Goal: Task Accomplishment & Management: Manage account settings

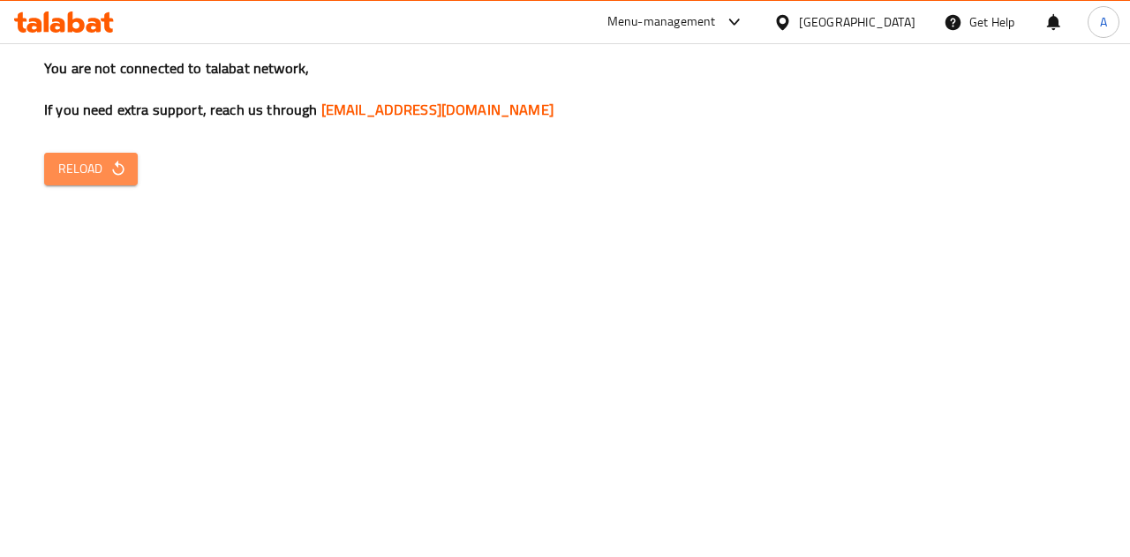
click at [46, 170] on button "Reload" at bounding box center [91, 169] width 94 height 33
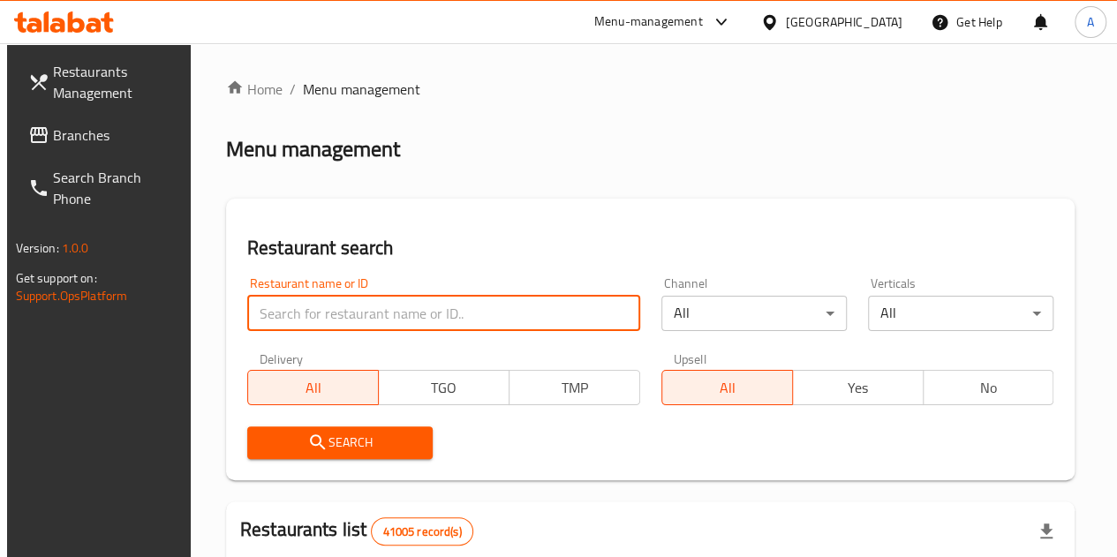
click at [349, 321] on input "search" at bounding box center [443, 313] width 393 height 35
paste input "756964"
type input "756964"
click button "Search" at bounding box center [339, 443] width 185 height 33
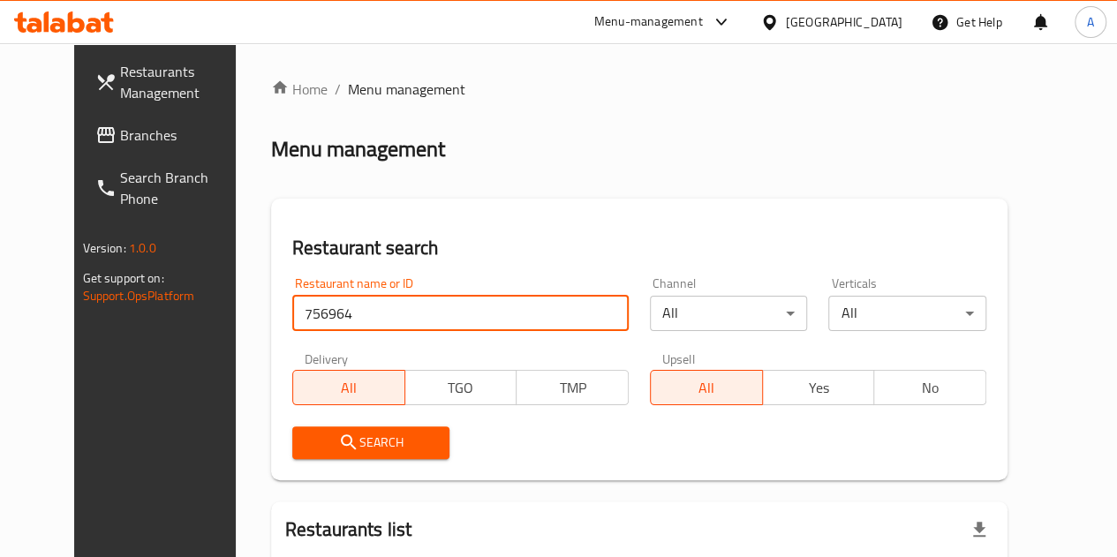
scroll to position [184, 0]
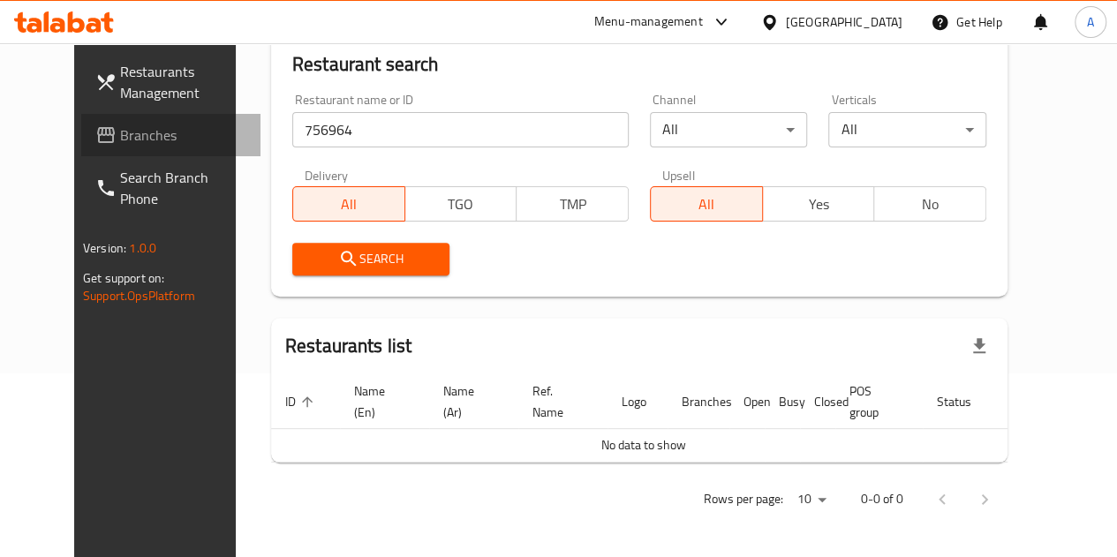
click at [120, 135] on span "Branches" at bounding box center [183, 135] width 126 height 21
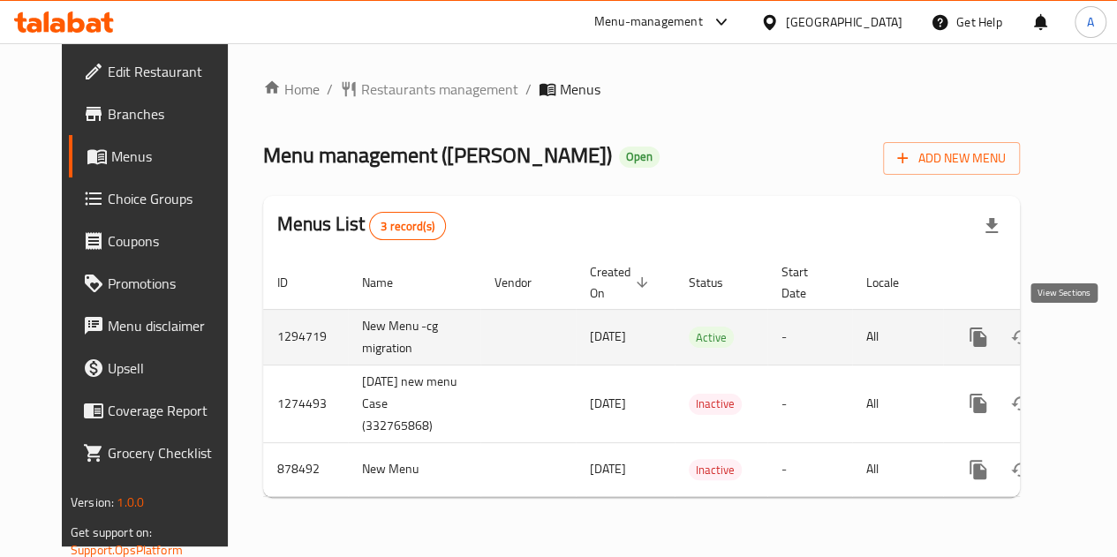
click at [1095, 336] on icon "enhanced table" at bounding box center [1105, 337] width 21 height 21
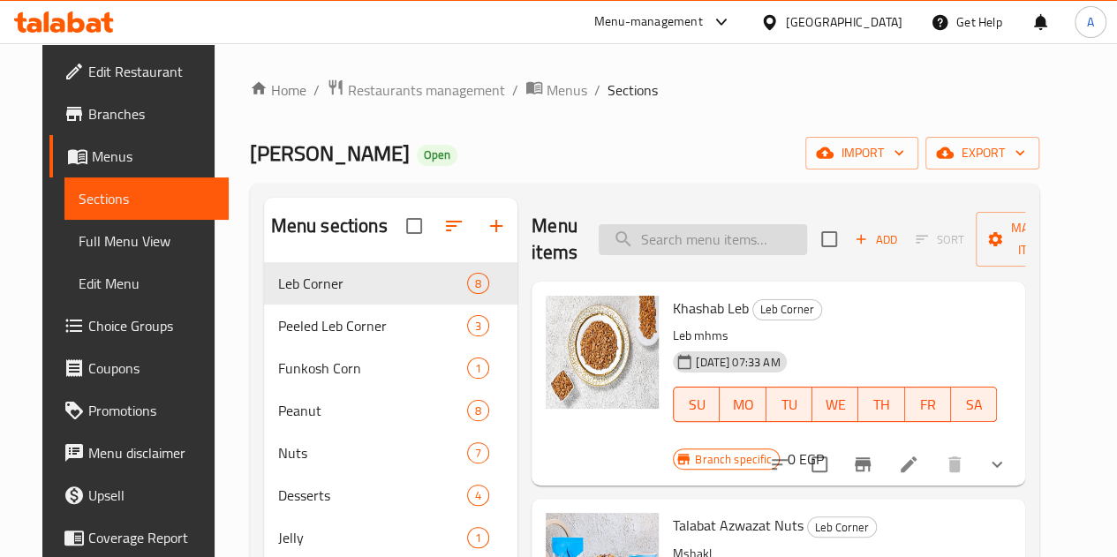
click at [701, 238] on input "search" at bounding box center [703, 239] width 208 height 31
paste input "اللب الابيض"
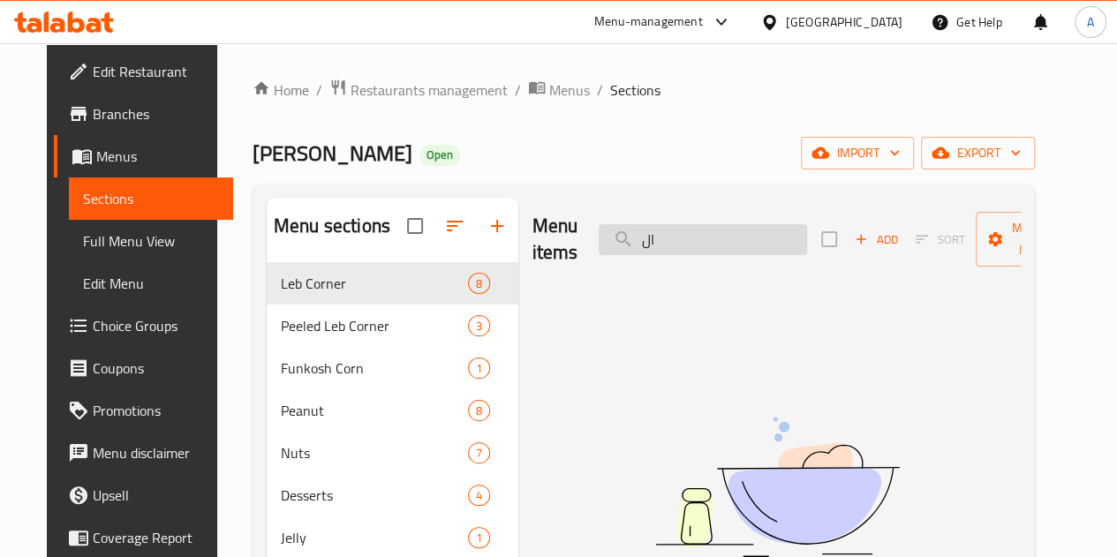
type input "ا"
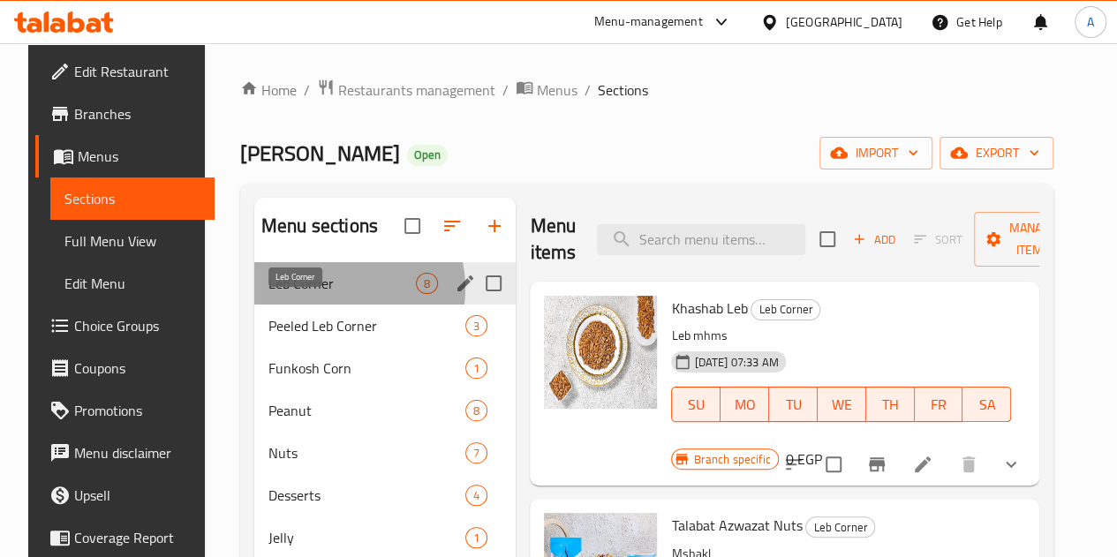
click at [320, 294] on span "Leb Corner" at bounding box center [341, 283] width 147 height 21
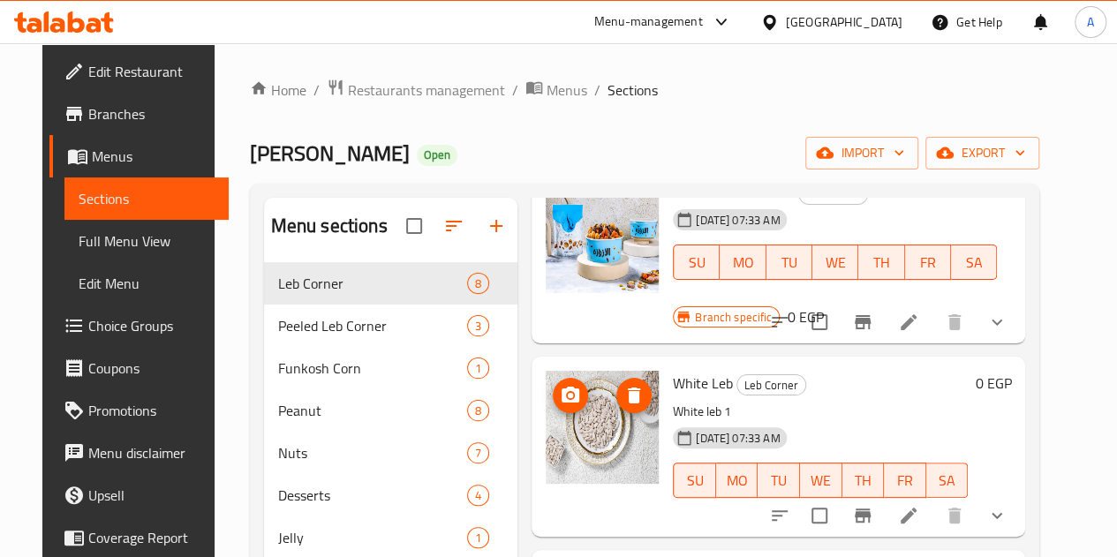
scroll to position [574, 0]
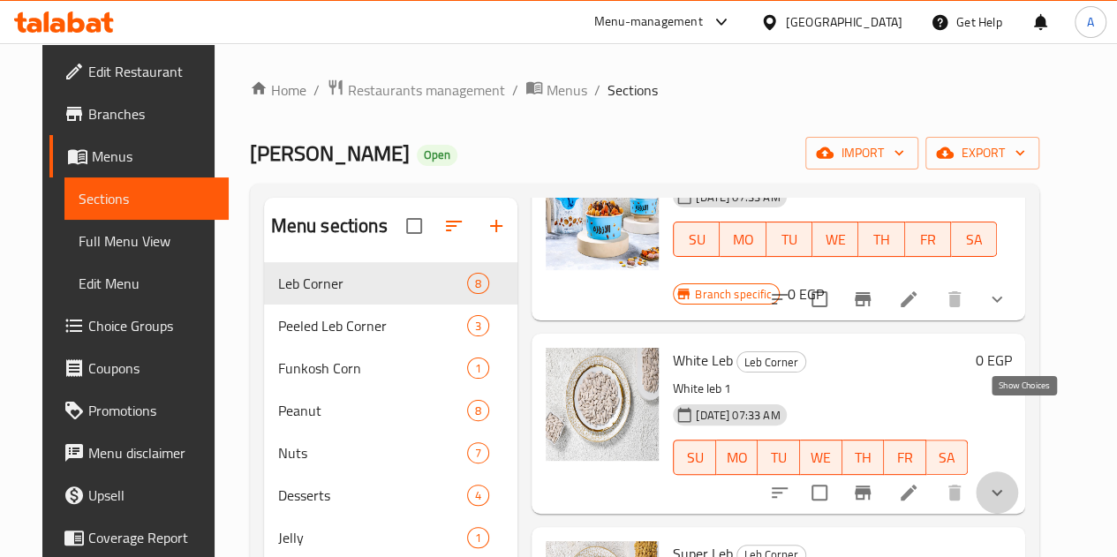
click at [1002, 489] on icon "show more" at bounding box center [997, 492] width 11 height 6
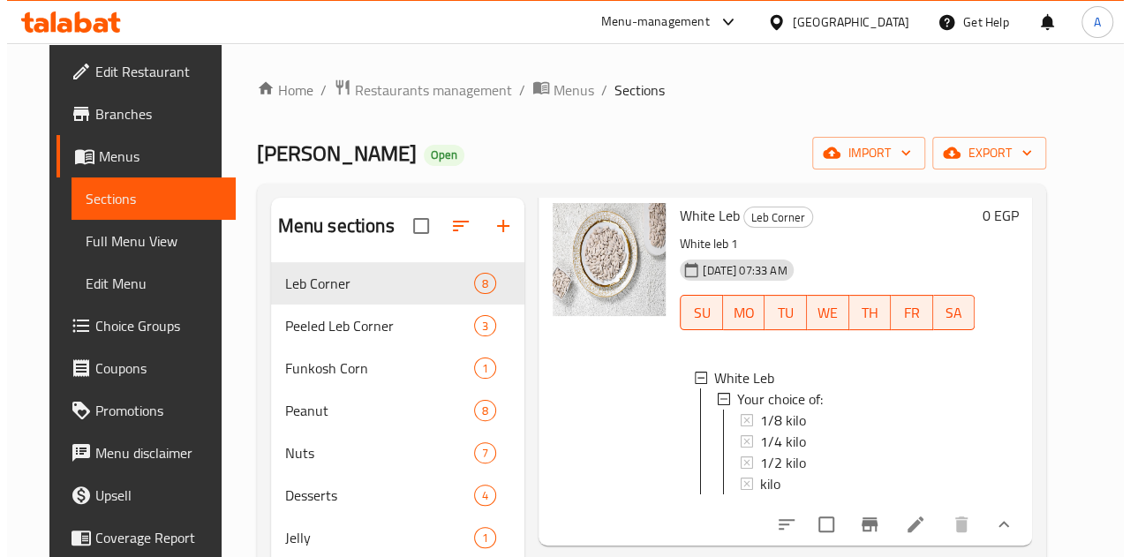
scroll to position [721, 0]
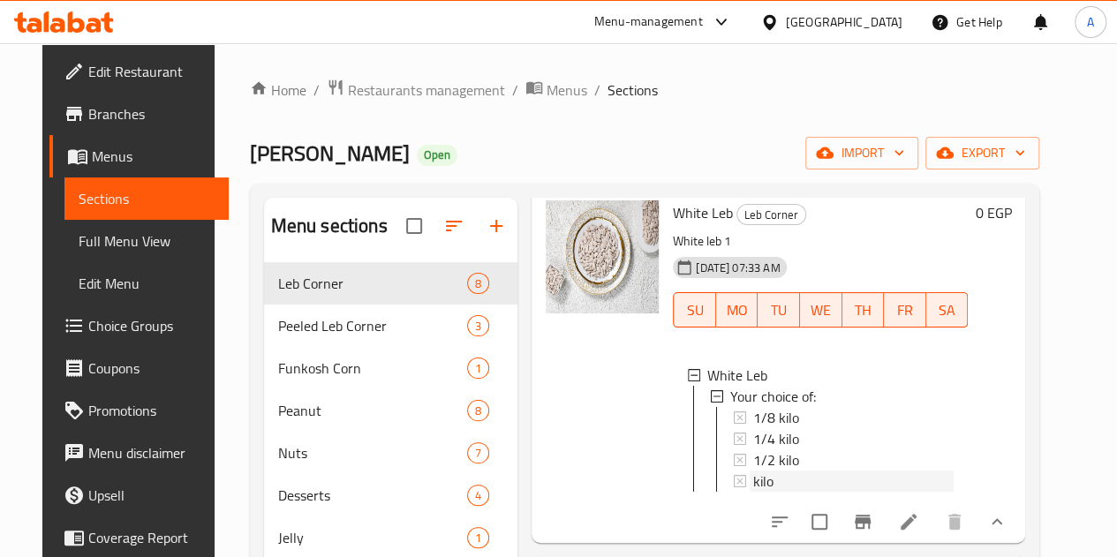
click at [753, 471] on span "kilo" at bounding box center [763, 481] width 20 height 21
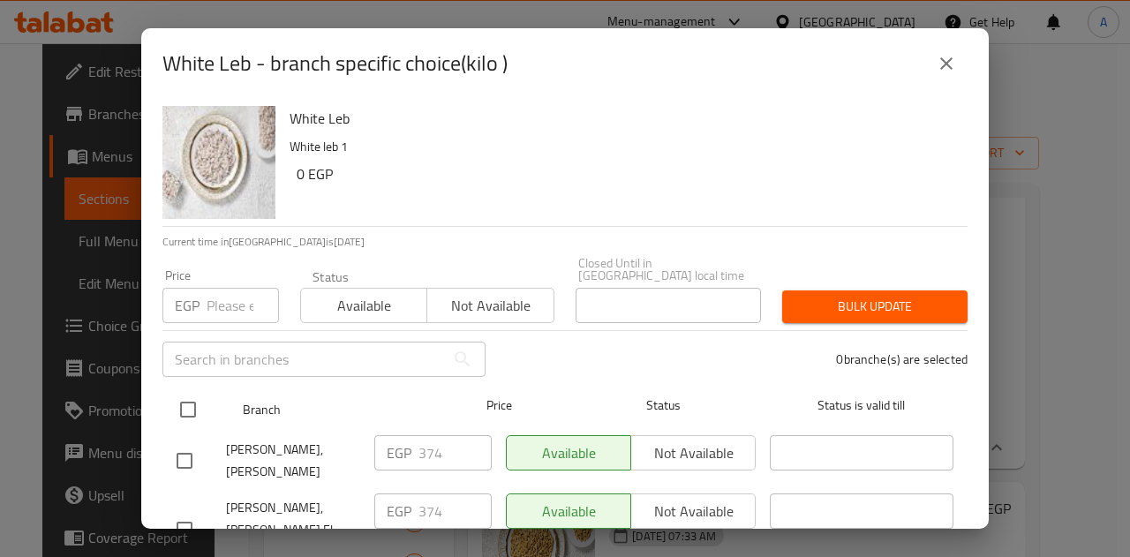
scroll to position [111, 0]
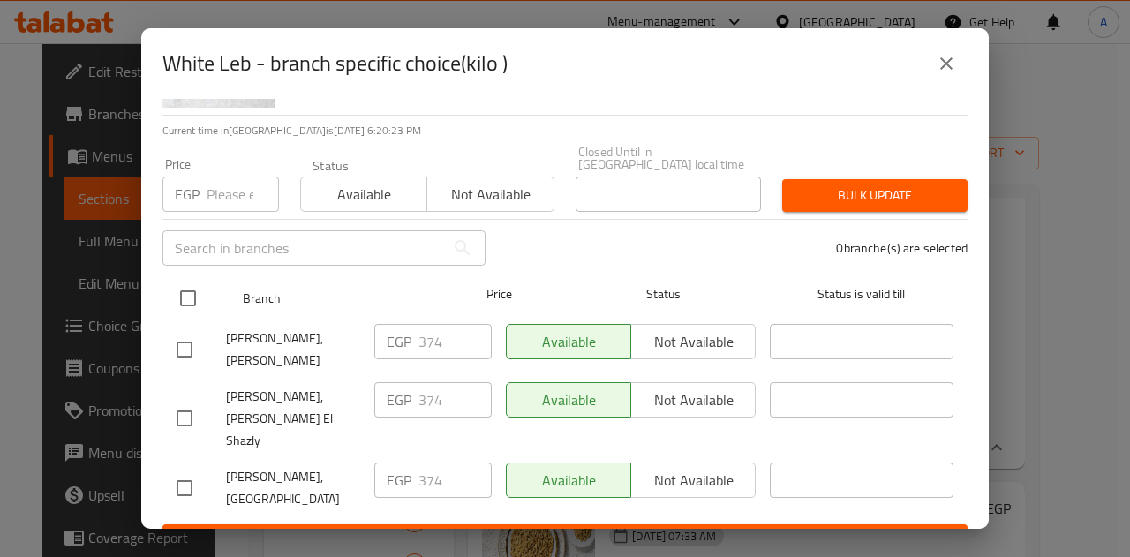
click at [194, 280] on input "checkbox" at bounding box center [188, 298] width 37 height 37
checkbox input "true"
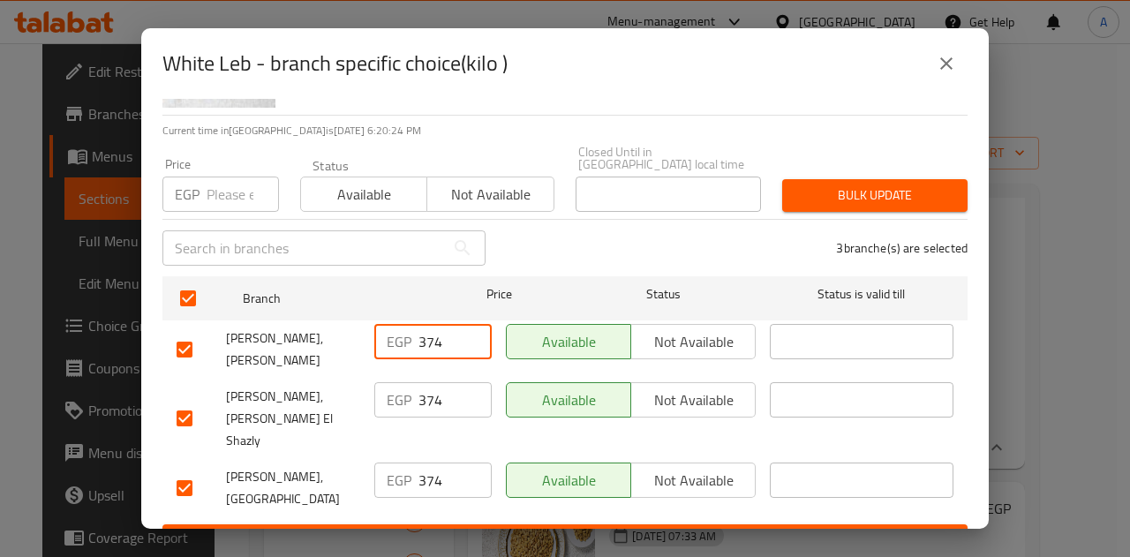
click at [456, 333] on input "374" at bounding box center [455, 341] width 73 height 35
type input "3"
type input "384"
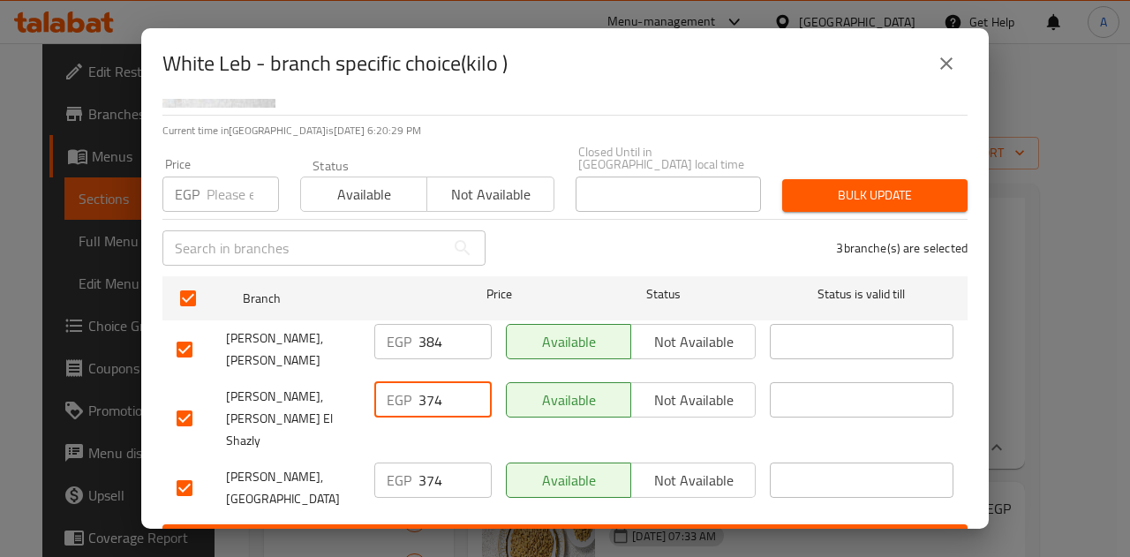
click at [429, 386] on input "374" at bounding box center [455, 399] width 73 height 35
type input "384"
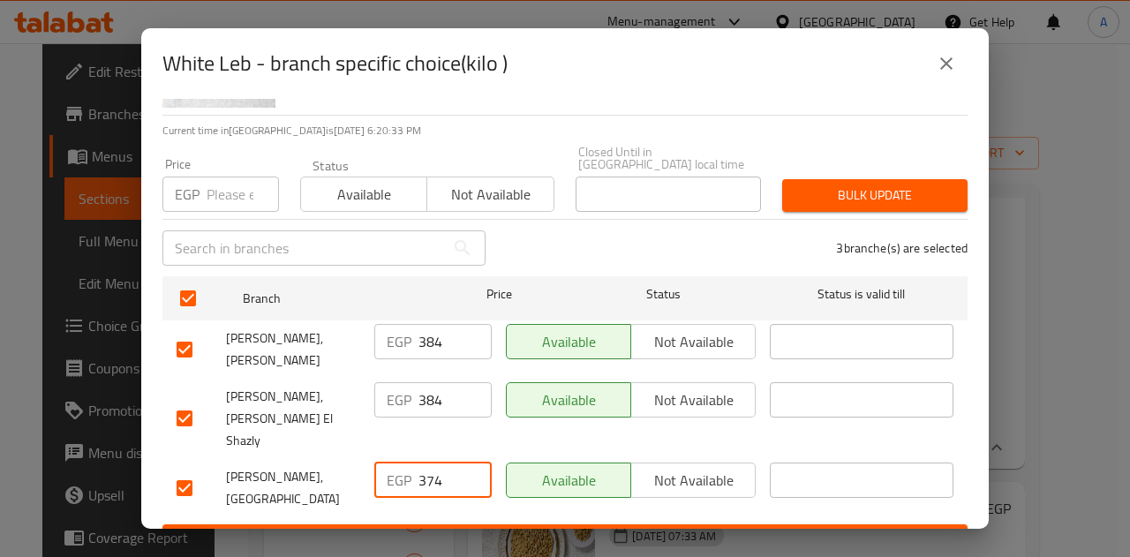
click at [431, 463] on input "374" at bounding box center [455, 480] width 73 height 35
type input "384"
click at [531, 238] on div "3 branche(s) are selected" at bounding box center [737, 248] width 482 height 64
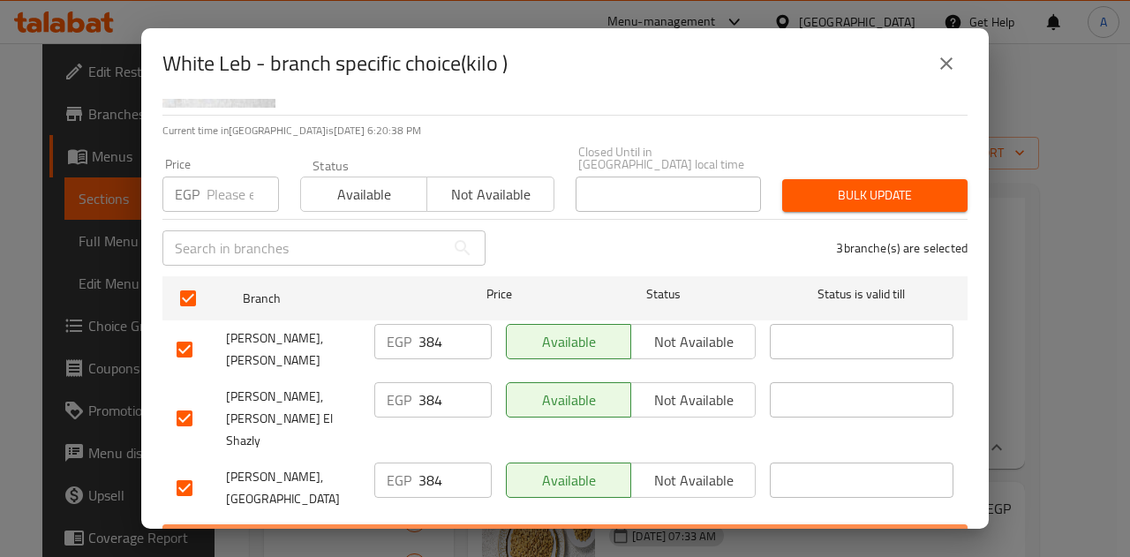
click at [569, 530] on span "Save" at bounding box center [565, 541] width 777 height 22
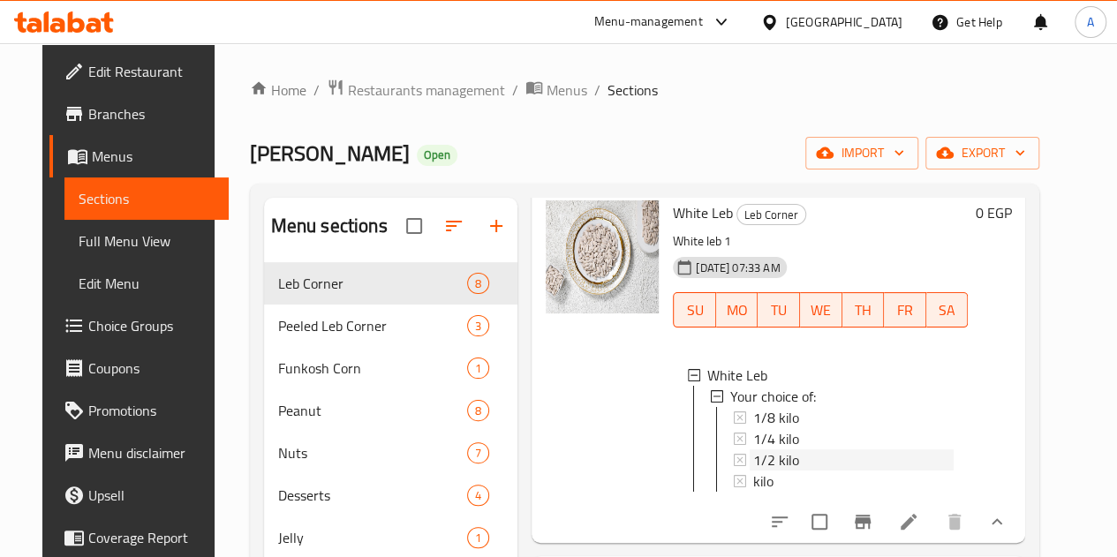
click at [753, 449] on div "1/2 kilo" at bounding box center [853, 459] width 200 height 21
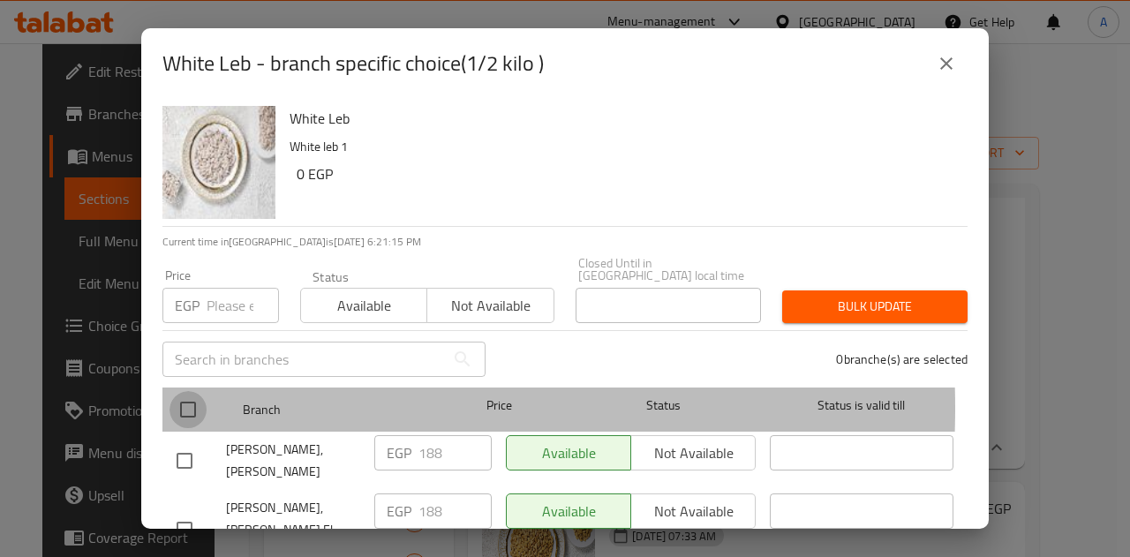
click at [188, 396] on input "checkbox" at bounding box center [188, 409] width 37 height 37
checkbox input "true"
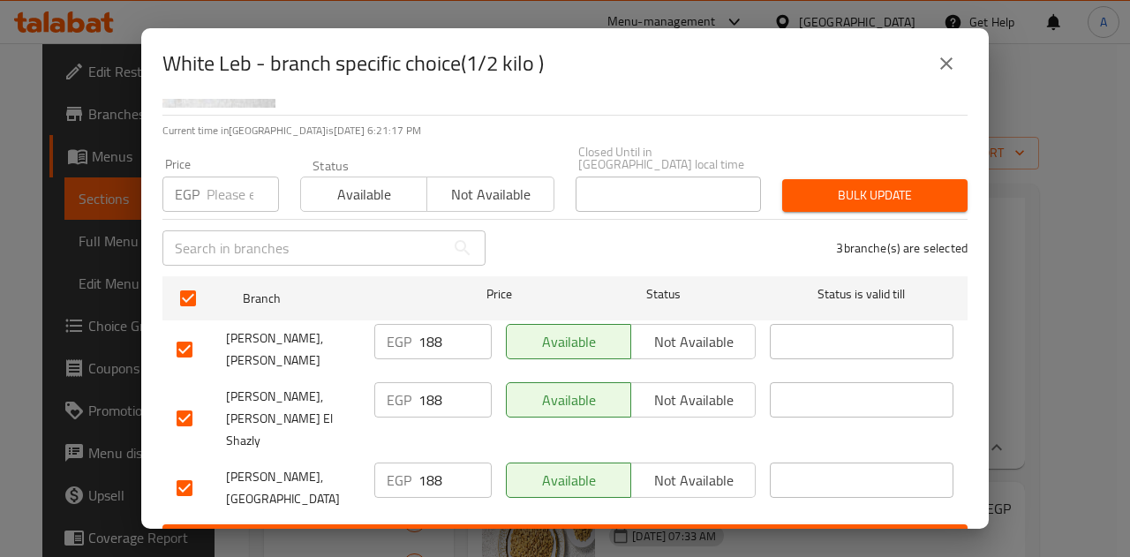
click at [441, 335] on input "188" at bounding box center [455, 341] width 73 height 35
type input "192"
click at [447, 392] on input "188" at bounding box center [455, 399] width 73 height 35
type input "192"
click at [446, 463] on input "188" at bounding box center [455, 480] width 73 height 35
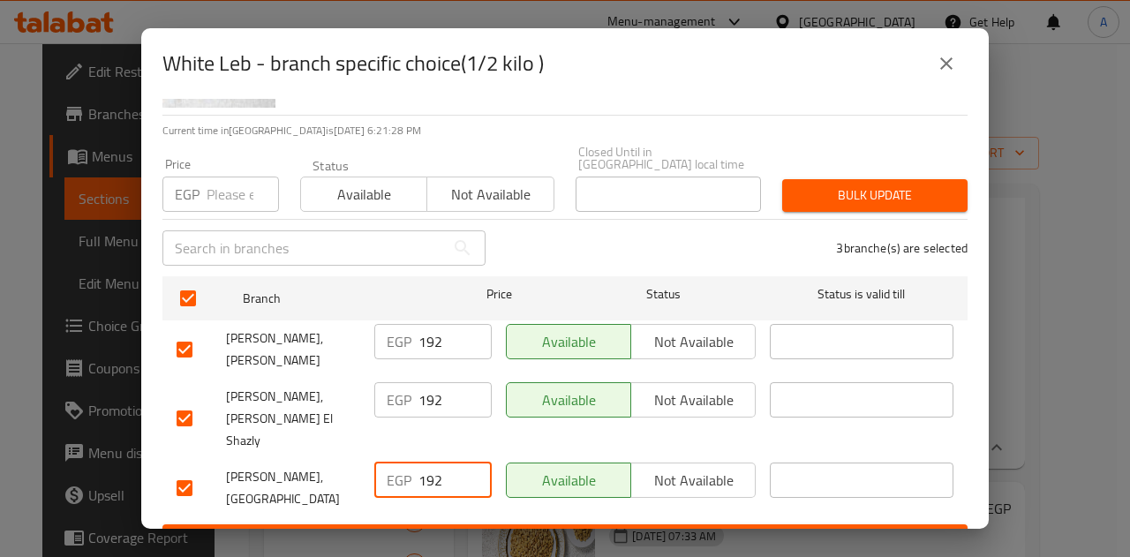
type input "192"
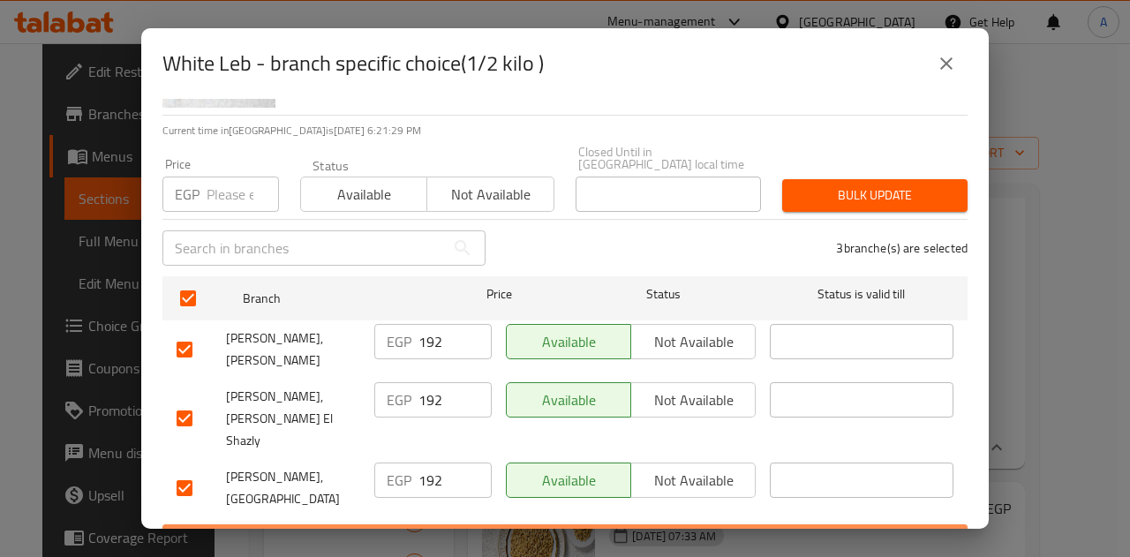
click at [589, 530] on span "Save" at bounding box center [565, 541] width 777 height 22
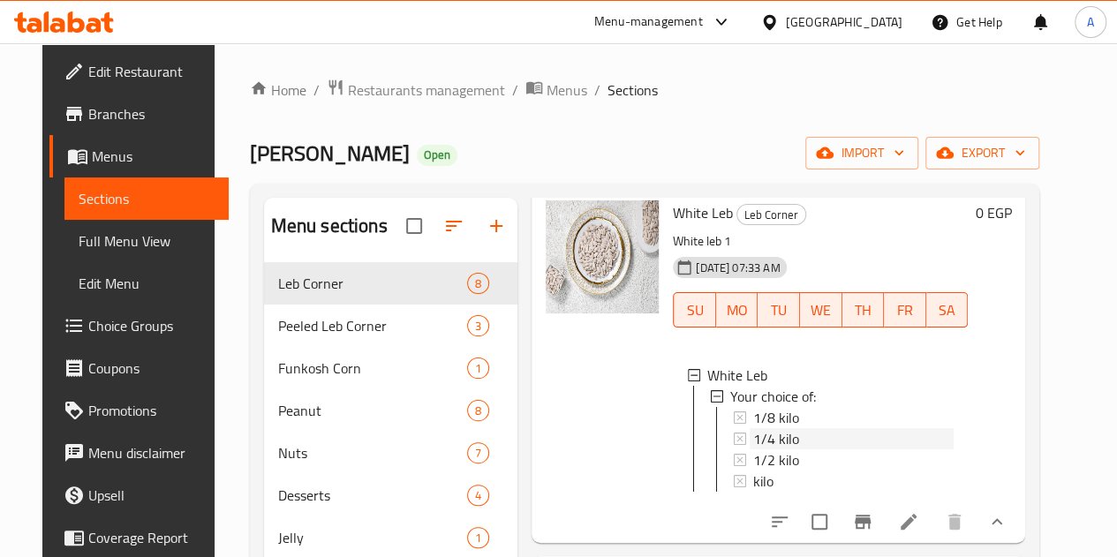
click at [774, 428] on div "1/4 kilo" at bounding box center [853, 438] width 200 height 21
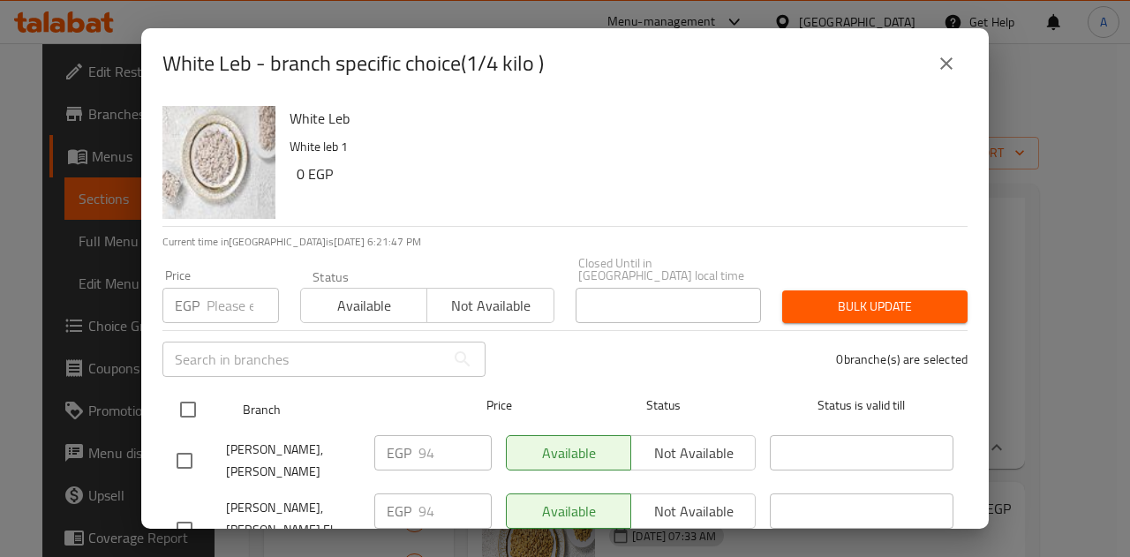
click at [188, 397] on input "checkbox" at bounding box center [188, 409] width 37 height 37
checkbox input "true"
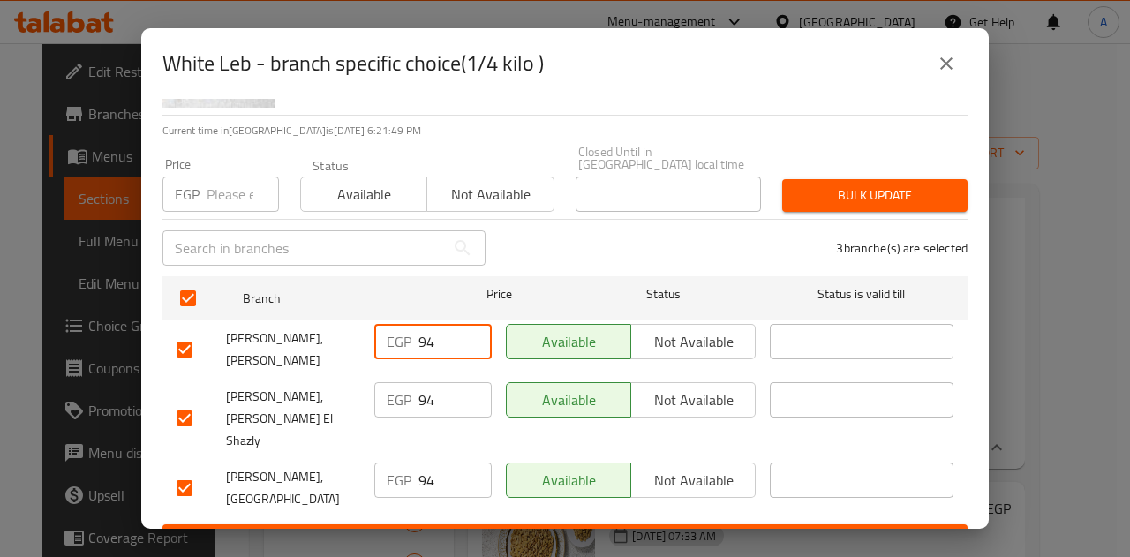
click at [437, 324] on input "94" at bounding box center [455, 341] width 73 height 35
type input "96"
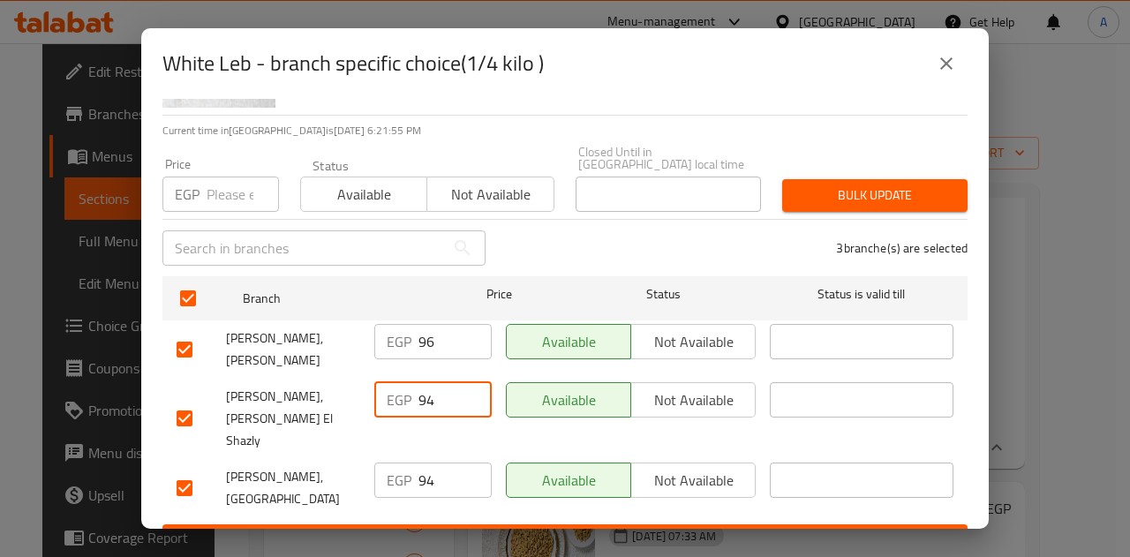
click at [438, 393] on input "94" at bounding box center [455, 399] width 73 height 35
type input "96"
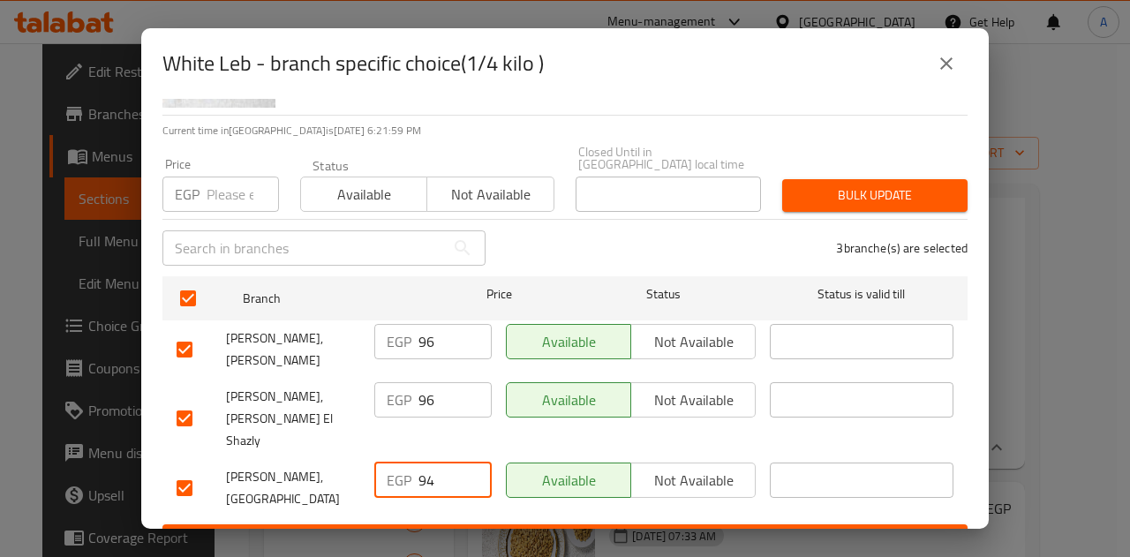
click at [434, 463] on input "94" at bounding box center [455, 480] width 73 height 35
type input "96"
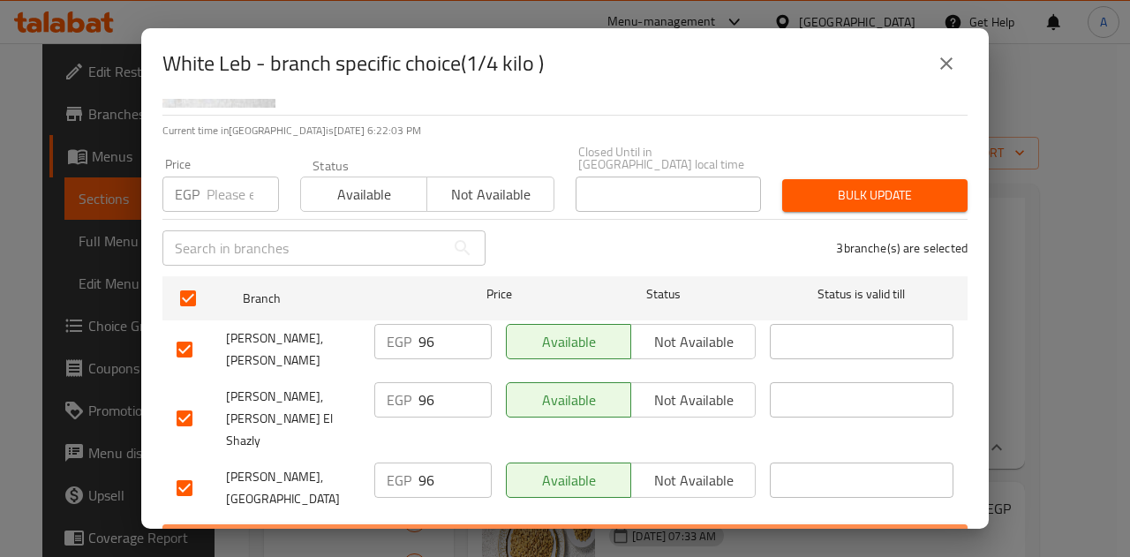
click at [622, 530] on span "Save" at bounding box center [565, 541] width 777 height 22
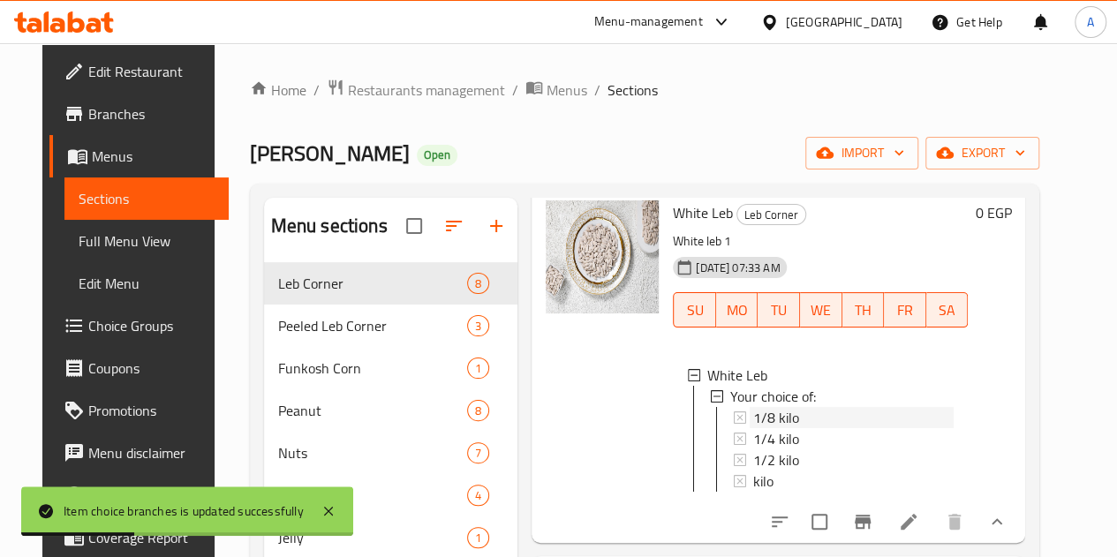
click at [800, 407] on div "1/8 kilo" at bounding box center [853, 417] width 200 height 21
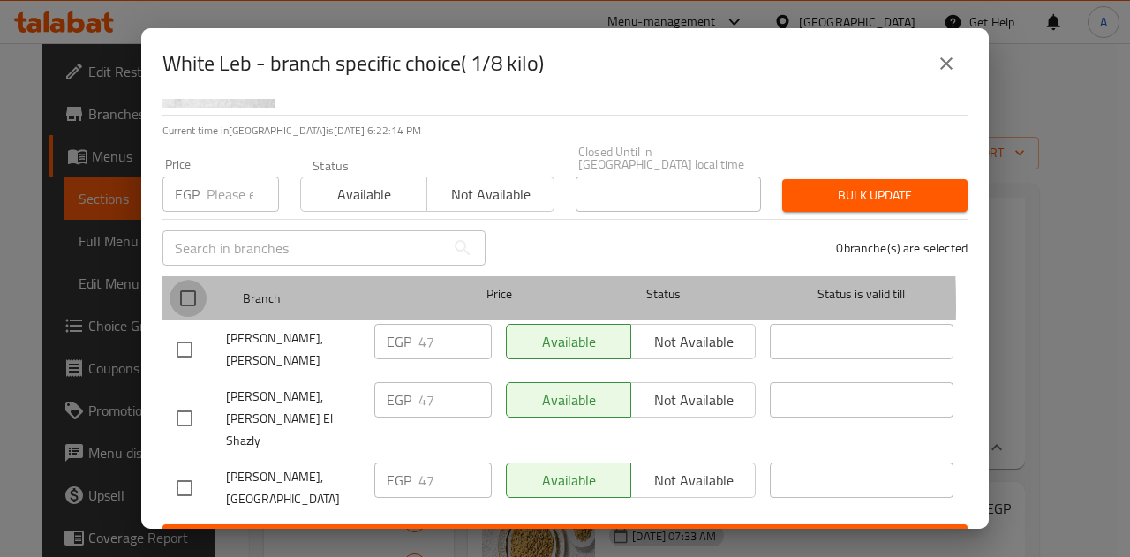
click at [200, 292] on input "checkbox" at bounding box center [188, 298] width 37 height 37
checkbox input "true"
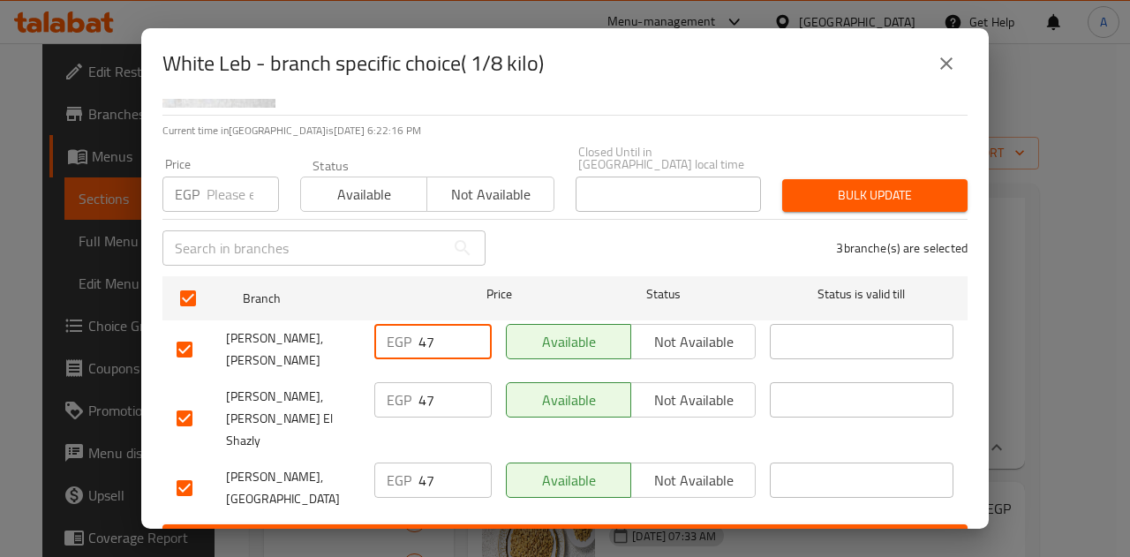
click at [435, 339] on input "47" at bounding box center [455, 341] width 73 height 35
type input "48"
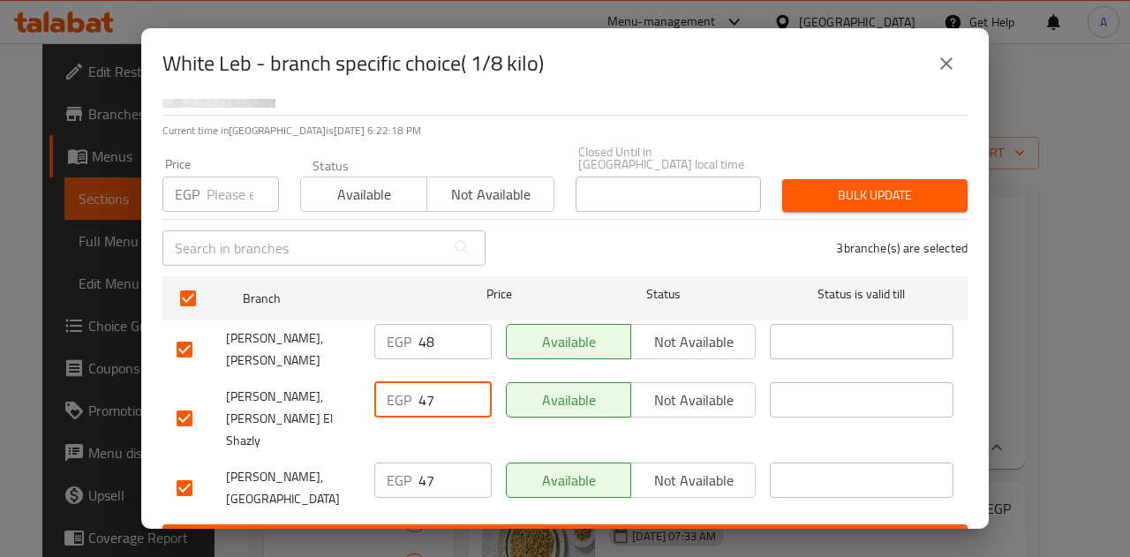
click at [444, 391] on input "47" at bounding box center [455, 399] width 73 height 35
type input "48"
click at [433, 463] on input "47" at bounding box center [455, 480] width 73 height 35
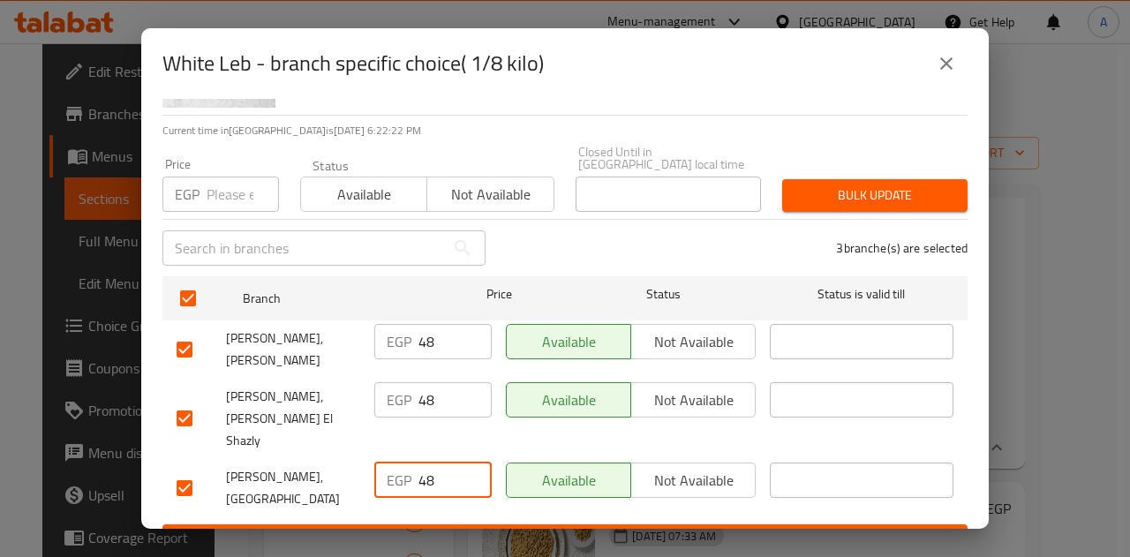
type input "48"
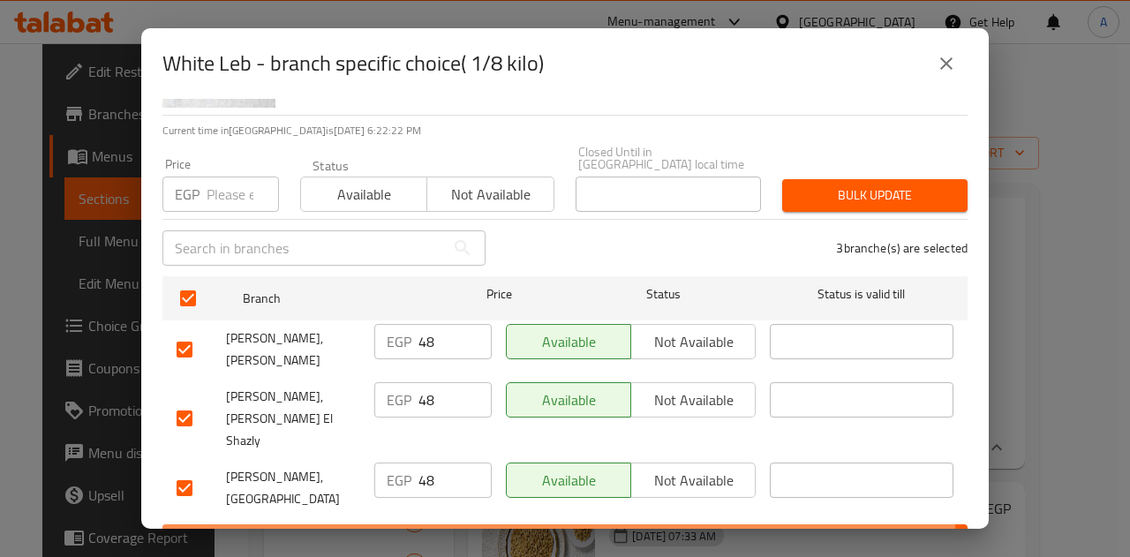
click at [529, 530] on span "Save" at bounding box center [565, 541] width 777 height 22
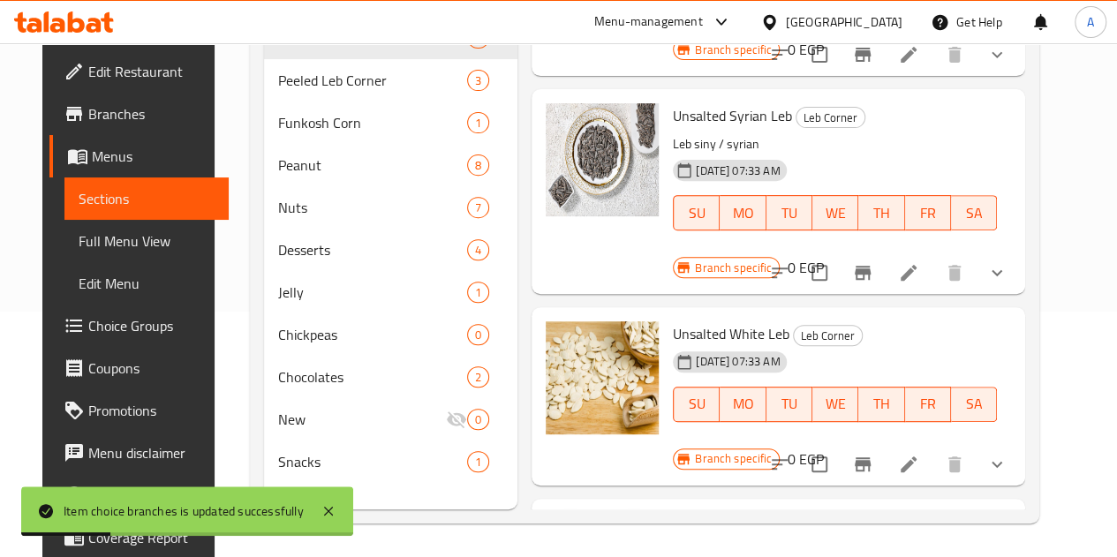
scroll to position [253, 0]
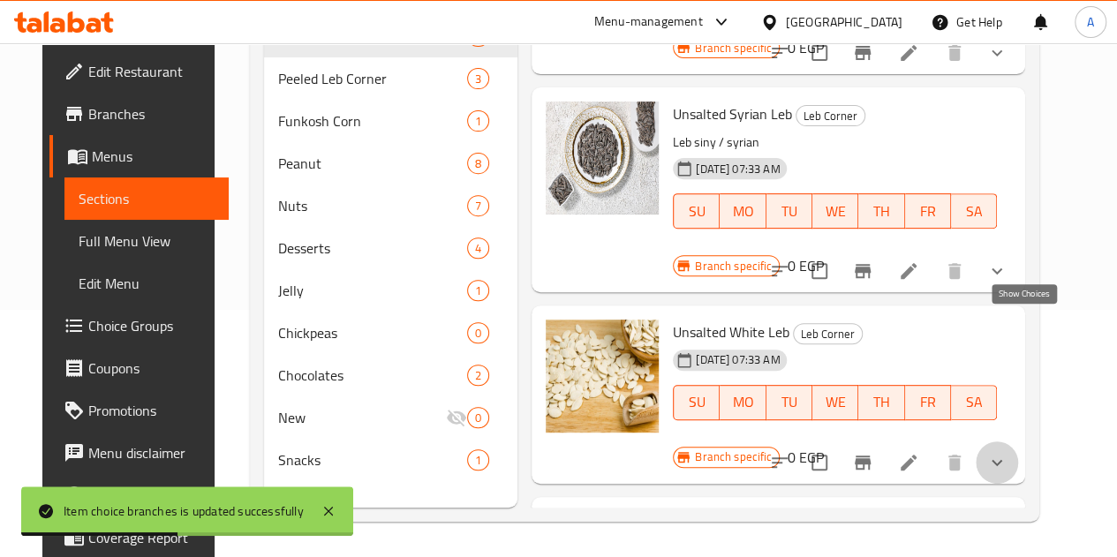
click at [1008, 452] on icon "show more" at bounding box center [996, 462] width 21 height 21
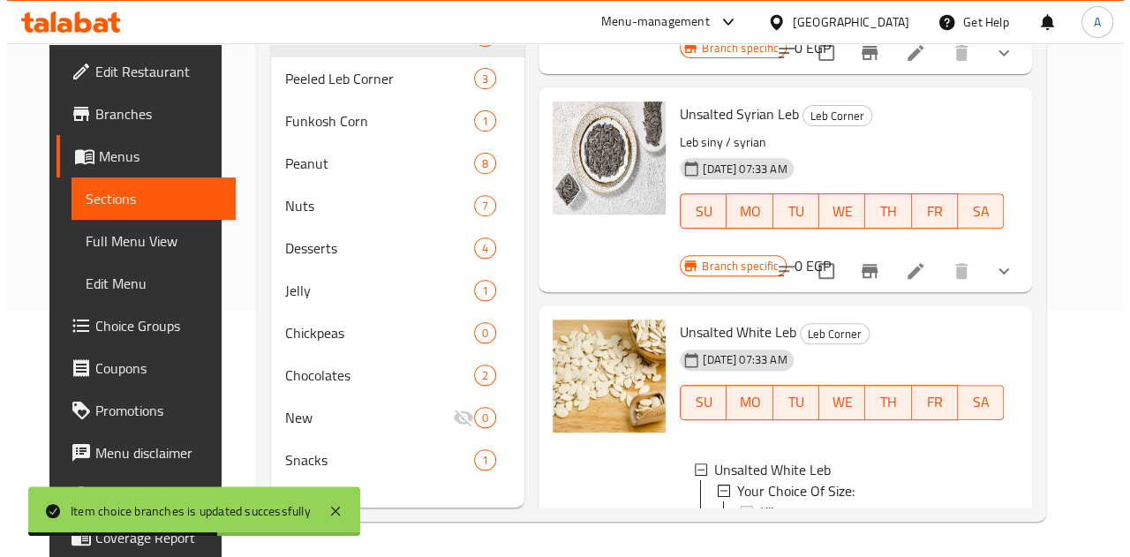
scroll to position [2, 0]
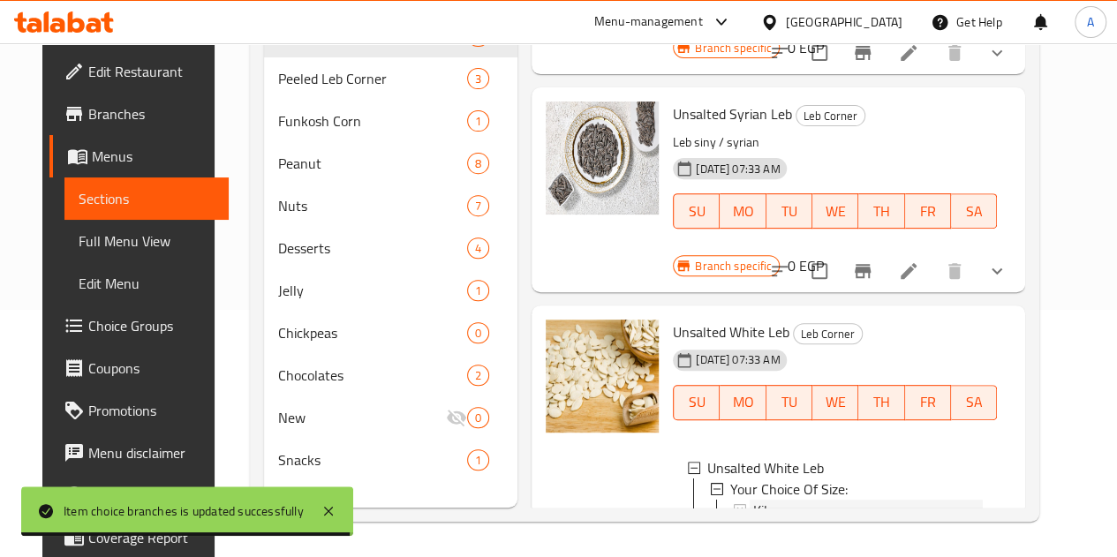
click at [753, 500] on div "Kilo" at bounding box center [868, 510] width 230 height 21
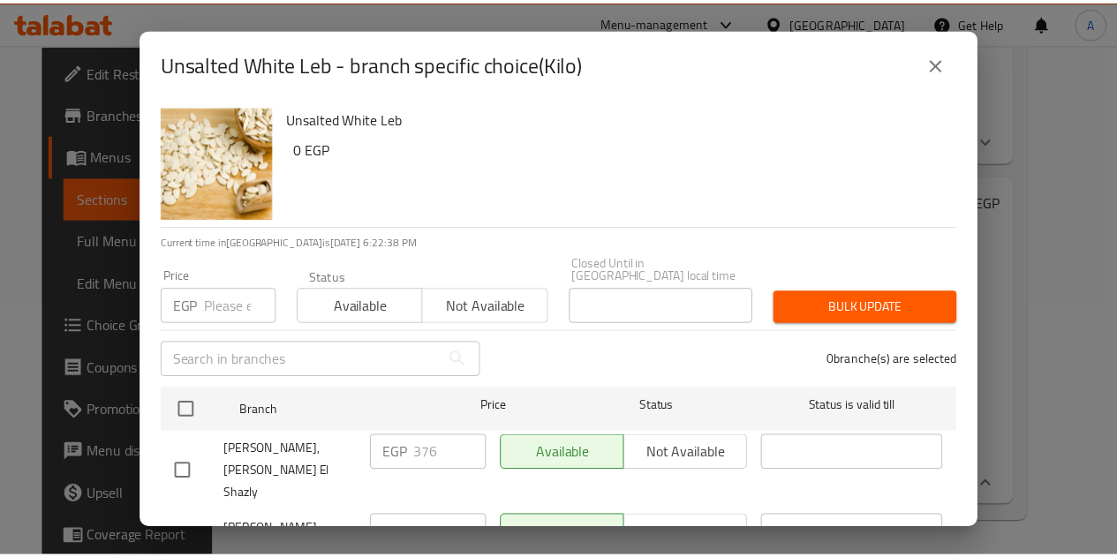
scroll to position [111, 0]
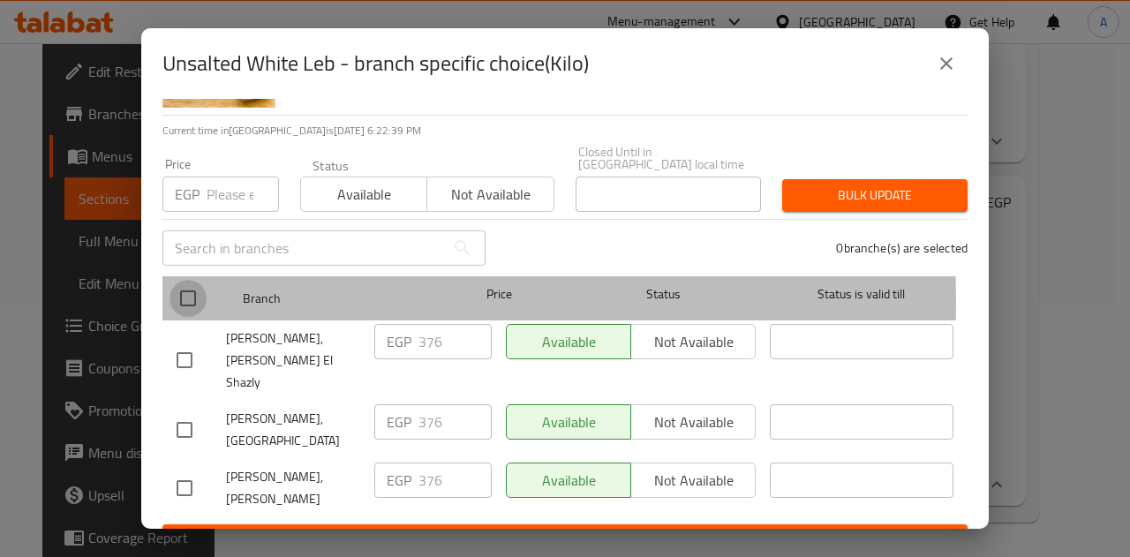
click at [175, 289] on input "checkbox" at bounding box center [188, 298] width 37 height 37
checkbox input "true"
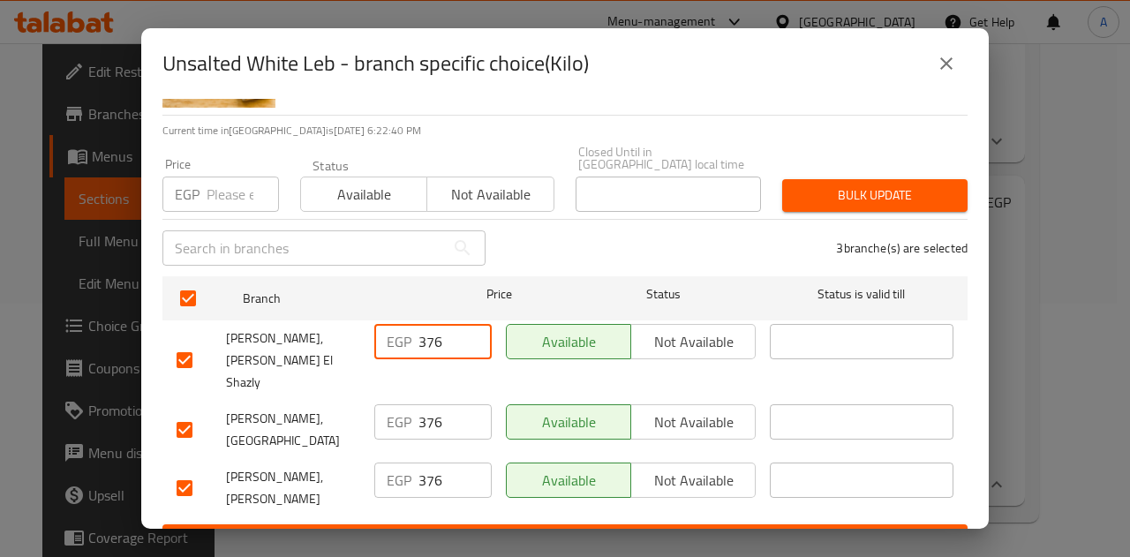
click at [439, 338] on input "376" at bounding box center [455, 341] width 73 height 35
type input "384"
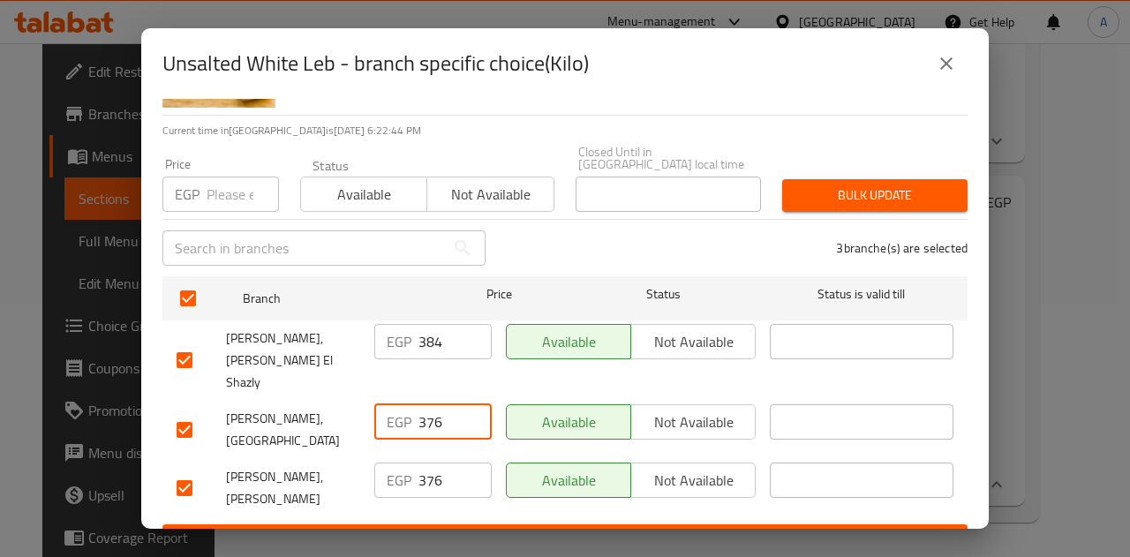
click at [448, 404] on input "376" at bounding box center [455, 421] width 73 height 35
type input "384"
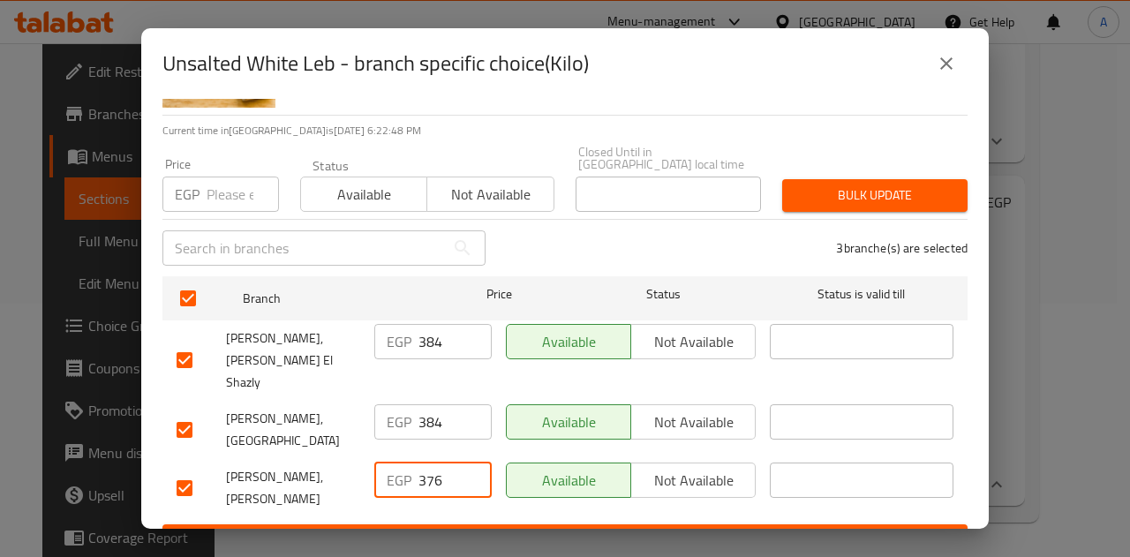
click at [438, 463] on input "376" at bounding box center [455, 480] width 73 height 35
type input "384"
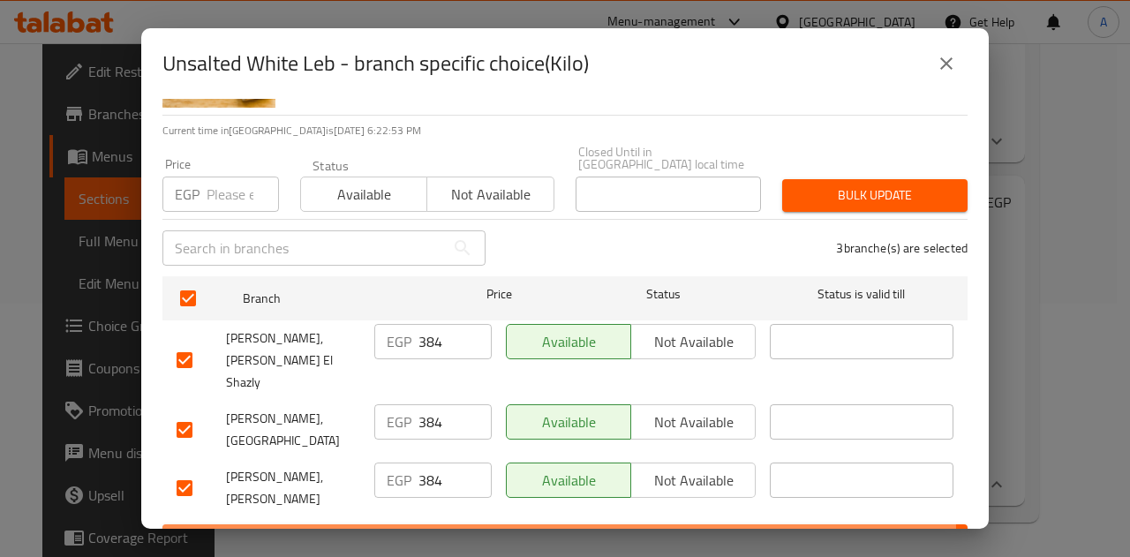
click at [445, 530] on span "Save" at bounding box center [565, 541] width 777 height 22
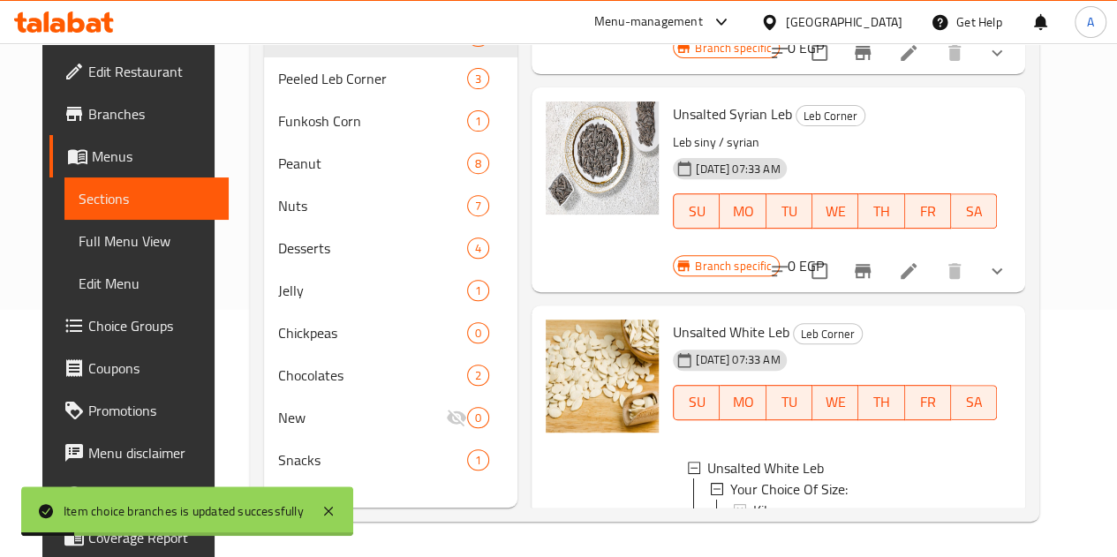
click at [753, 521] on span "1/2 Kilo" at bounding box center [776, 531] width 47 height 21
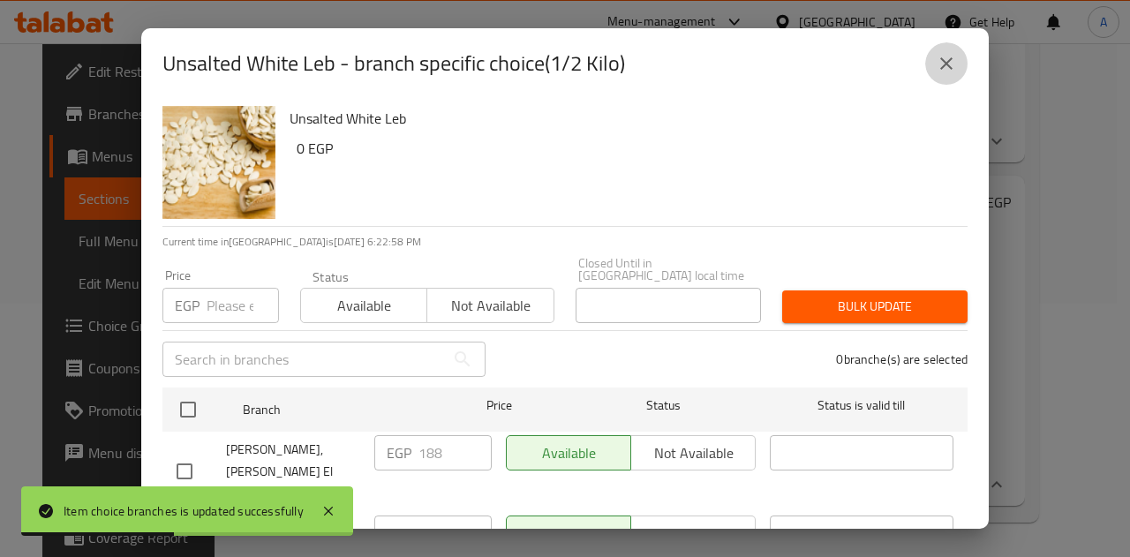
click at [940, 61] on icon "close" at bounding box center [946, 63] width 21 height 21
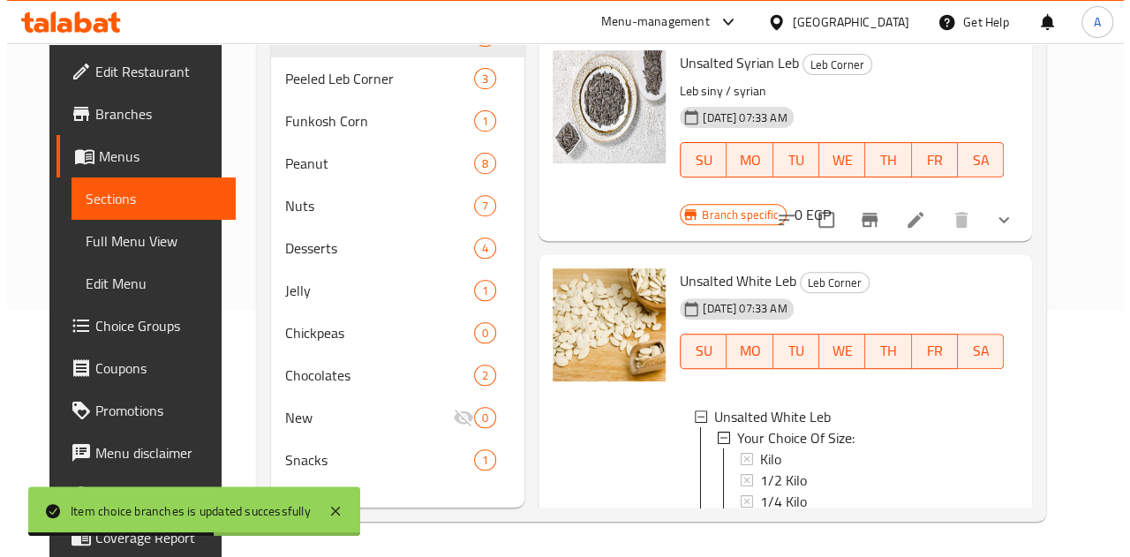
scroll to position [1187, 0]
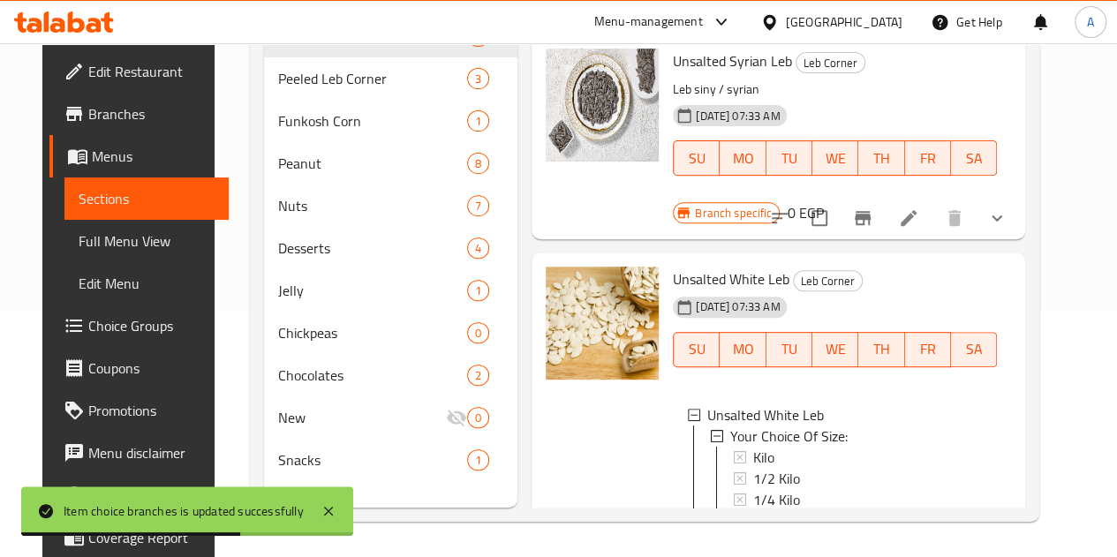
click at [753, 510] on div "1/8 Kilo" at bounding box center [868, 520] width 230 height 21
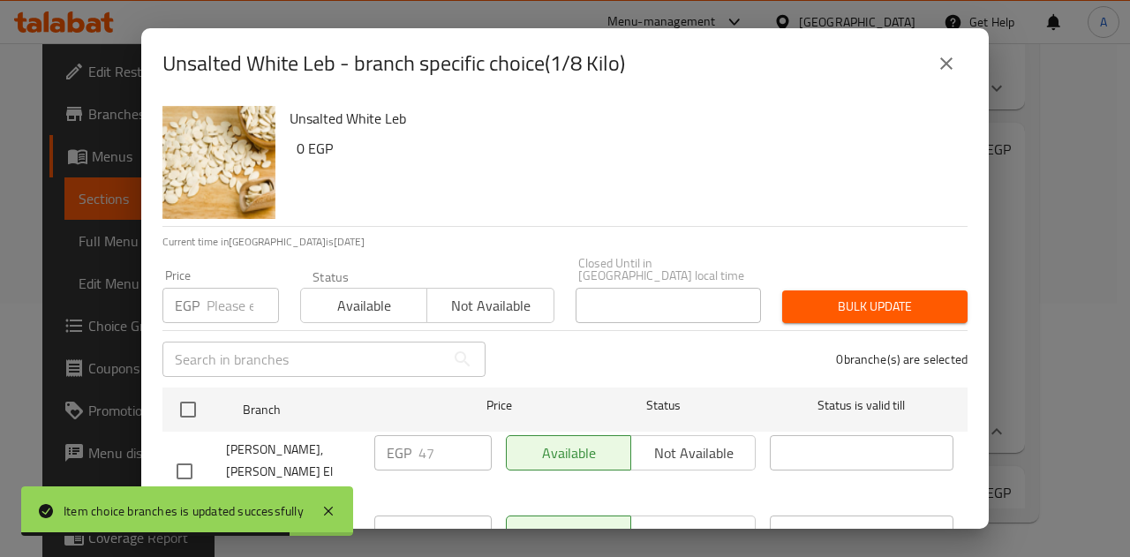
scroll to position [111, 0]
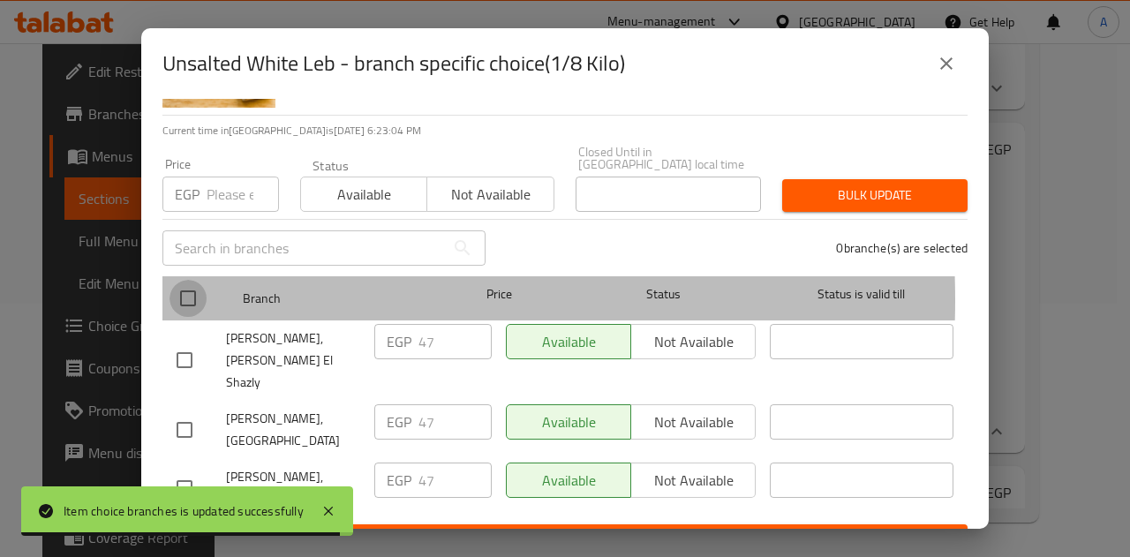
click at [186, 287] on input "checkbox" at bounding box center [188, 298] width 37 height 37
checkbox input "true"
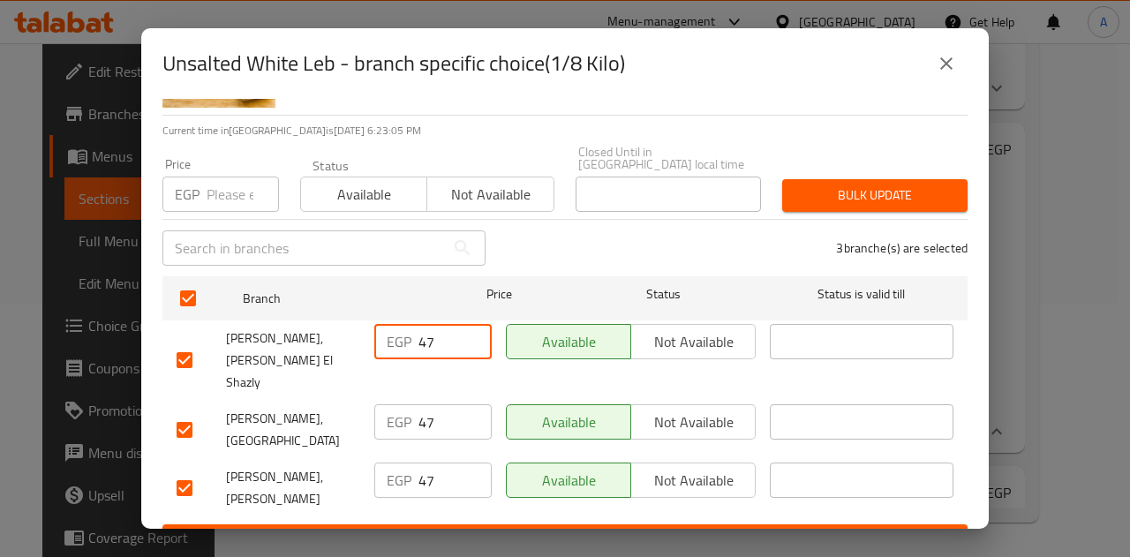
click at [437, 340] on input "47" at bounding box center [455, 341] width 73 height 35
type input "48"
click at [470, 324] on input "48" at bounding box center [455, 341] width 73 height 35
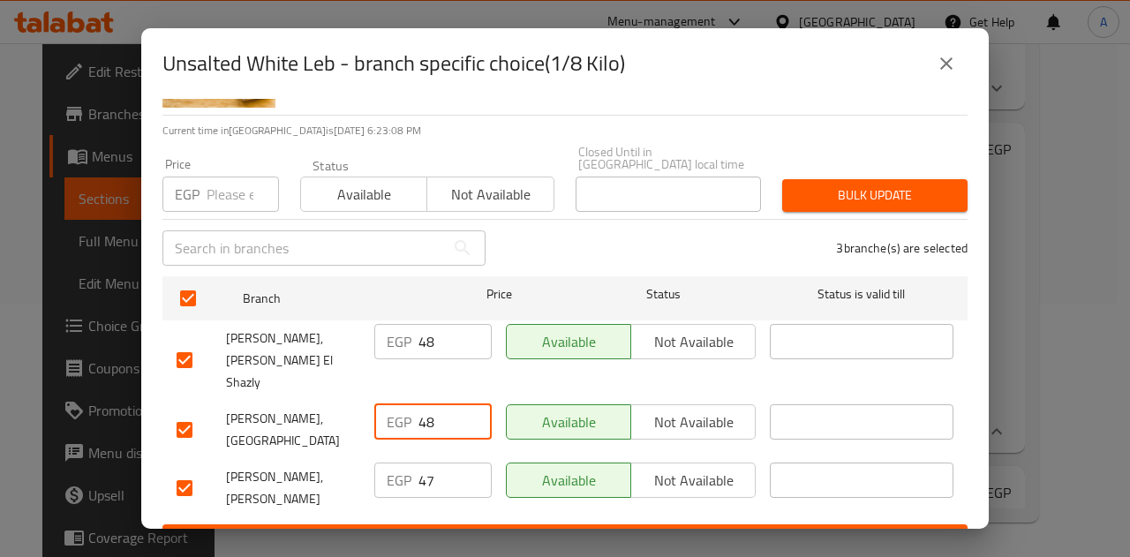
type input "48"
click at [469, 404] on input "48" at bounding box center [455, 421] width 73 height 35
type input "48"
click at [468, 463] on input "48" at bounding box center [455, 480] width 73 height 35
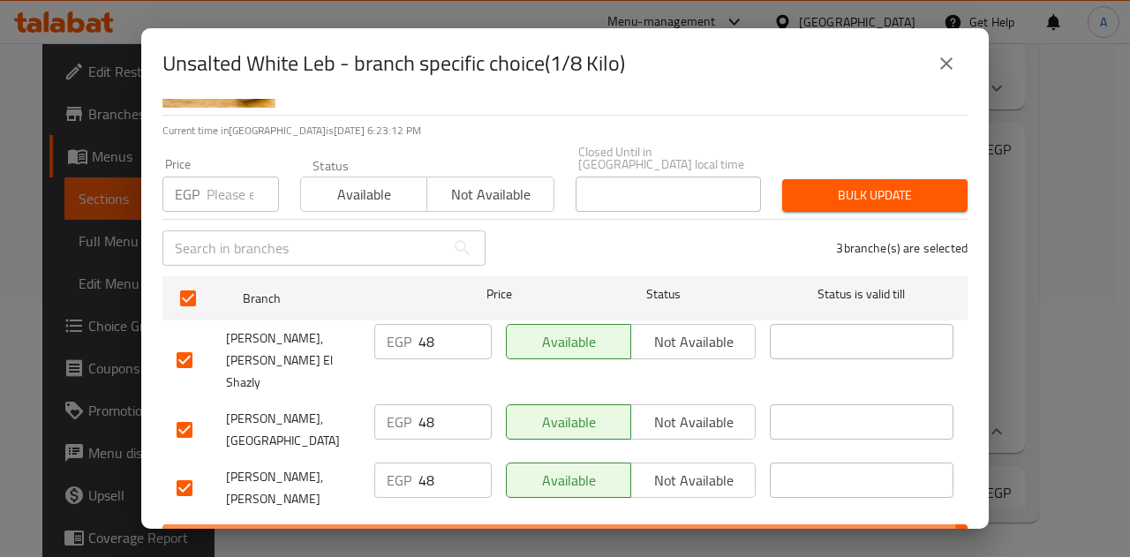
click at [500, 530] on span "Save" at bounding box center [565, 541] width 777 height 22
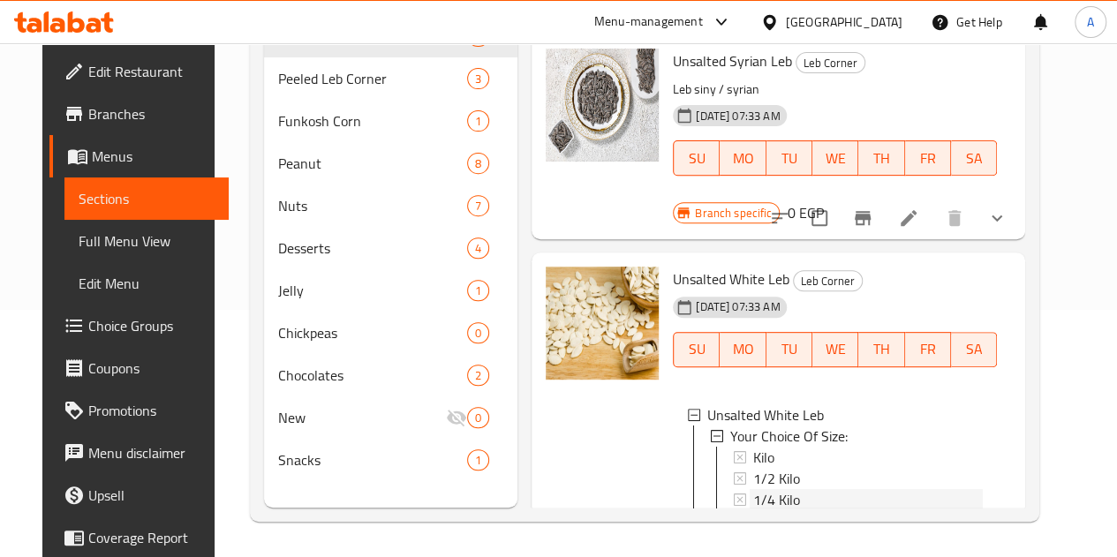
click at [753, 489] on div "1/4 Kilo" at bounding box center [868, 499] width 230 height 21
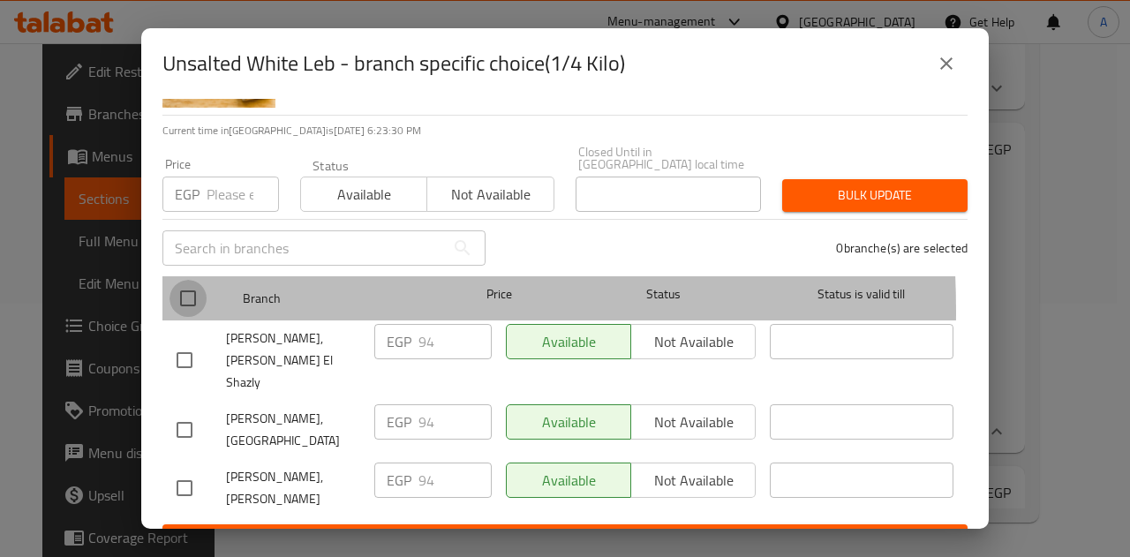
click at [189, 298] on input "checkbox" at bounding box center [188, 298] width 37 height 37
checkbox input "true"
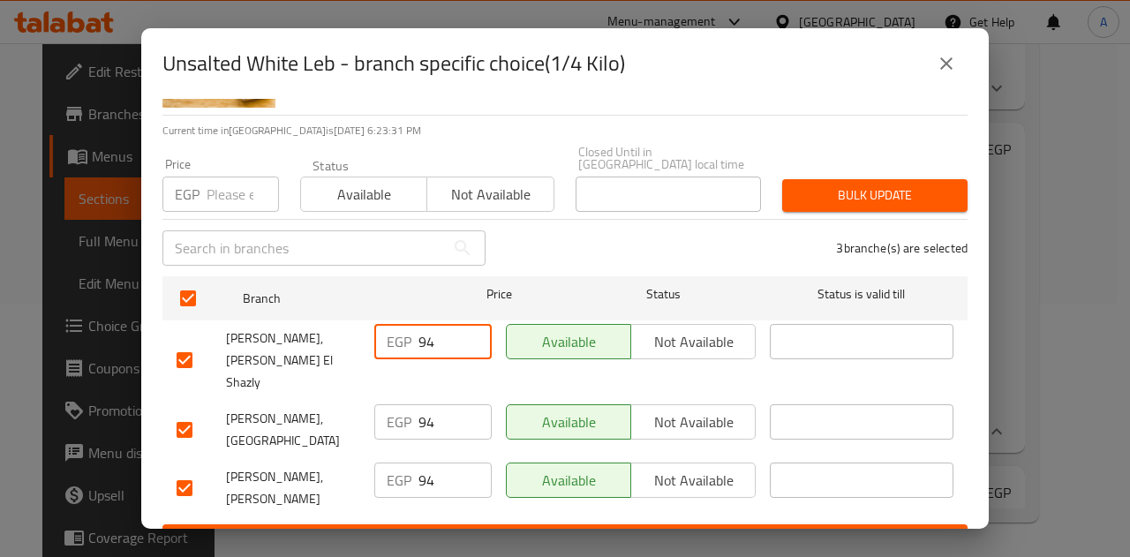
click at [448, 333] on input "94" at bounding box center [455, 341] width 73 height 35
type input "96"
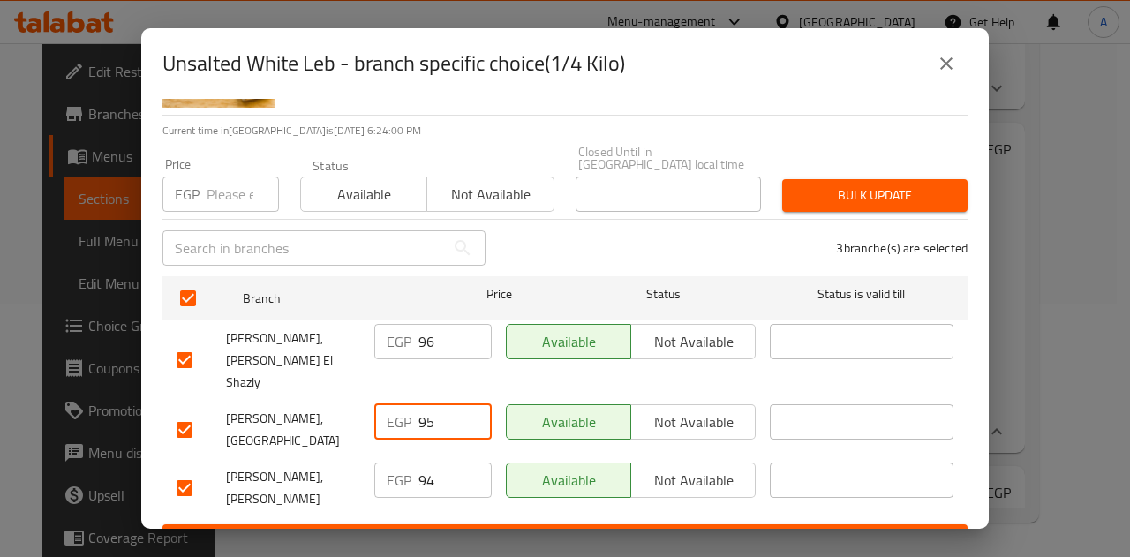
click at [467, 404] on input "95" at bounding box center [455, 421] width 73 height 35
type input "96"
click at [467, 404] on input "96" at bounding box center [455, 421] width 73 height 35
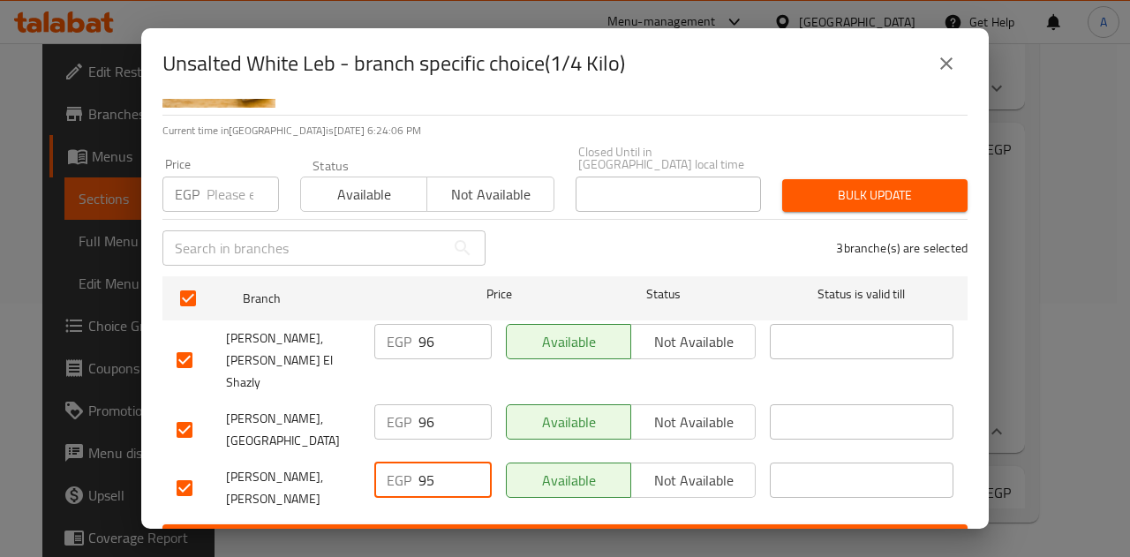
click at [470, 463] on input "95" at bounding box center [455, 480] width 73 height 35
type input "96"
click at [470, 463] on input "96" at bounding box center [455, 480] width 73 height 35
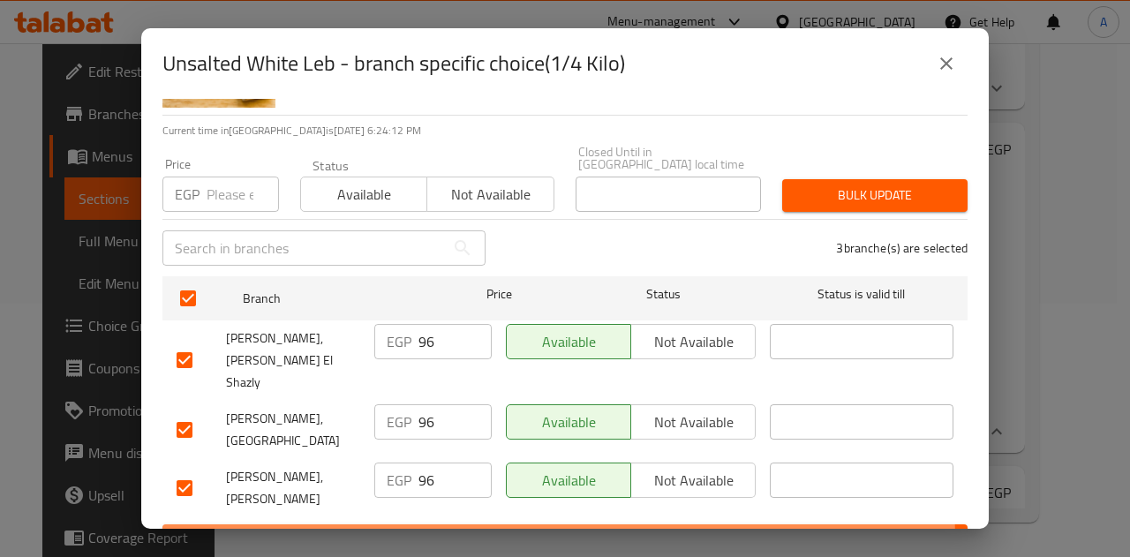
click at [495, 530] on span "Save" at bounding box center [565, 541] width 777 height 22
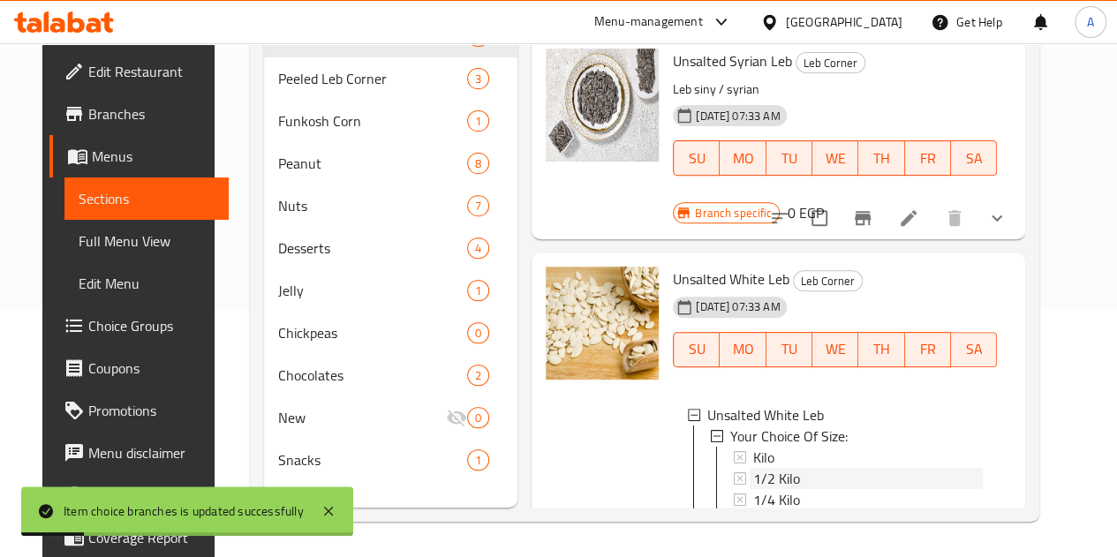
click at [753, 468] on div "1/2 Kilo" at bounding box center [868, 478] width 230 height 21
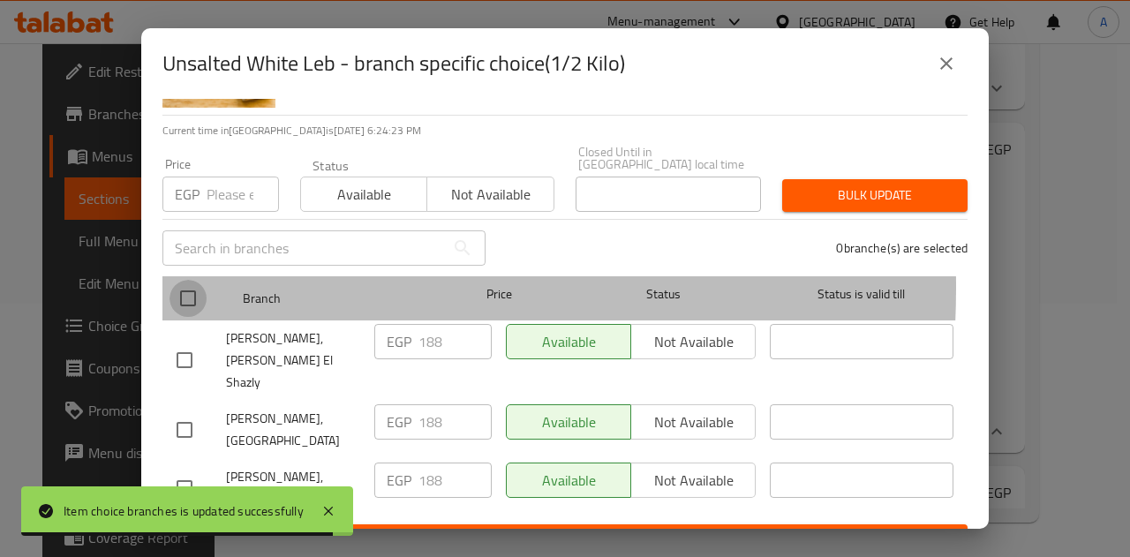
click at [189, 280] on input "checkbox" at bounding box center [188, 298] width 37 height 37
checkbox input "true"
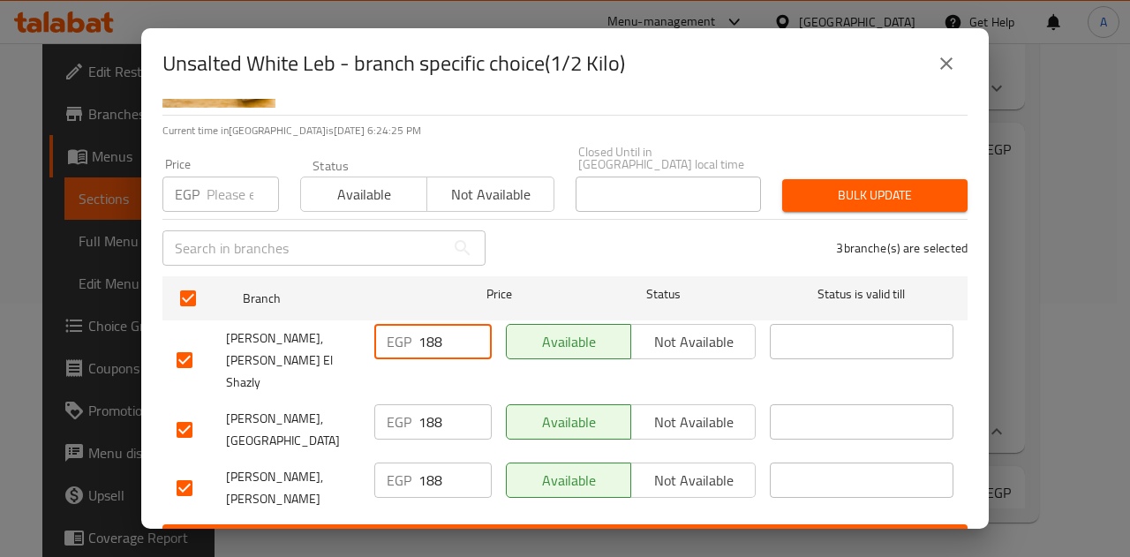
click at [442, 327] on input "188" at bounding box center [455, 341] width 73 height 35
type input "192"
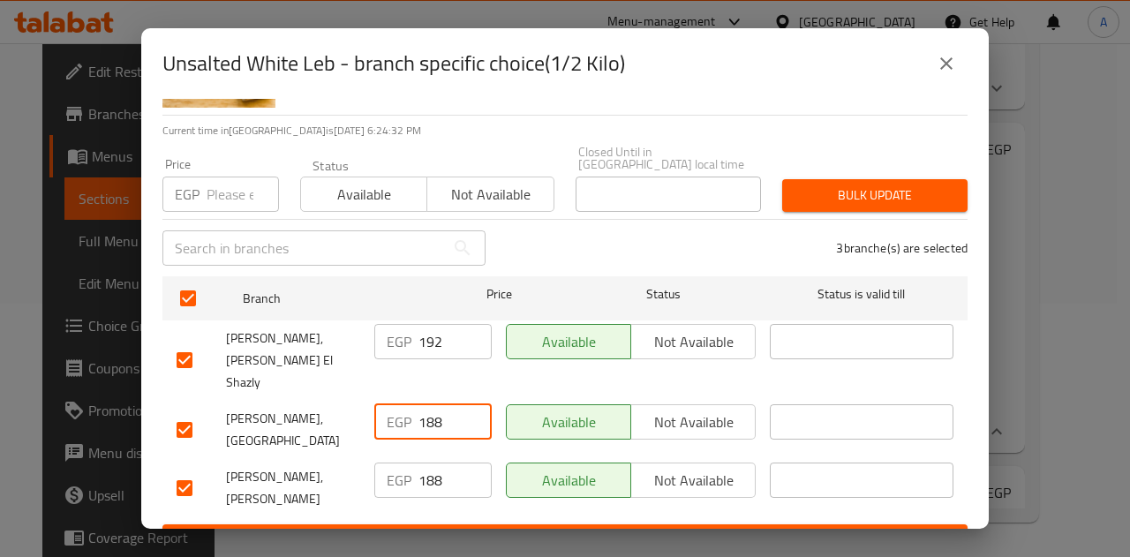
click at [451, 404] on input "188" at bounding box center [455, 421] width 73 height 35
type input "192"
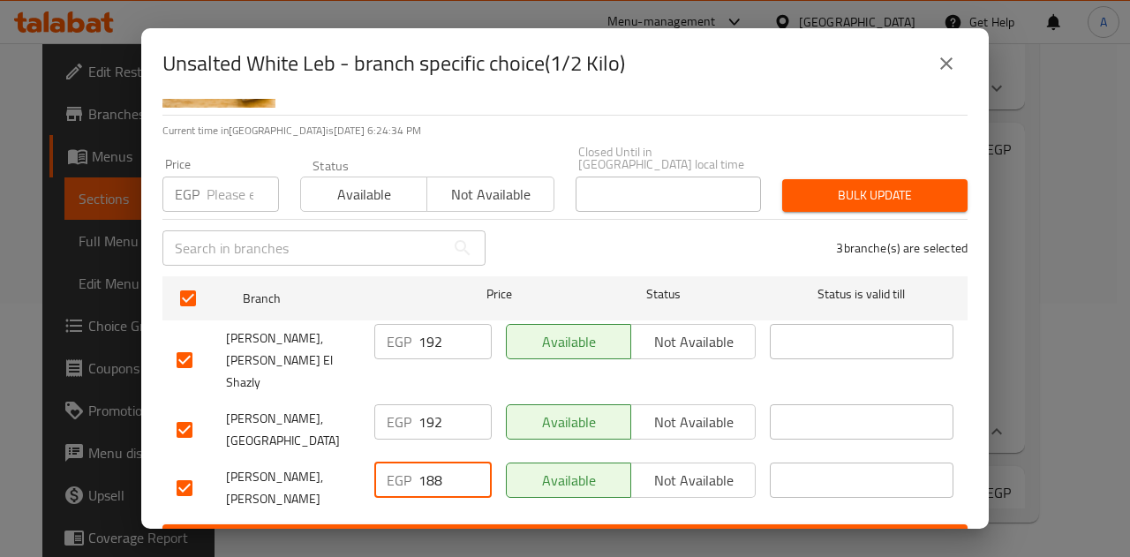
click at [454, 463] on input "188" at bounding box center [455, 480] width 73 height 35
type input "192"
click at [509, 530] on span "Save" at bounding box center [565, 541] width 777 height 22
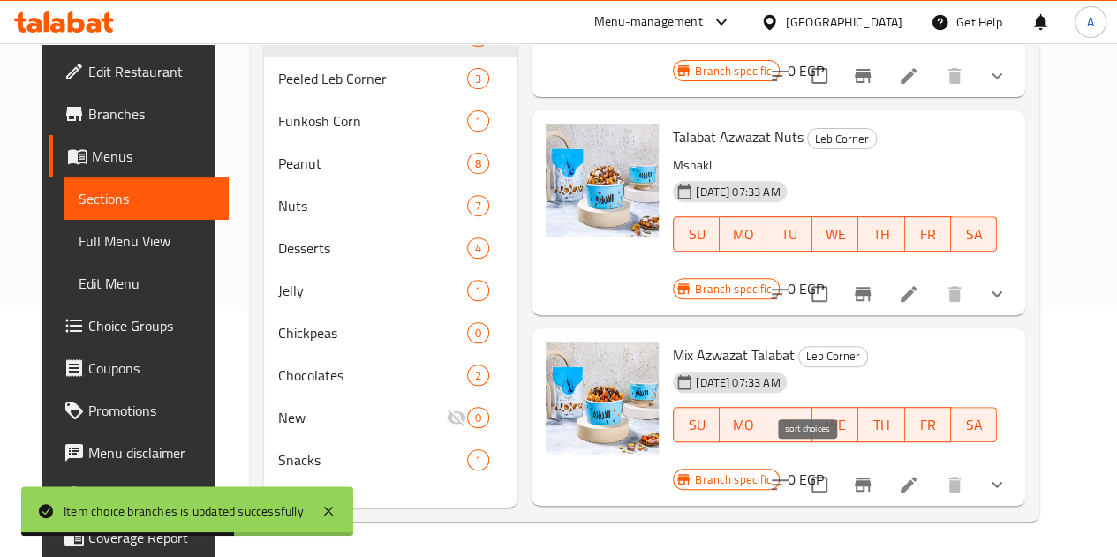
scroll to position [0, 0]
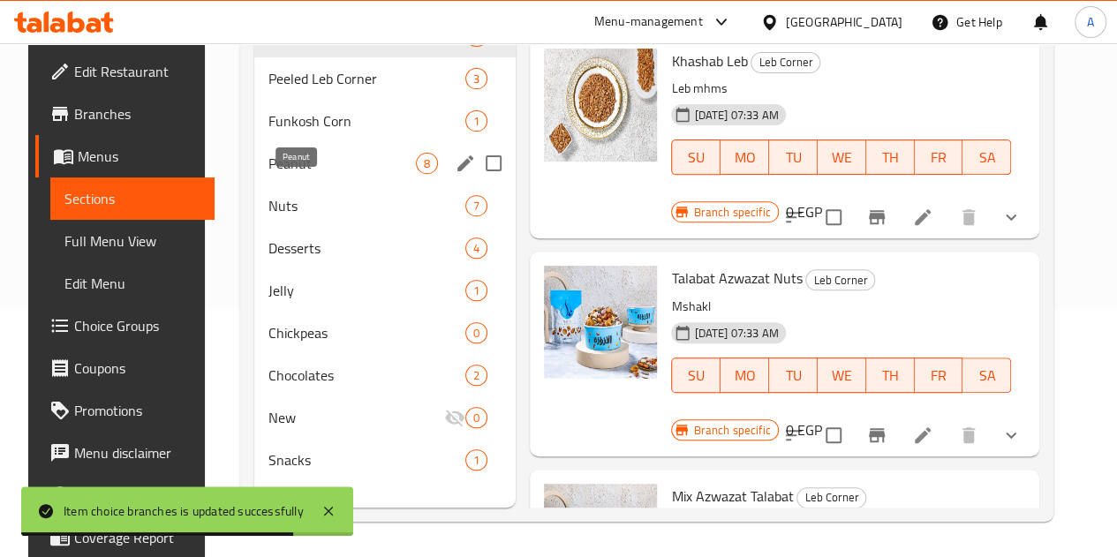
click at [298, 174] on span "Peanut" at bounding box center [341, 163] width 147 height 21
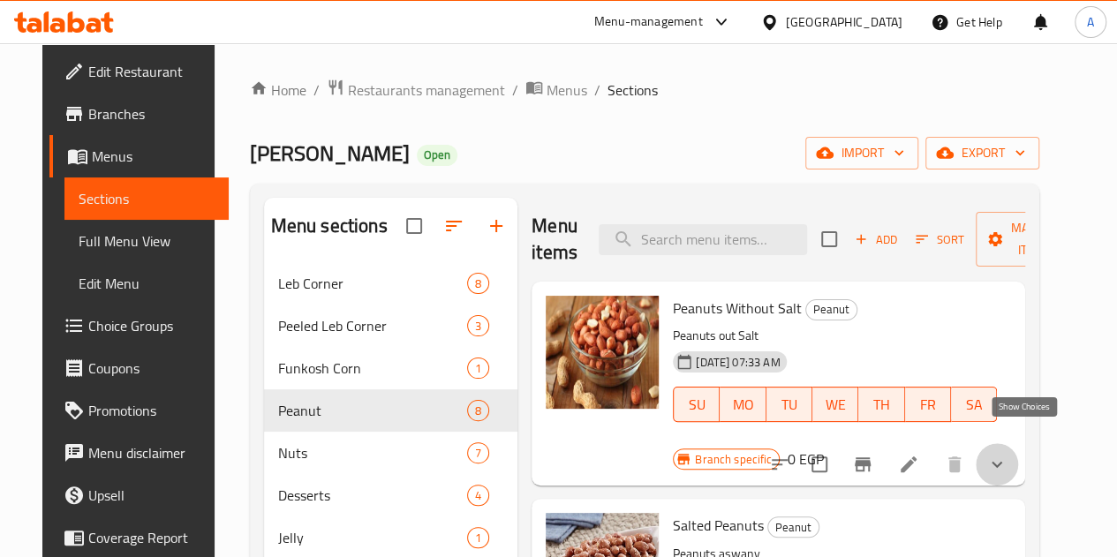
click at [1008, 454] on icon "show more" at bounding box center [996, 464] width 21 height 21
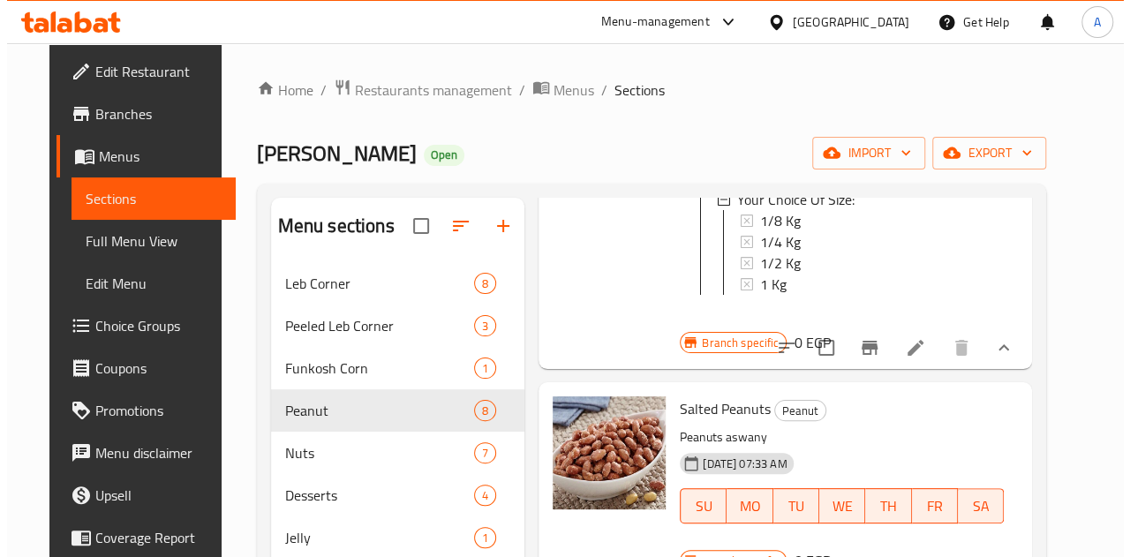
scroll to position [215, 0]
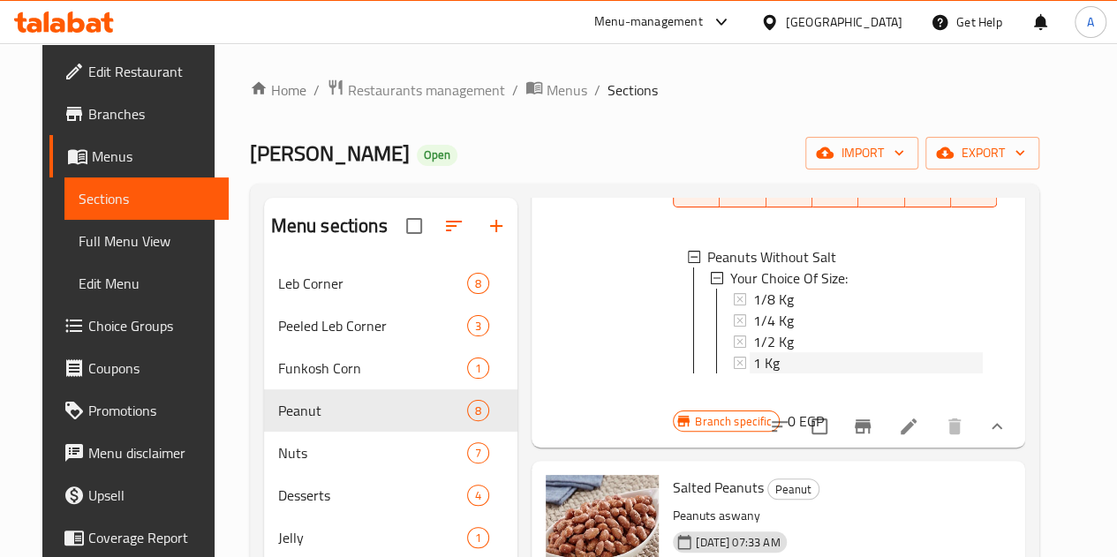
click at [753, 363] on div "1 Kg" at bounding box center [868, 362] width 230 height 21
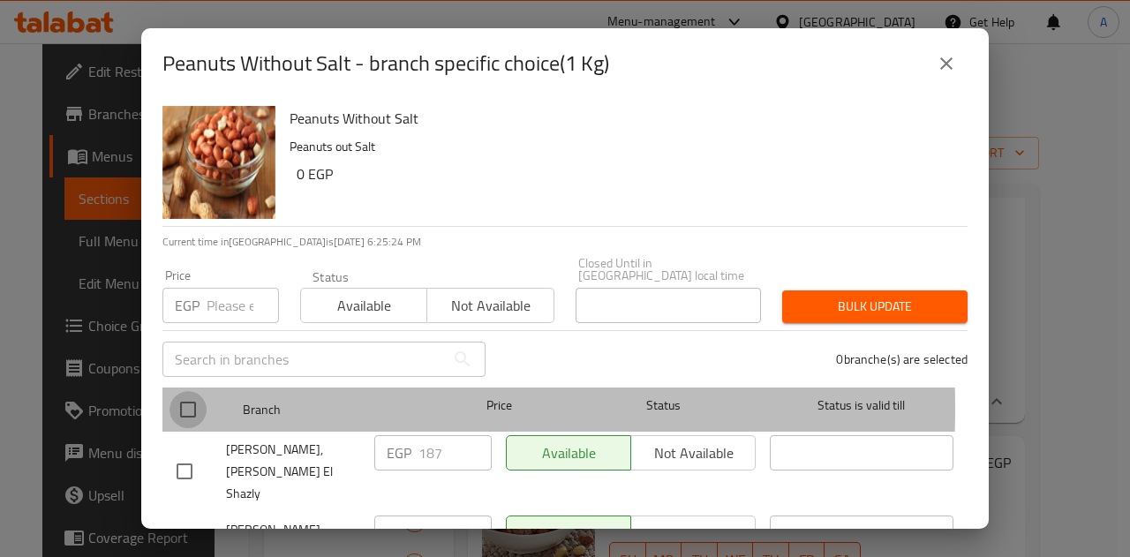
click at [189, 396] on input "checkbox" at bounding box center [188, 409] width 37 height 37
checkbox input "true"
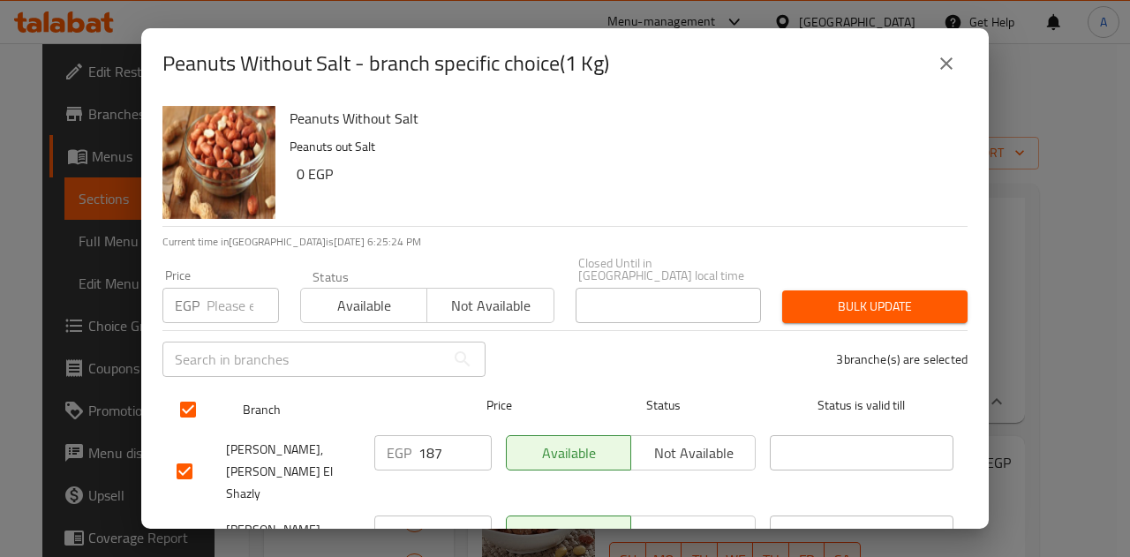
scroll to position [111, 0]
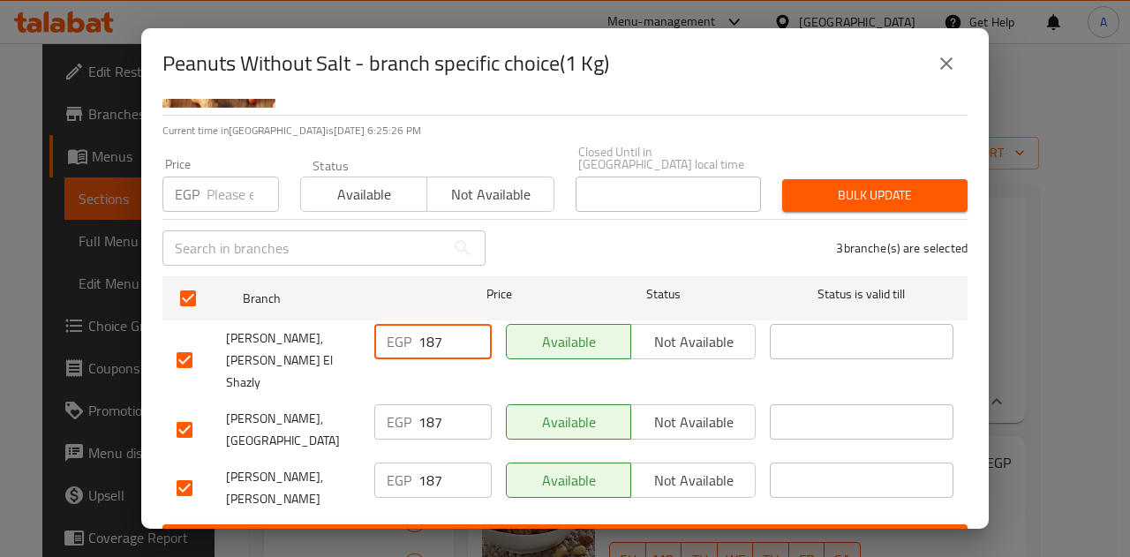
click at [443, 338] on input "187" at bounding box center [455, 341] width 73 height 35
type input "1"
type input "210"
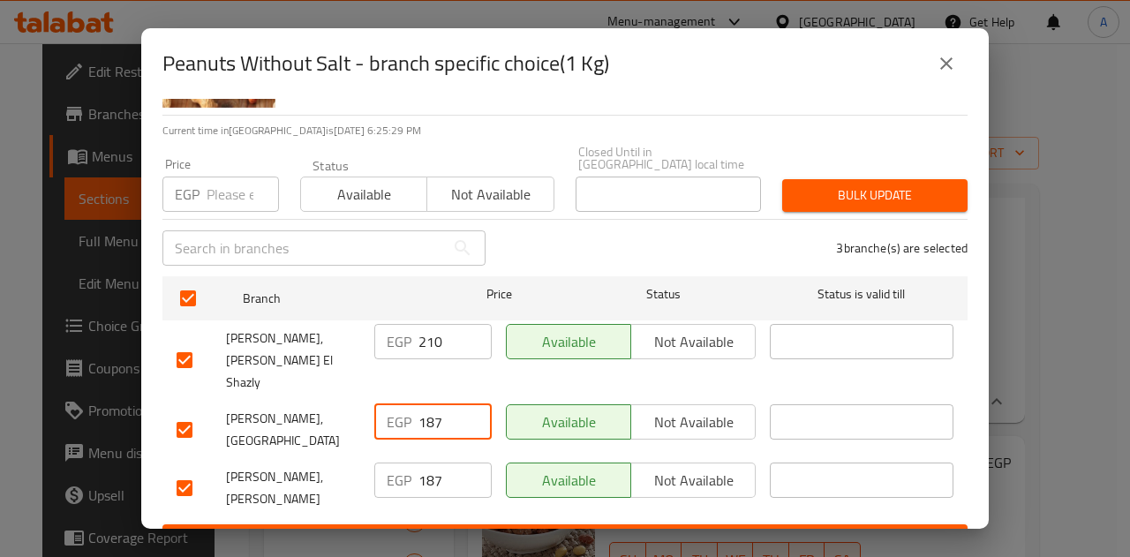
click at [445, 404] on input "187" at bounding box center [455, 421] width 73 height 35
type input "1"
type input "210"
click at [444, 463] on input "187" at bounding box center [455, 480] width 73 height 35
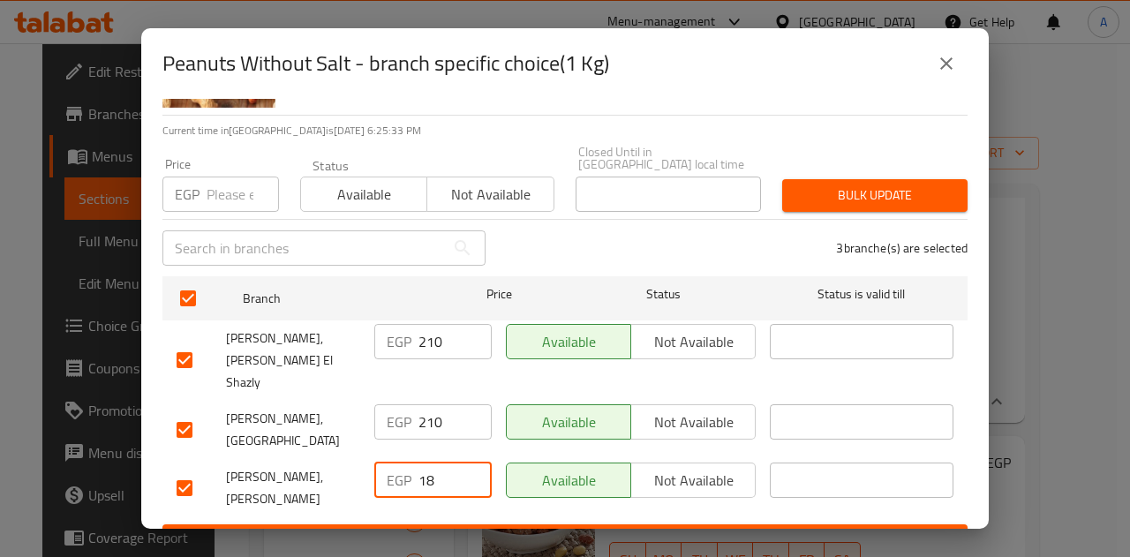
type input "1"
type input "210"
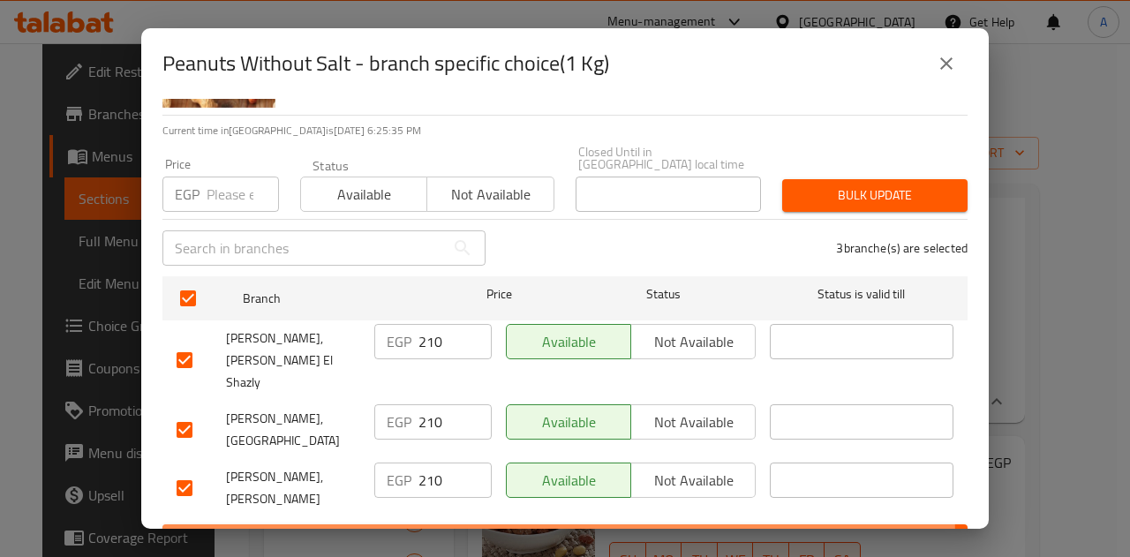
click at [530, 530] on span "Save" at bounding box center [565, 541] width 777 height 22
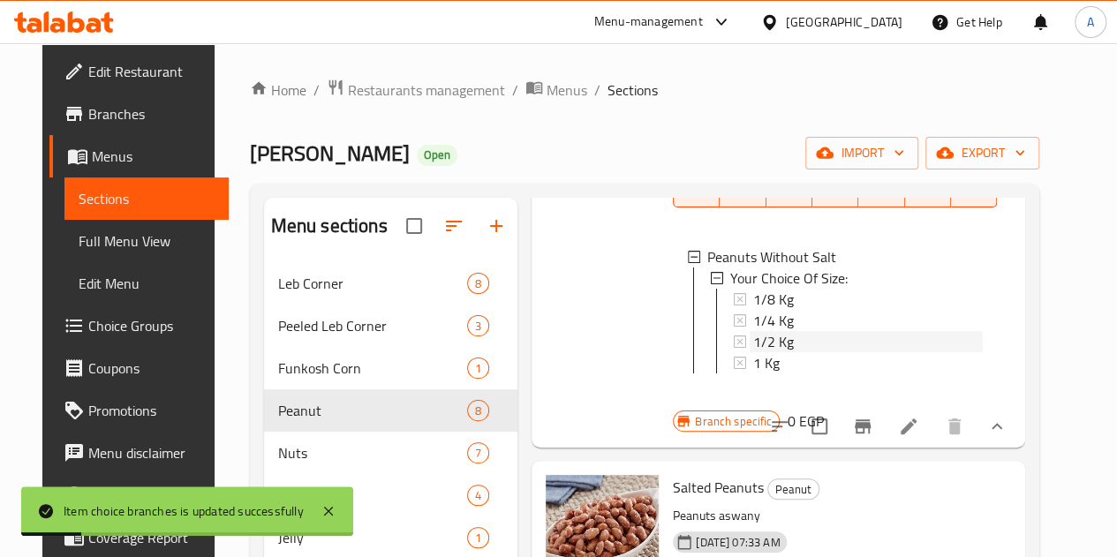
click at [753, 345] on div "1/2 Kg" at bounding box center [868, 341] width 230 height 21
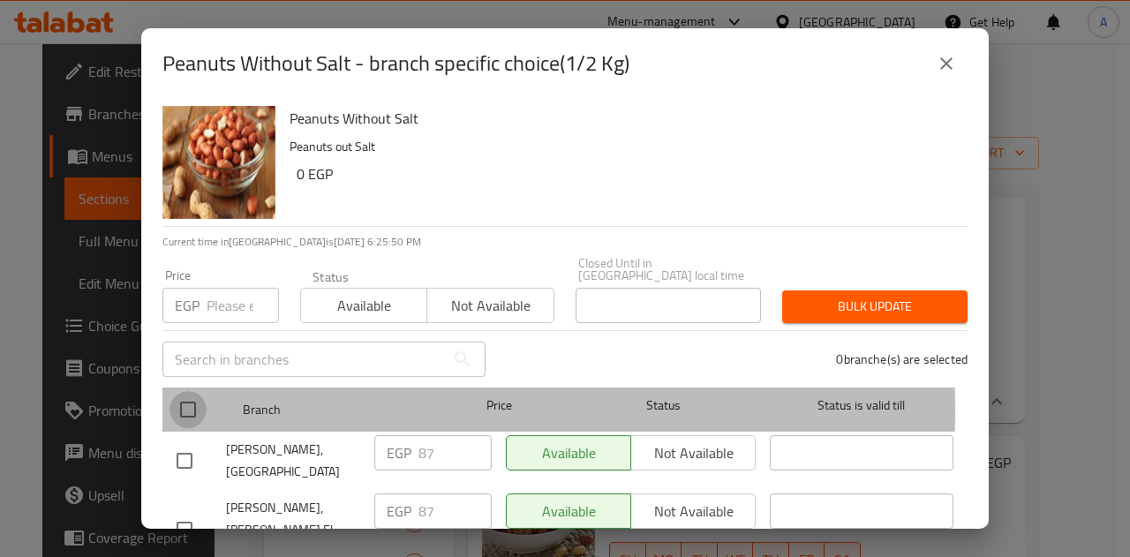
click at [184, 399] on input "checkbox" at bounding box center [188, 409] width 37 height 37
checkbox input "true"
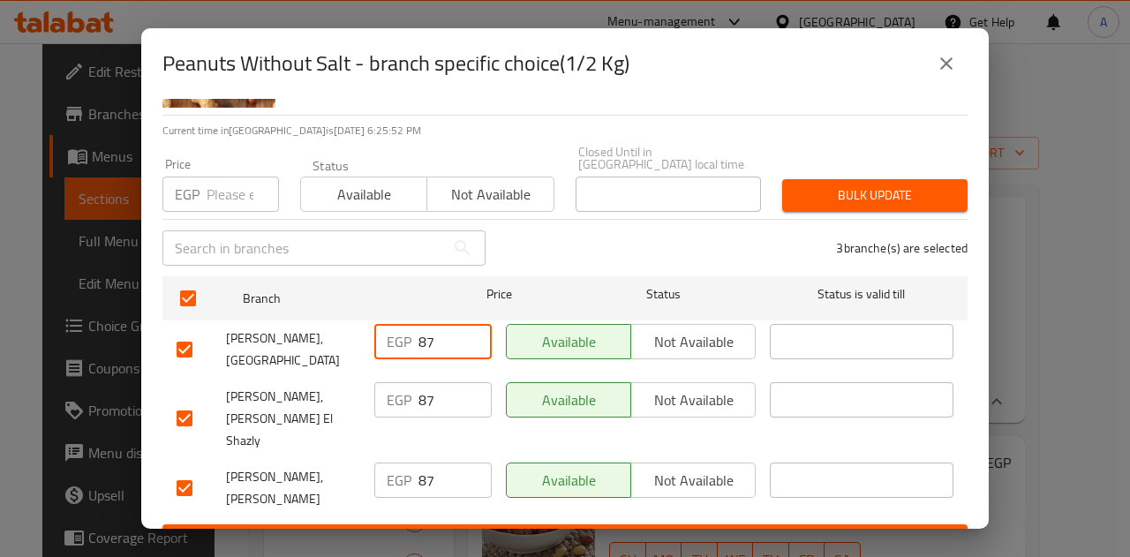
click at [432, 329] on input "87" at bounding box center [455, 341] width 73 height 35
type input "8"
type input "105"
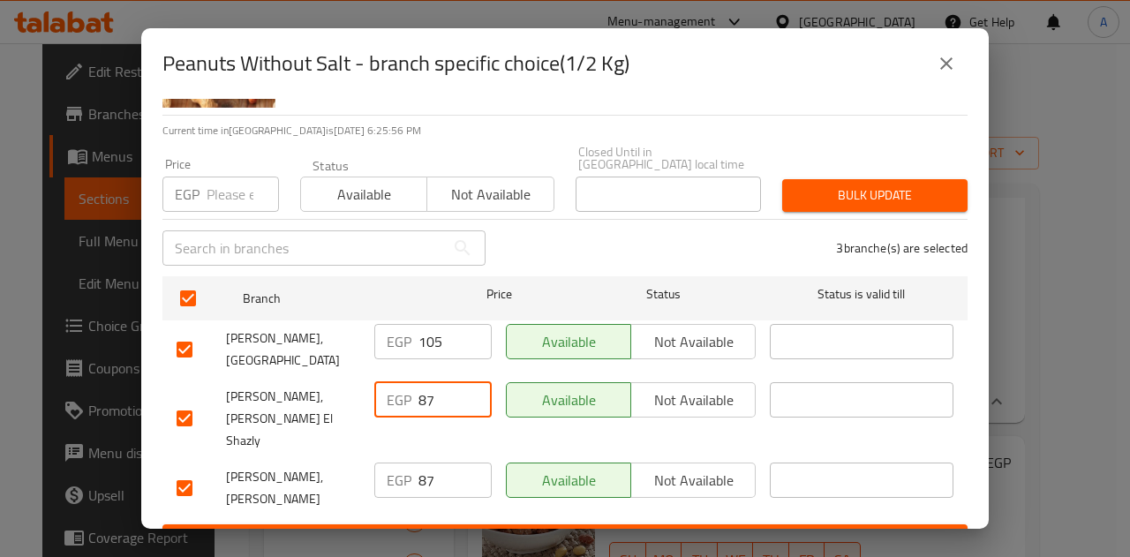
click at [450, 389] on input "87" at bounding box center [455, 399] width 73 height 35
type input "8"
type input "105"
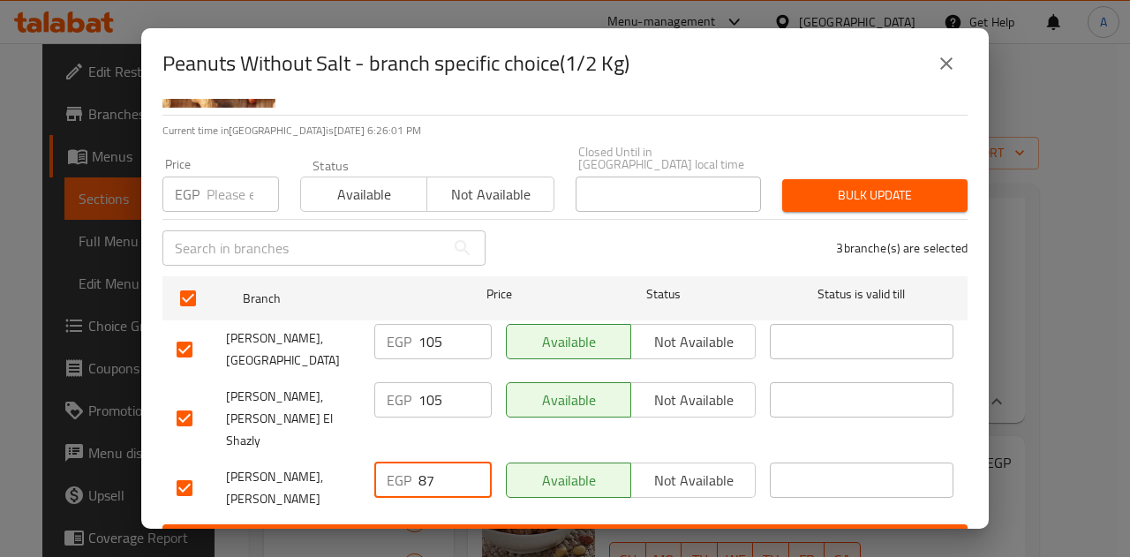
click at [440, 463] on input "87" at bounding box center [455, 480] width 73 height 35
type input "8"
type input "105"
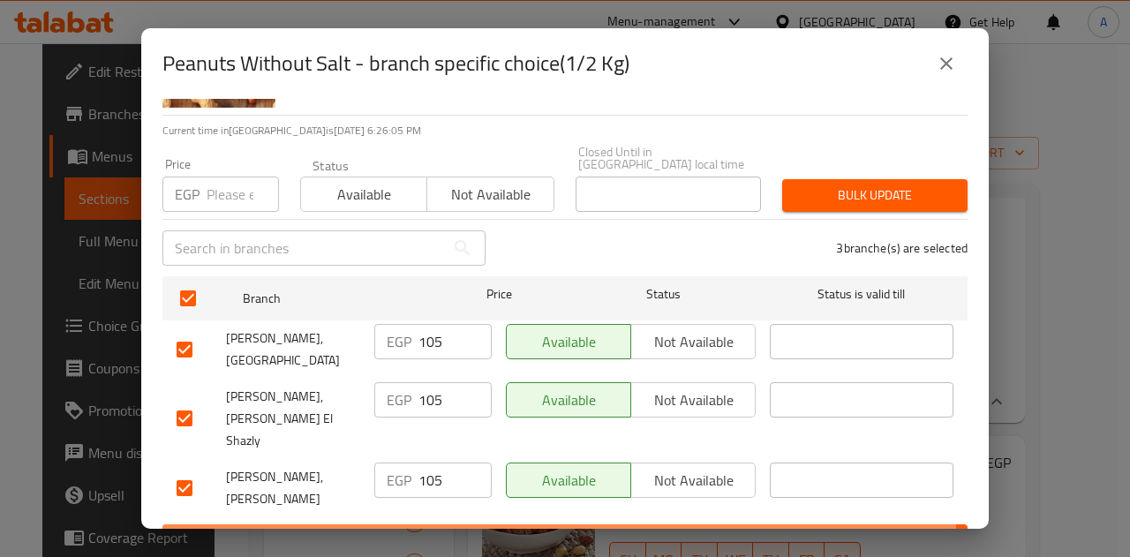
click at [468, 530] on span "Save" at bounding box center [565, 541] width 777 height 22
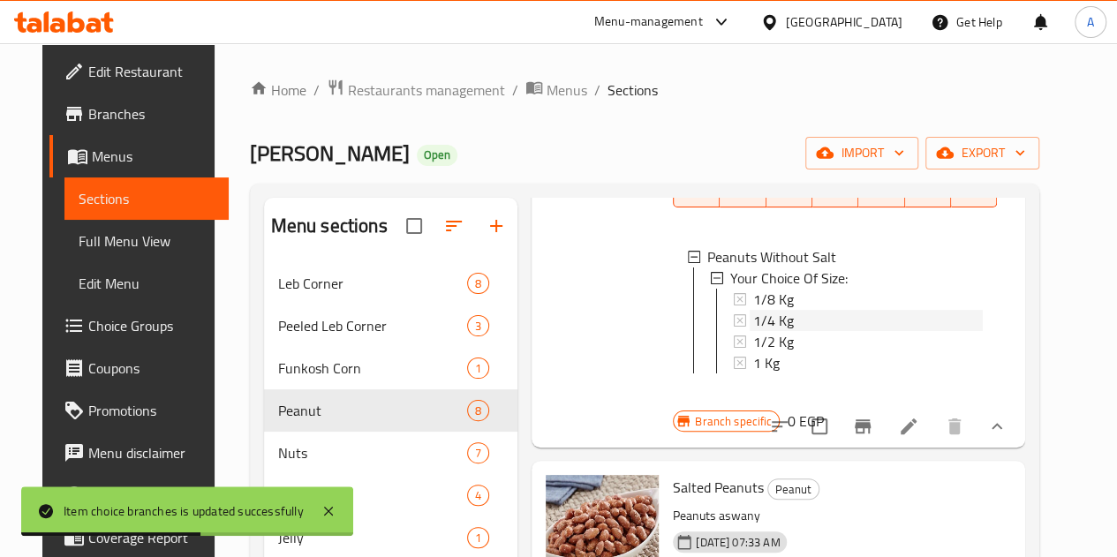
click at [756, 324] on div "1/4 Kg" at bounding box center [868, 320] width 230 height 21
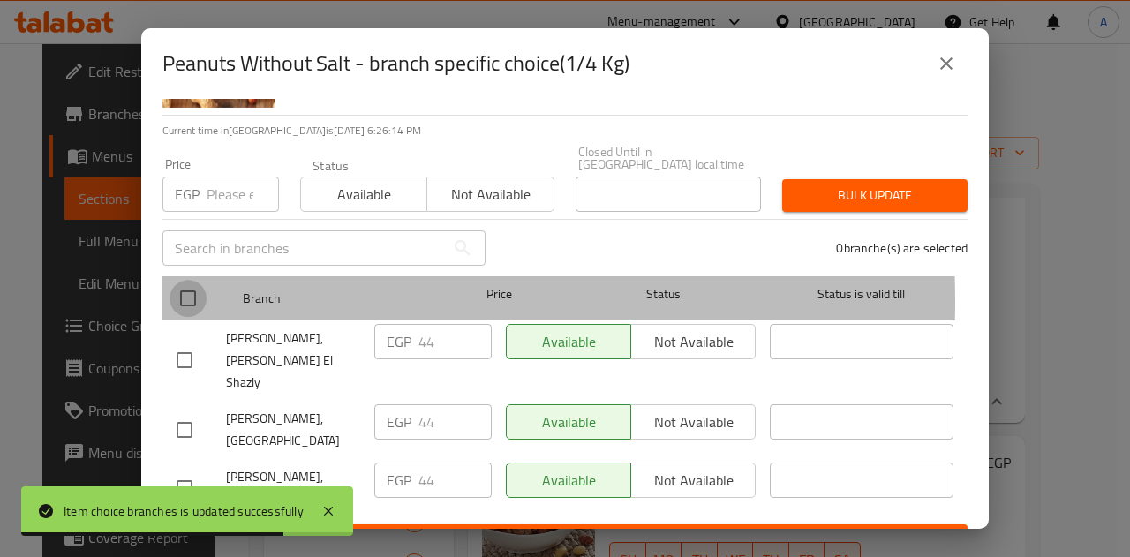
click at [174, 288] on input "checkbox" at bounding box center [188, 298] width 37 height 37
checkbox input "true"
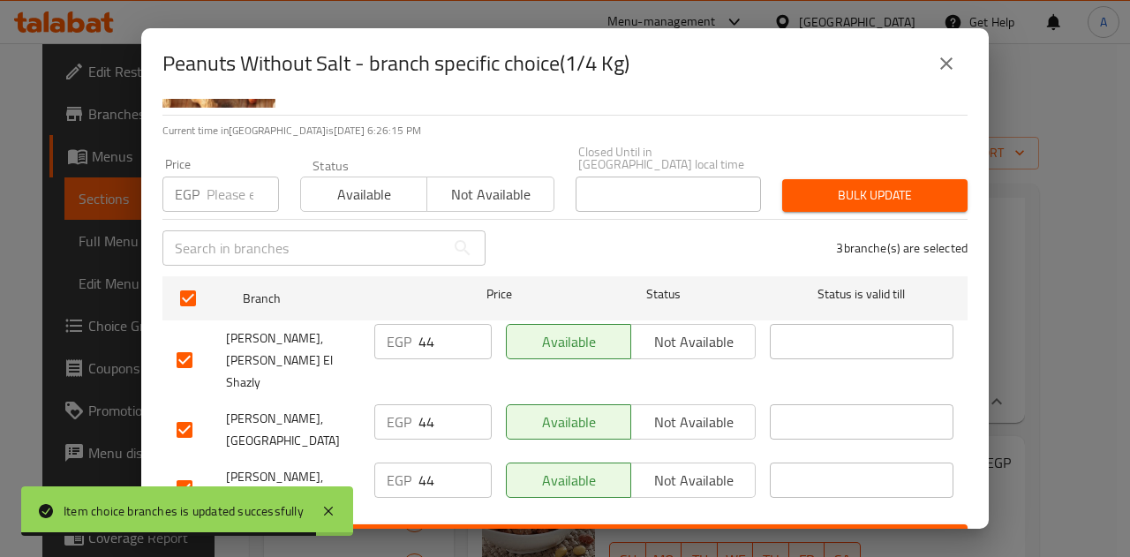
click at [438, 324] on input "44" at bounding box center [455, 341] width 73 height 35
type input "4"
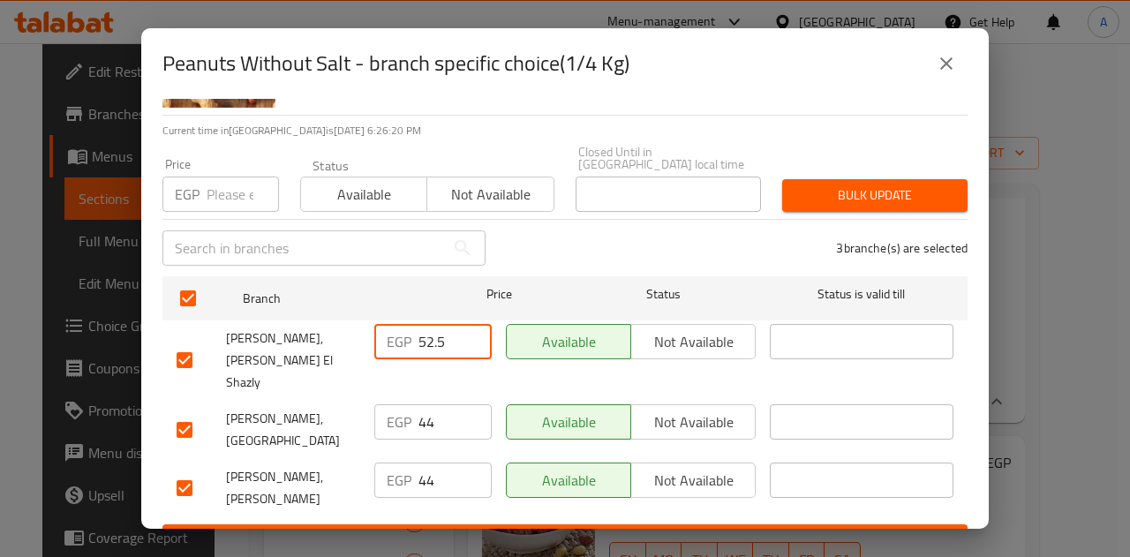
type input "52.5"
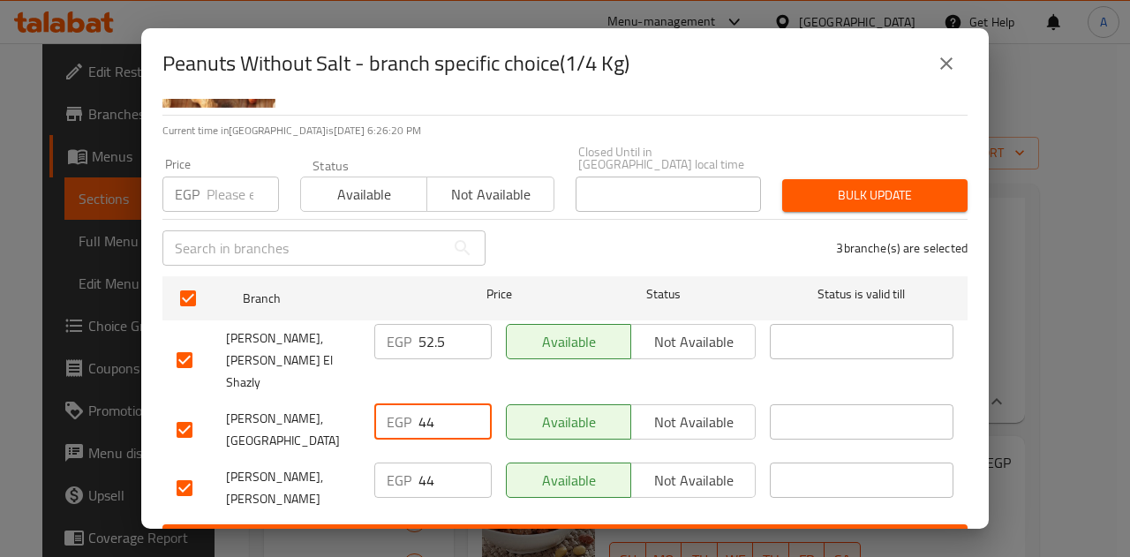
click at [442, 404] on input "44" at bounding box center [455, 421] width 73 height 35
type input "4"
type input "52.5"
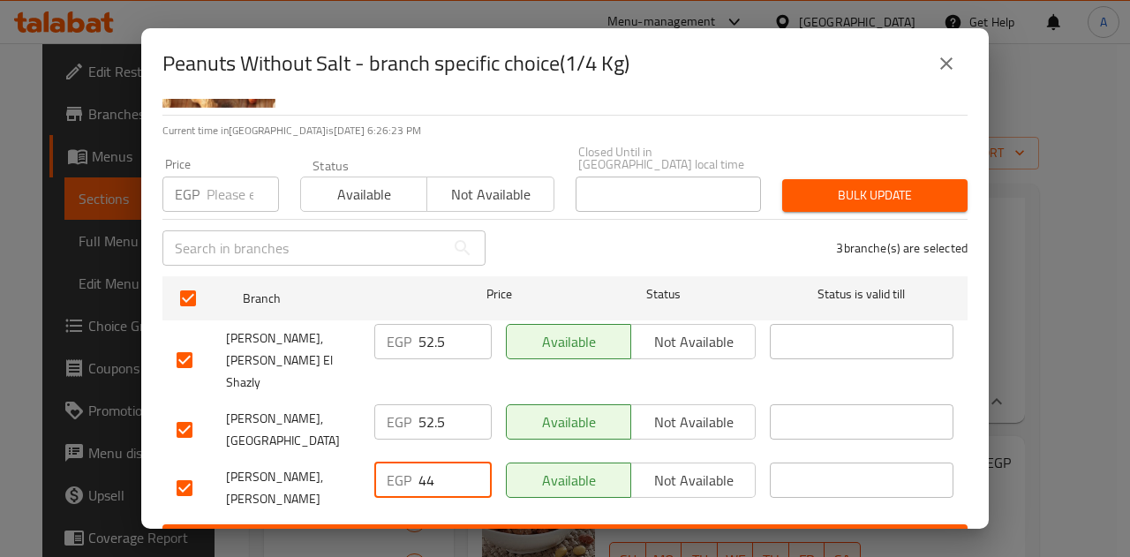
click at [438, 463] on input "44" at bounding box center [455, 480] width 73 height 35
type input "4"
type input "52.5"
click at [475, 530] on span "Save" at bounding box center [565, 541] width 777 height 22
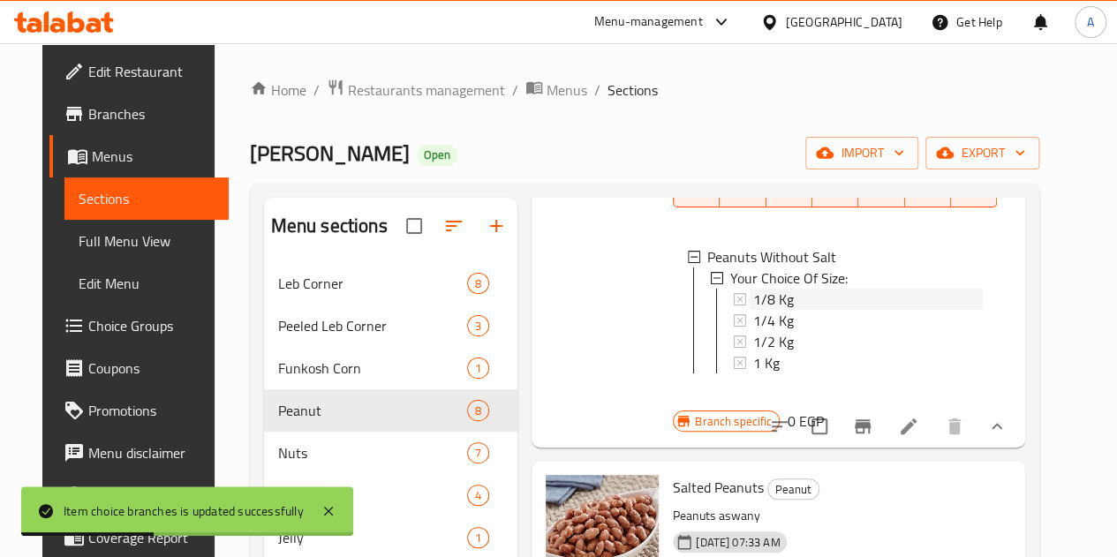
click at [753, 305] on div "1/8 Kg" at bounding box center [868, 299] width 230 height 21
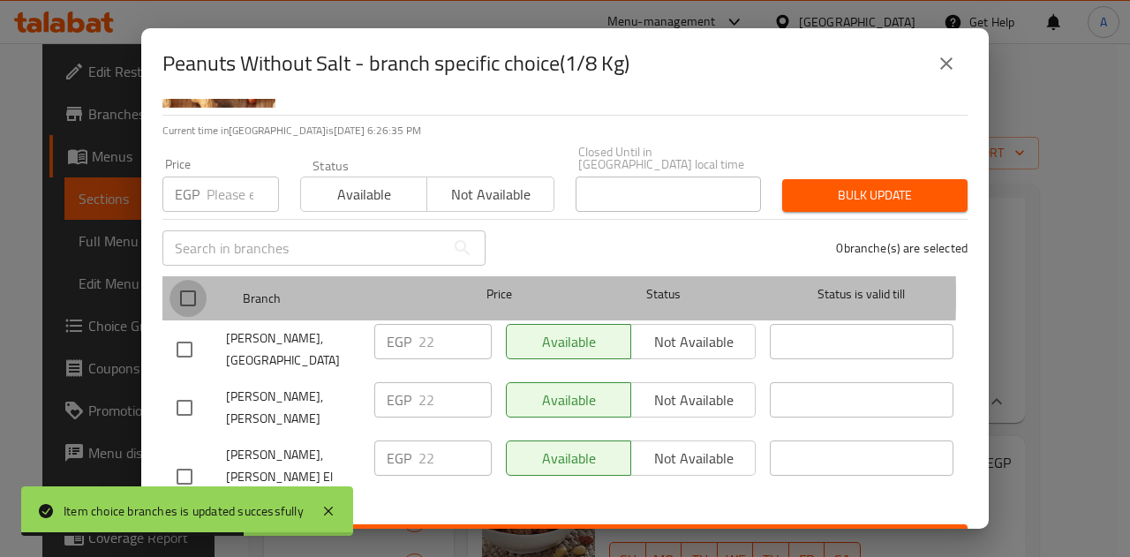
click at [187, 283] on input "checkbox" at bounding box center [188, 298] width 37 height 37
checkbox input "true"
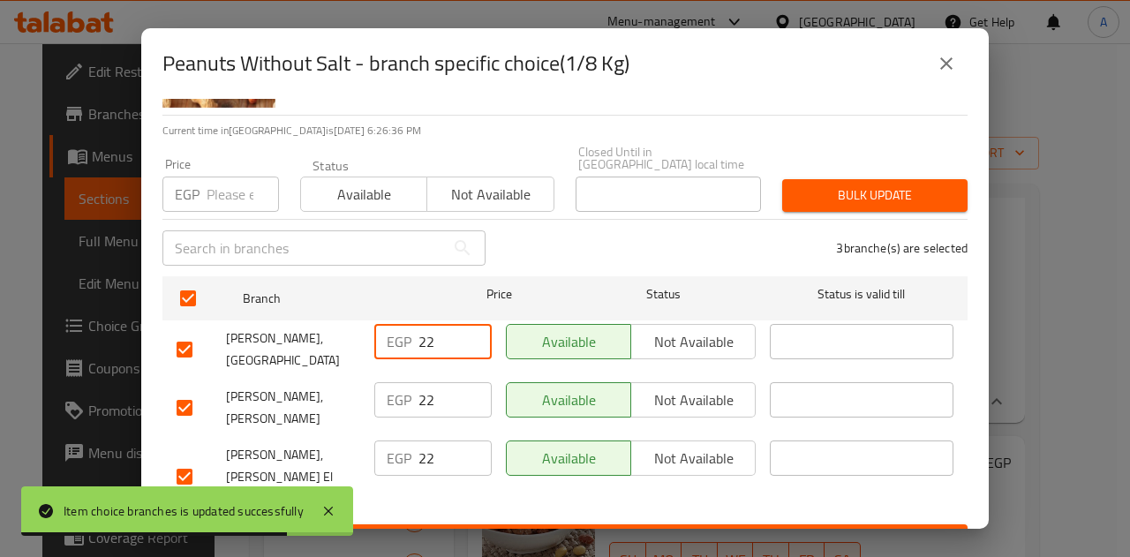
click at [445, 331] on input "22" at bounding box center [455, 341] width 73 height 35
type input "2"
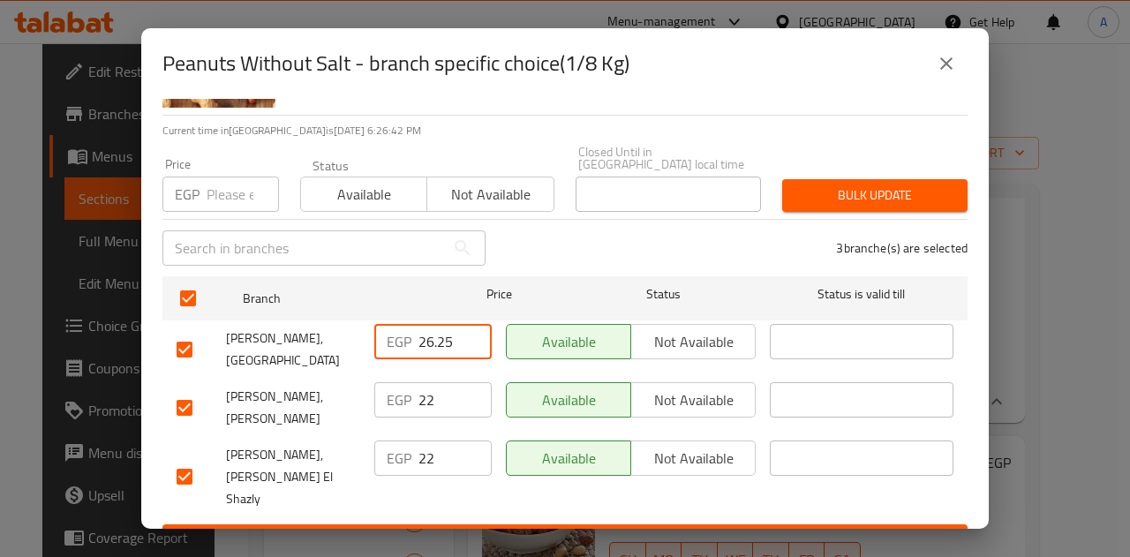
type input "26.25"
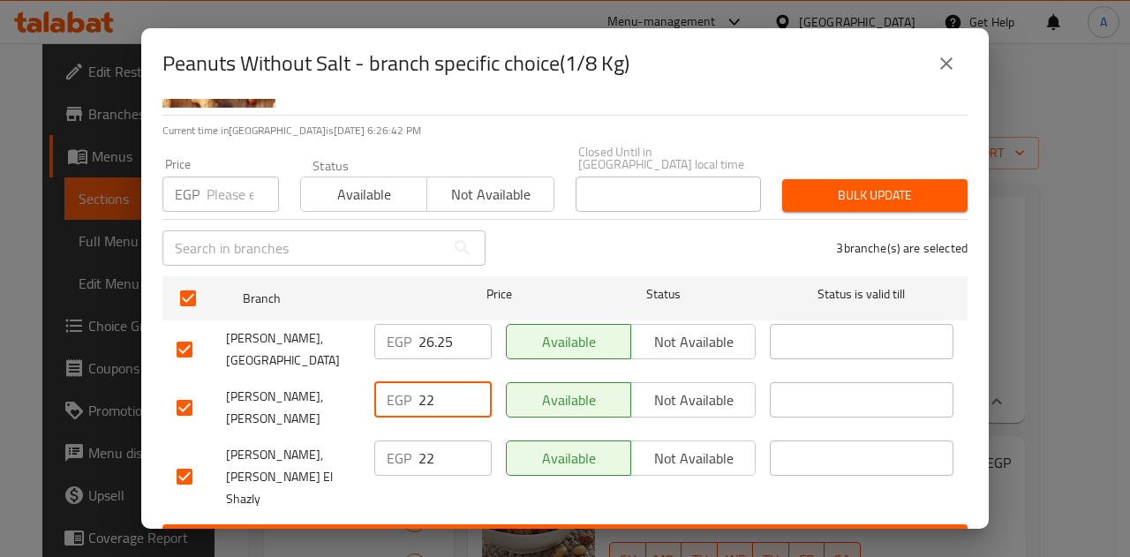
click at [438, 384] on input "22" at bounding box center [455, 399] width 73 height 35
type input "26.25"
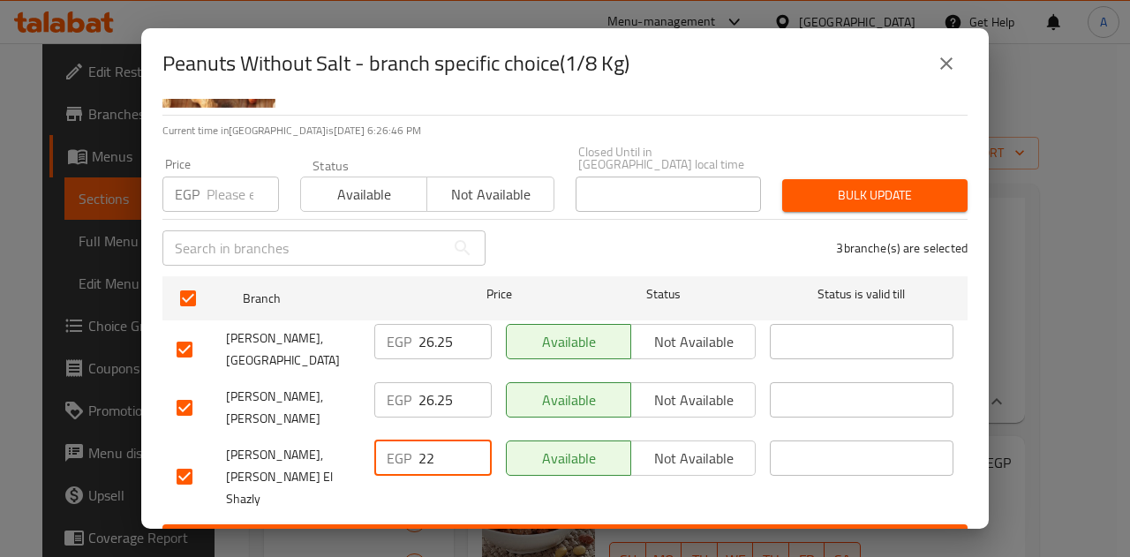
click at [442, 451] on input "22" at bounding box center [455, 458] width 73 height 35
type input "26.25"
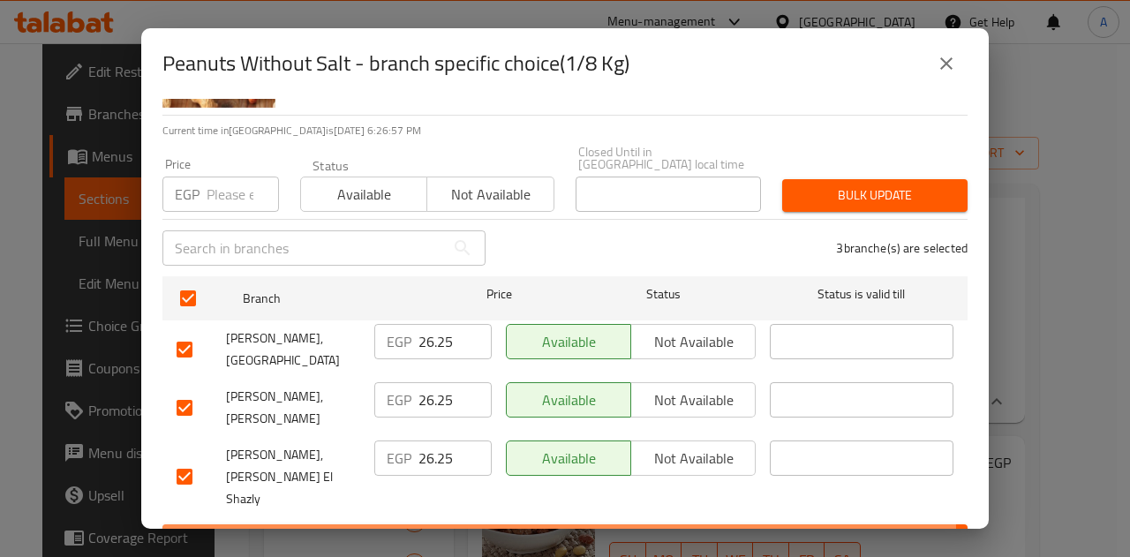
click at [506, 530] on span "Save" at bounding box center [565, 541] width 777 height 22
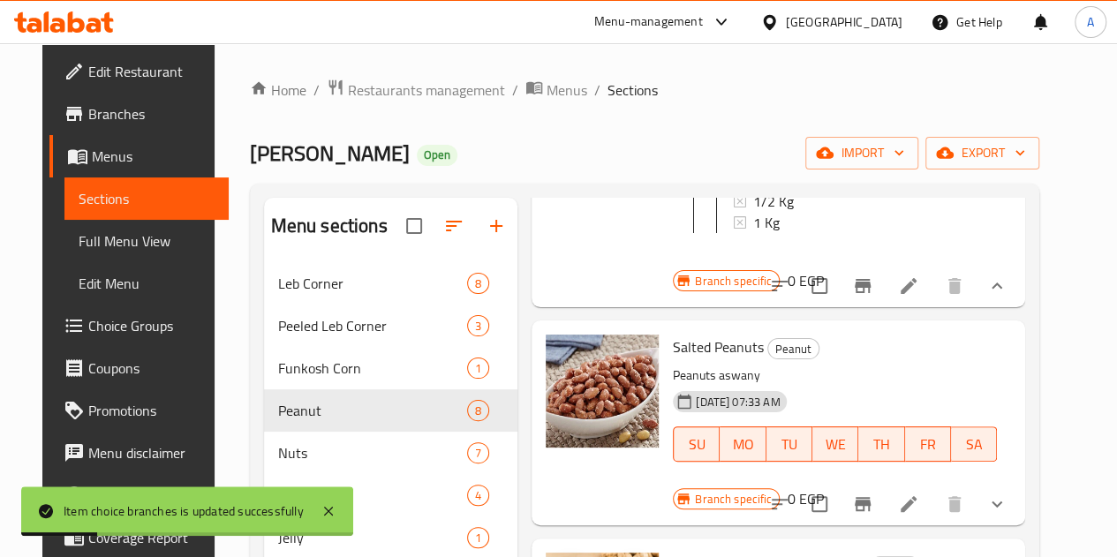
scroll to position [378, 0]
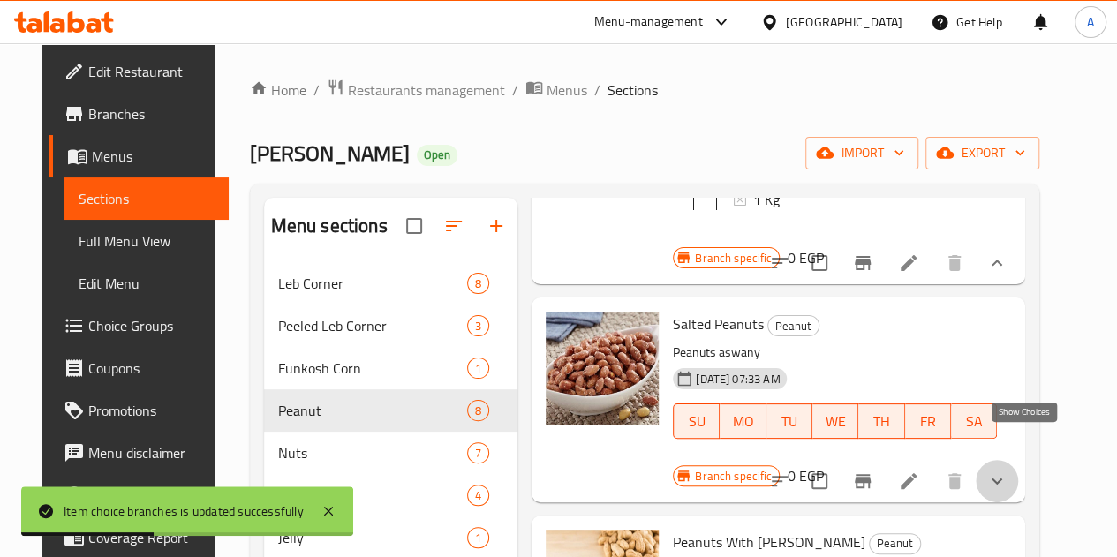
click at [1008, 471] on icon "show more" at bounding box center [996, 481] width 21 height 21
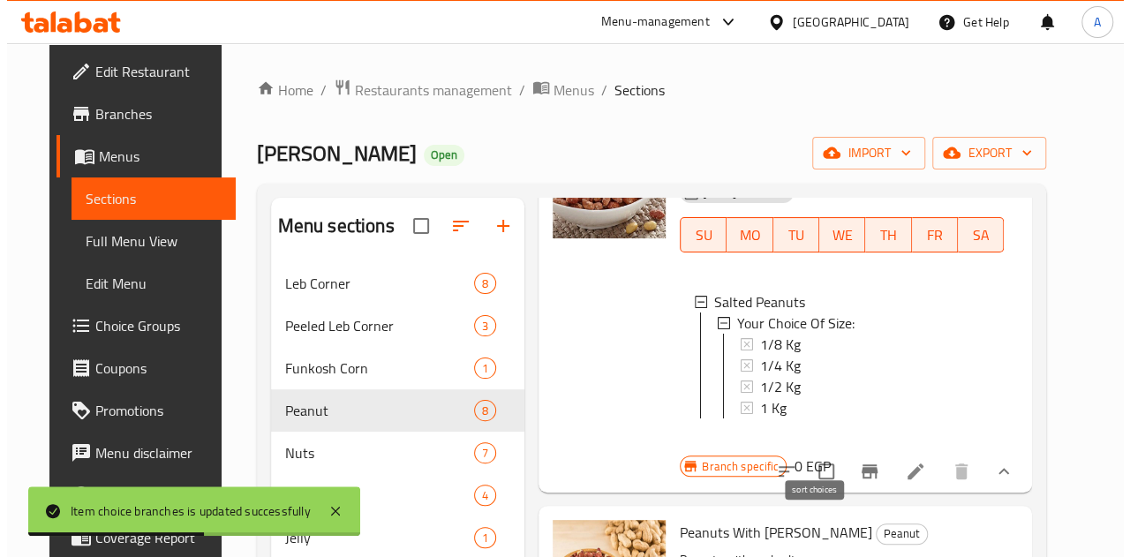
scroll to position [567, 0]
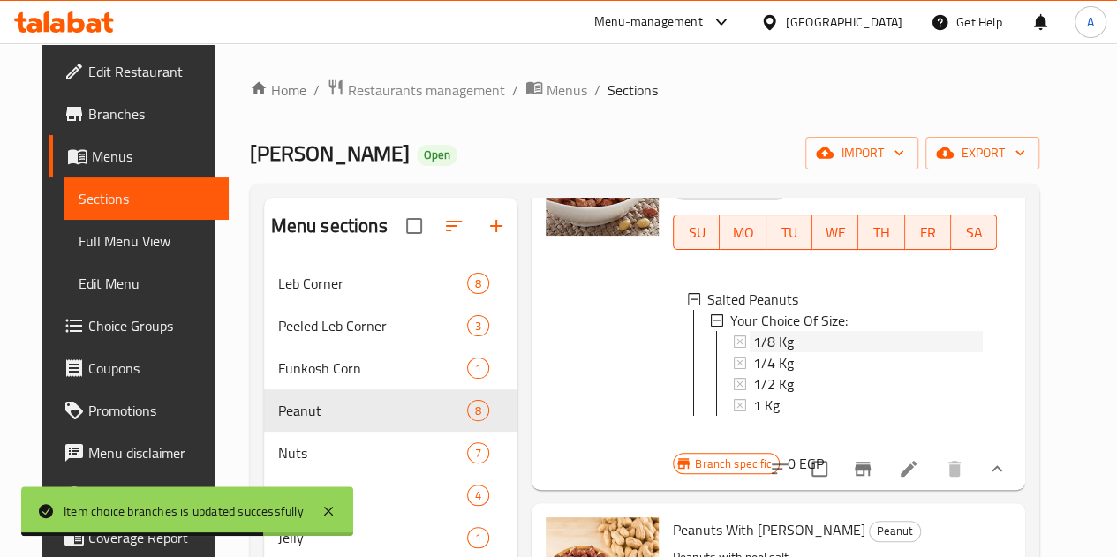
click at [753, 331] on div "1/8 Kg" at bounding box center [868, 341] width 230 height 21
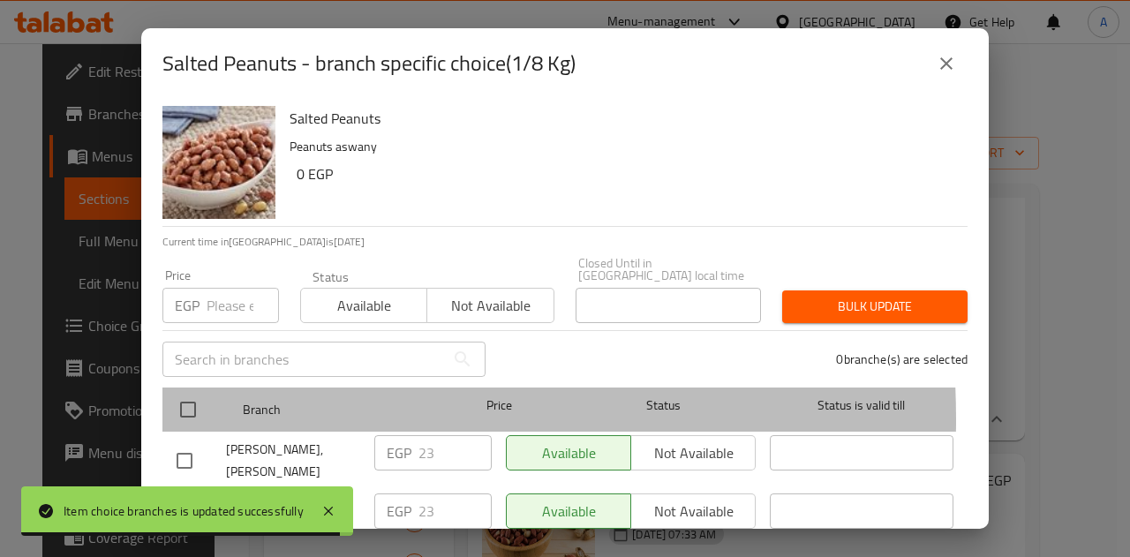
click at [207, 407] on div at bounding box center [203, 409] width 66 height 51
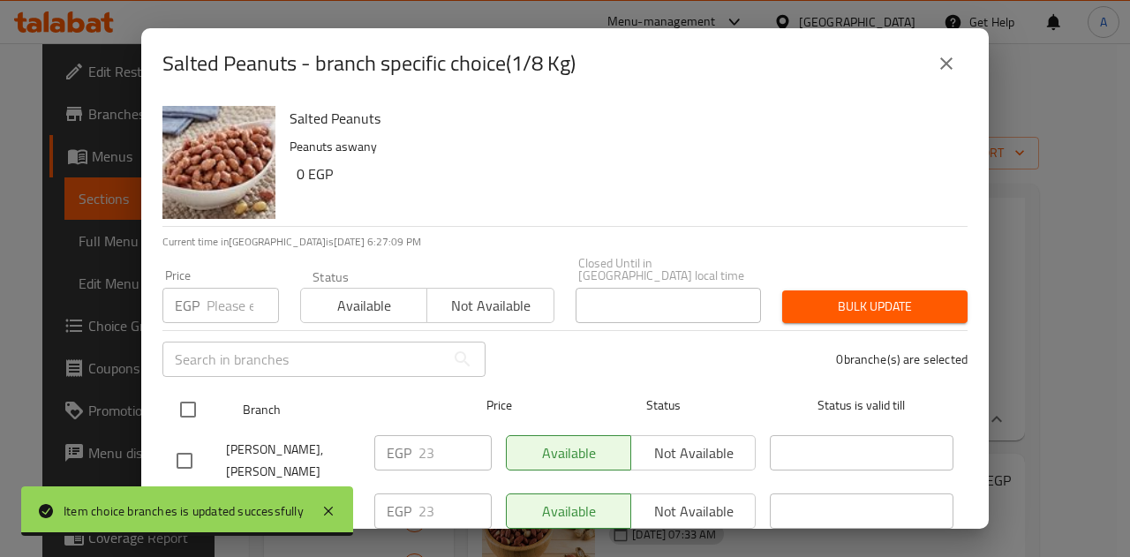
scroll to position [111, 0]
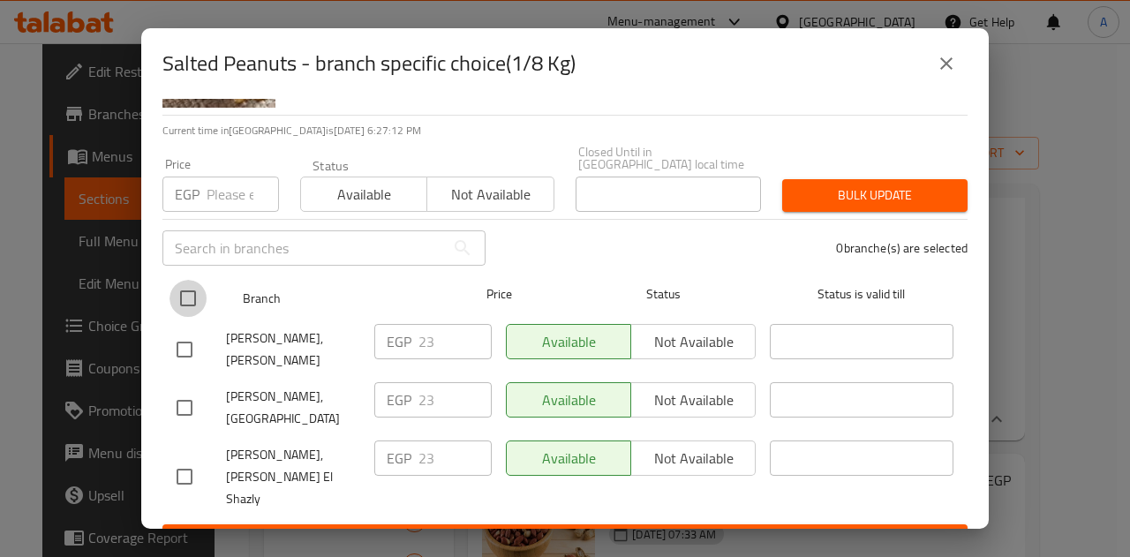
click at [202, 280] on input "checkbox" at bounding box center [188, 298] width 37 height 37
checkbox input "true"
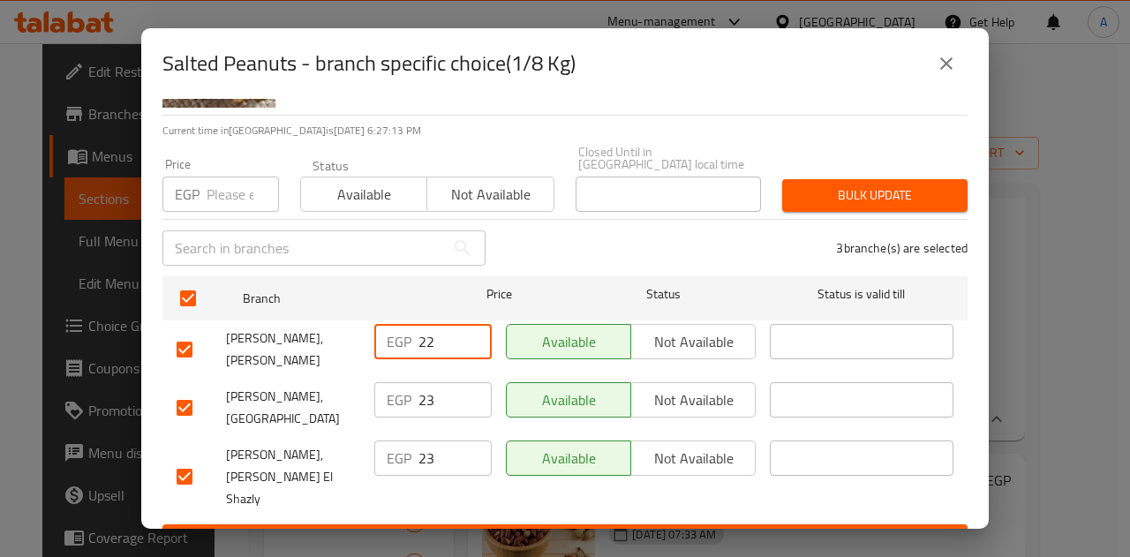
click at [461, 331] on input "22" at bounding box center [455, 341] width 73 height 35
click at [466, 325] on input "23" at bounding box center [455, 341] width 73 height 35
click at [466, 325] on input "24" at bounding box center [455, 341] width 73 height 35
type input "26.25"
click at [443, 388] on input "23" at bounding box center [455, 399] width 73 height 35
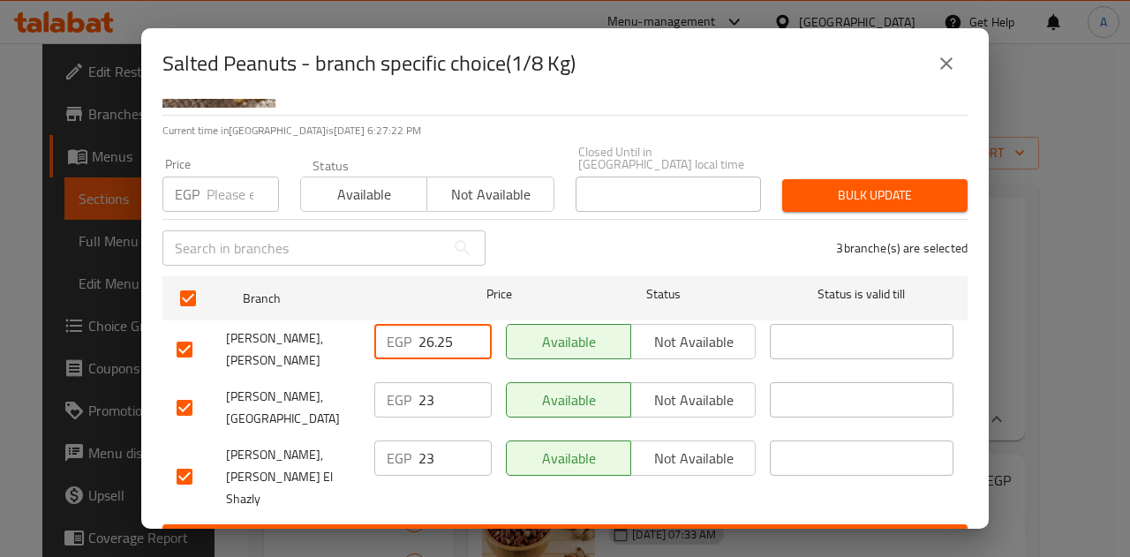
type input "2"
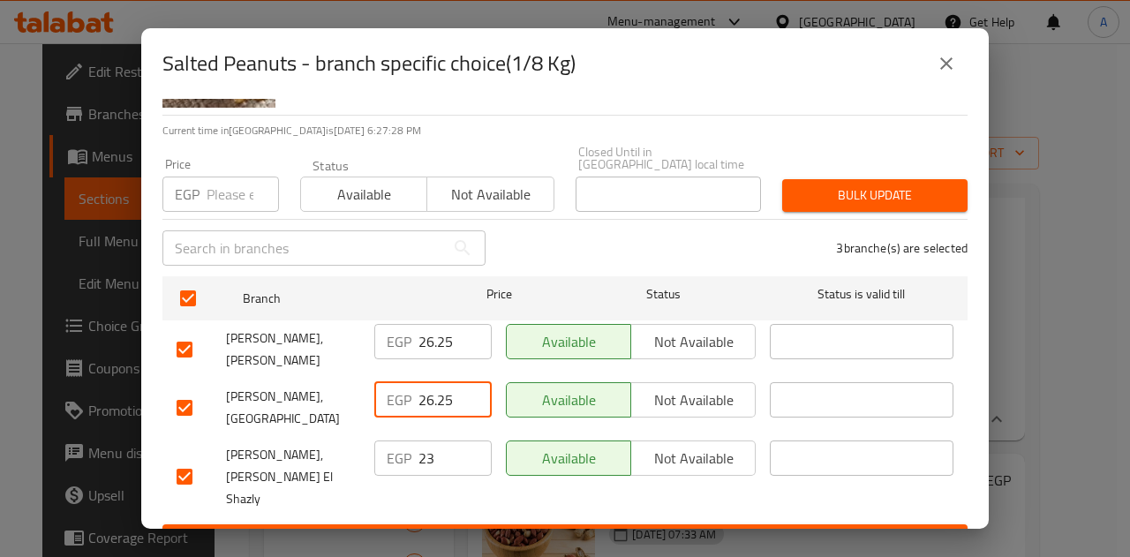
type input "26.25"
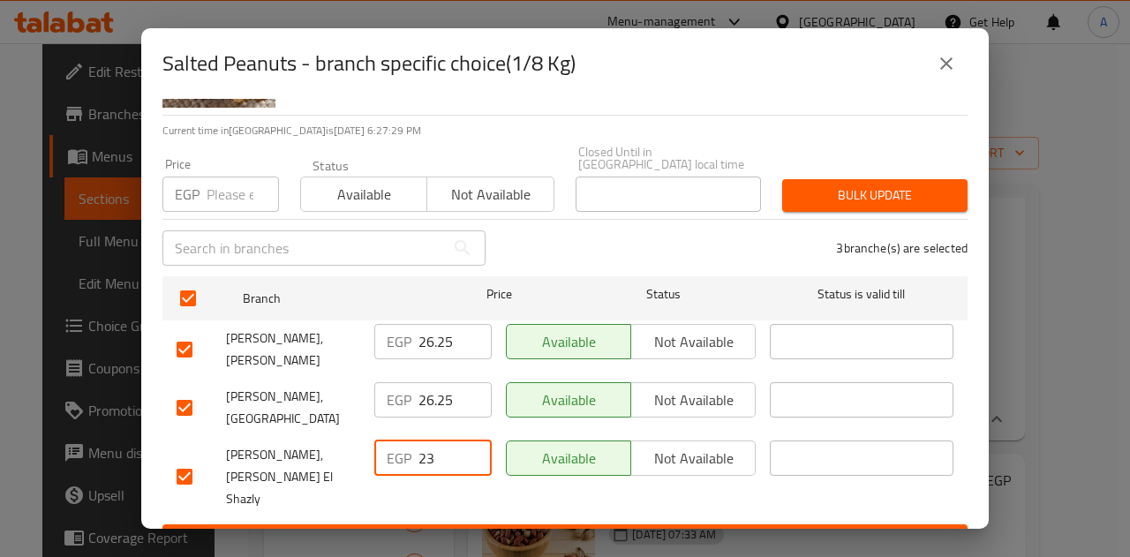
click at [447, 445] on input "23" at bounding box center [455, 458] width 73 height 35
type input "2"
type input "26.25"
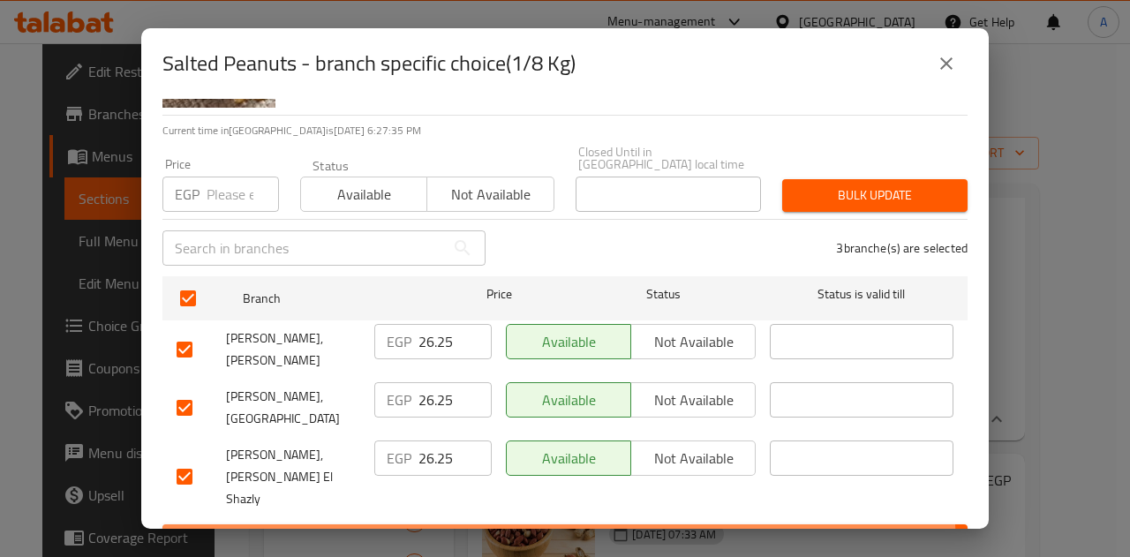
click at [541, 530] on span "Save" at bounding box center [565, 541] width 777 height 22
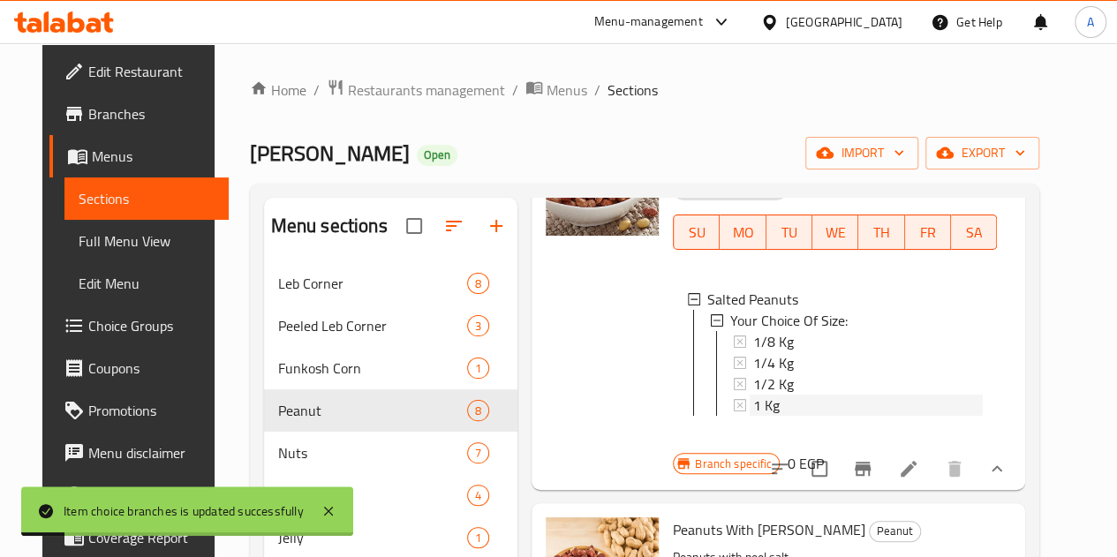
click at [753, 395] on span "1 Kg" at bounding box center [766, 405] width 26 height 21
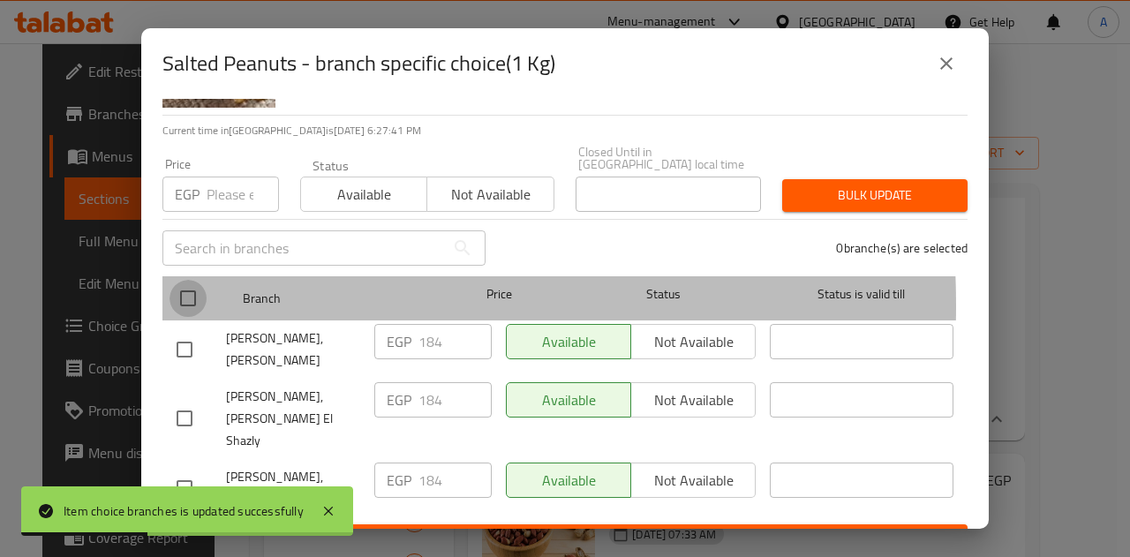
click at [198, 292] on input "checkbox" at bounding box center [188, 298] width 37 height 37
checkbox input "true"
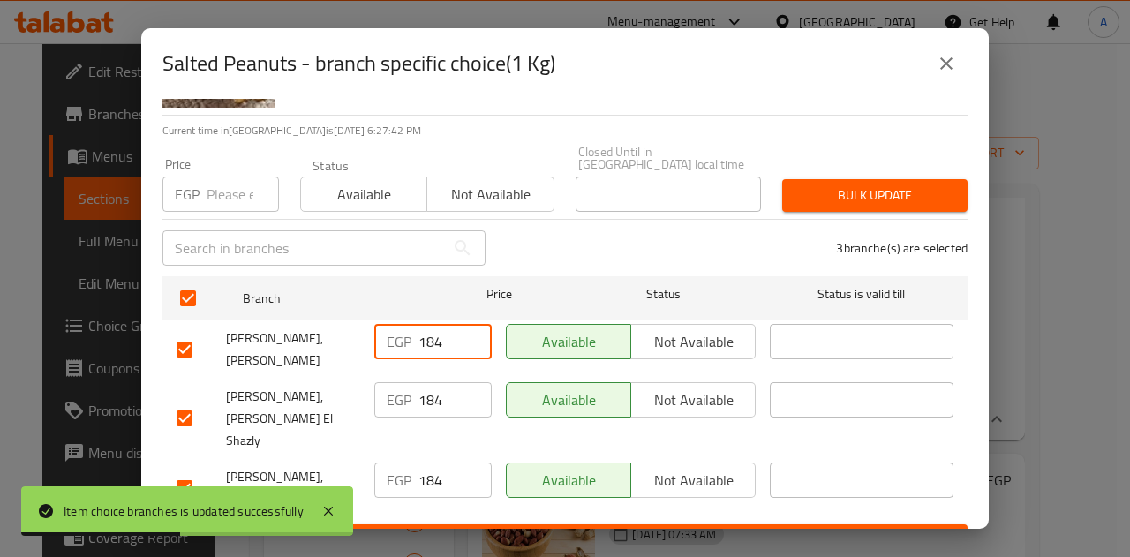
click at [443, 324] on input "184" at bounding box center [455, 341] width 73 height 35
type input "1"
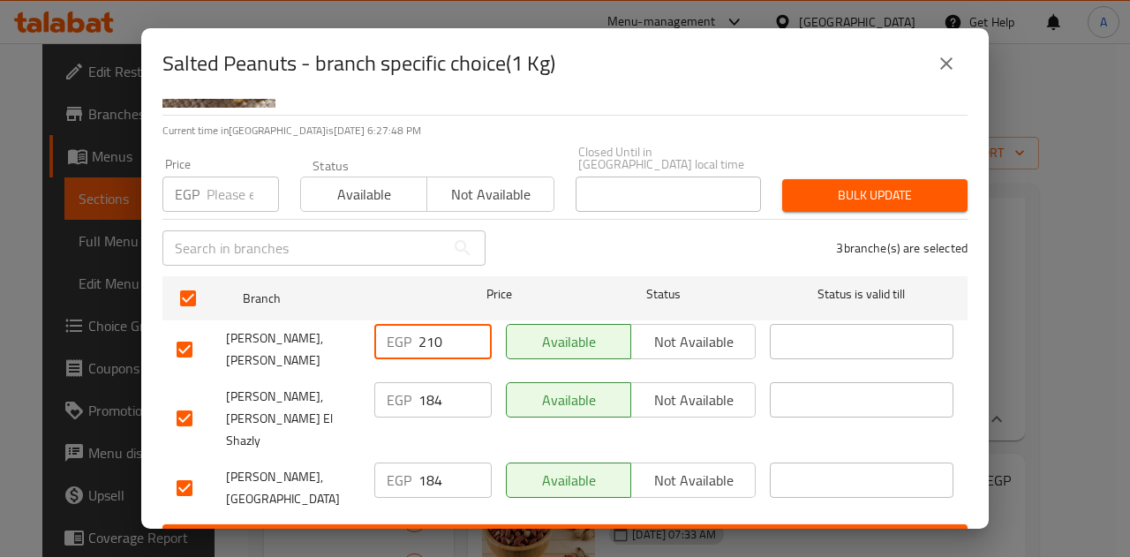
type input "210"
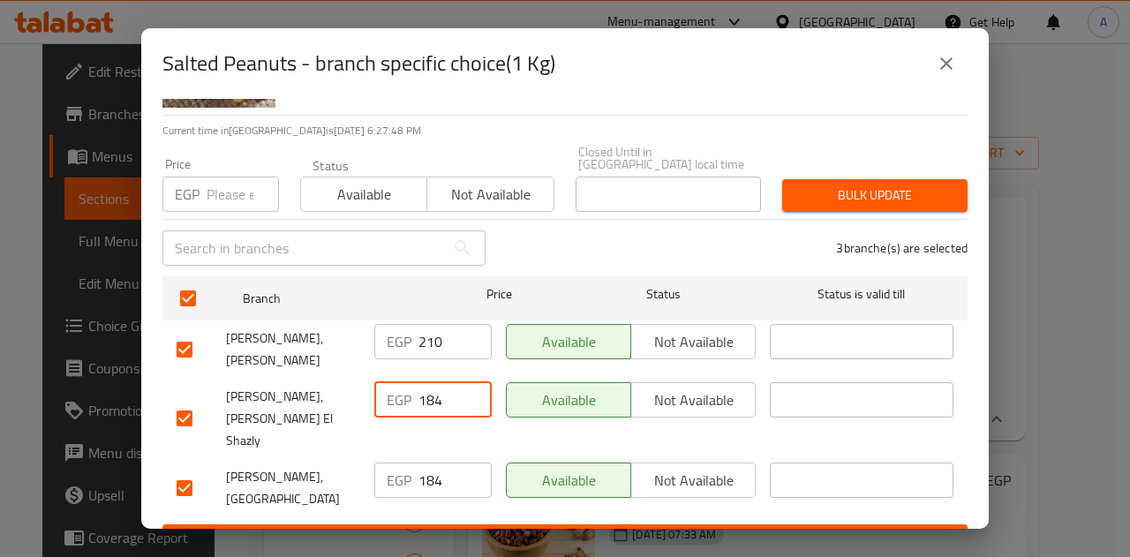
click at [436, 391] on input "184" at bounding box center [455, 399] width 73 height 35
type input "1"
type input "210"
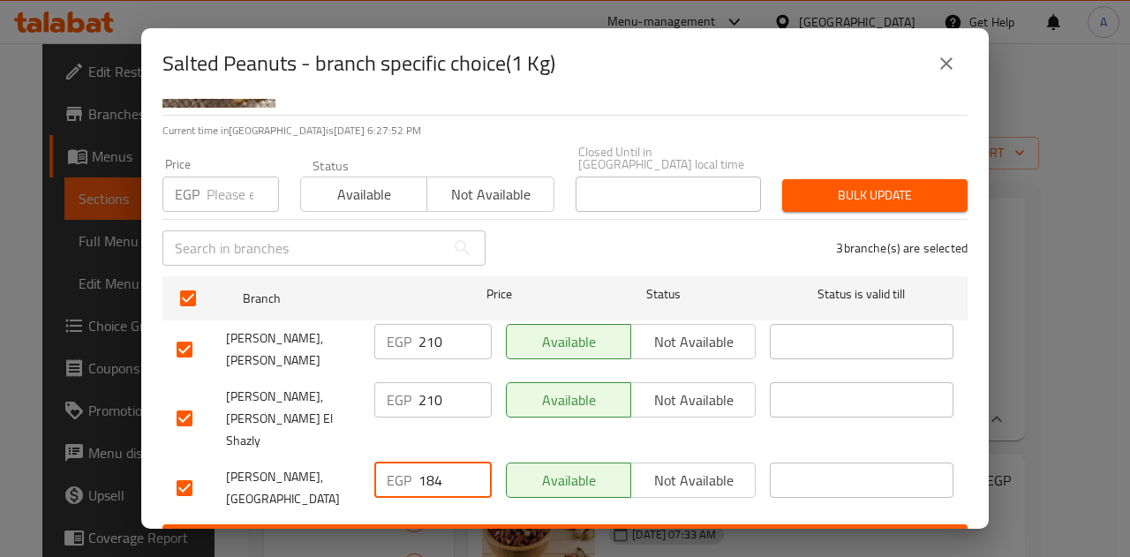
click at [456, 463] on input "184" at bounding box center [455, 480] width 73 height 35
type input "1"
type input "210"
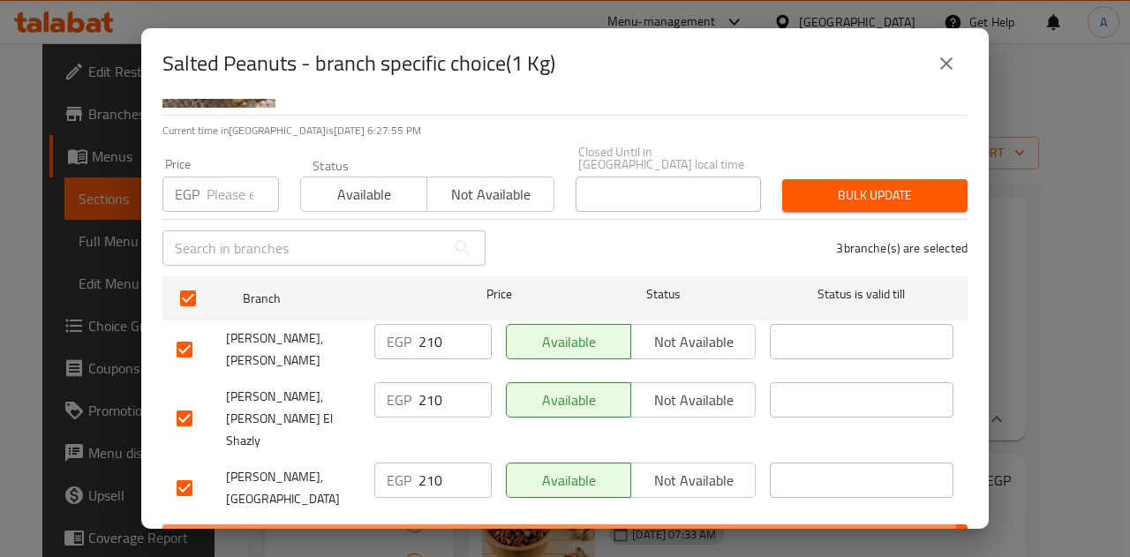
click at [517, 525] on button "Save" at bounding box center [564, 541] width 805 height 33
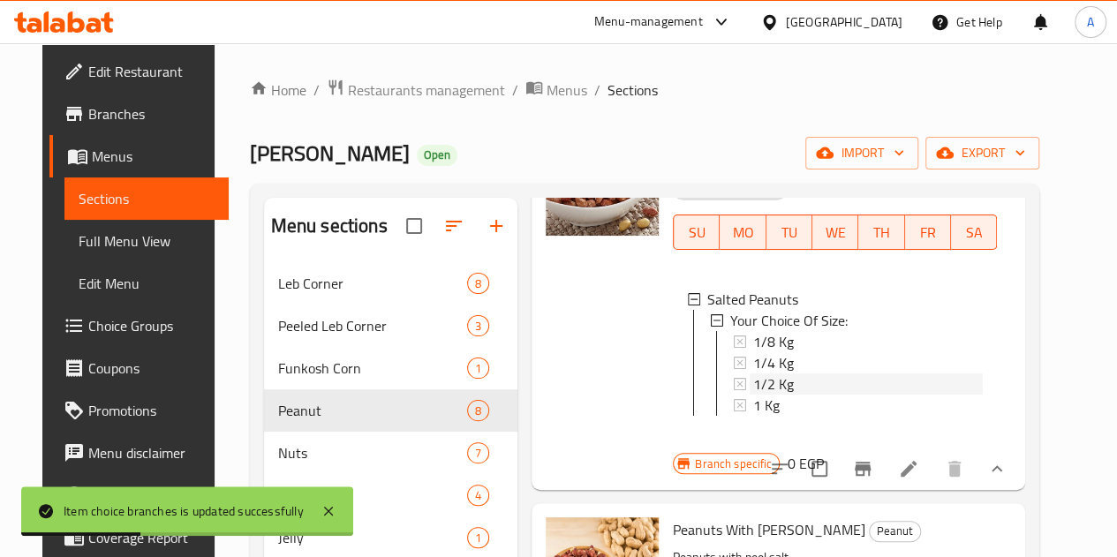
click at [753, 374] on span "1/2 Kg" at bounding box center [773, 384] width 41 height 21
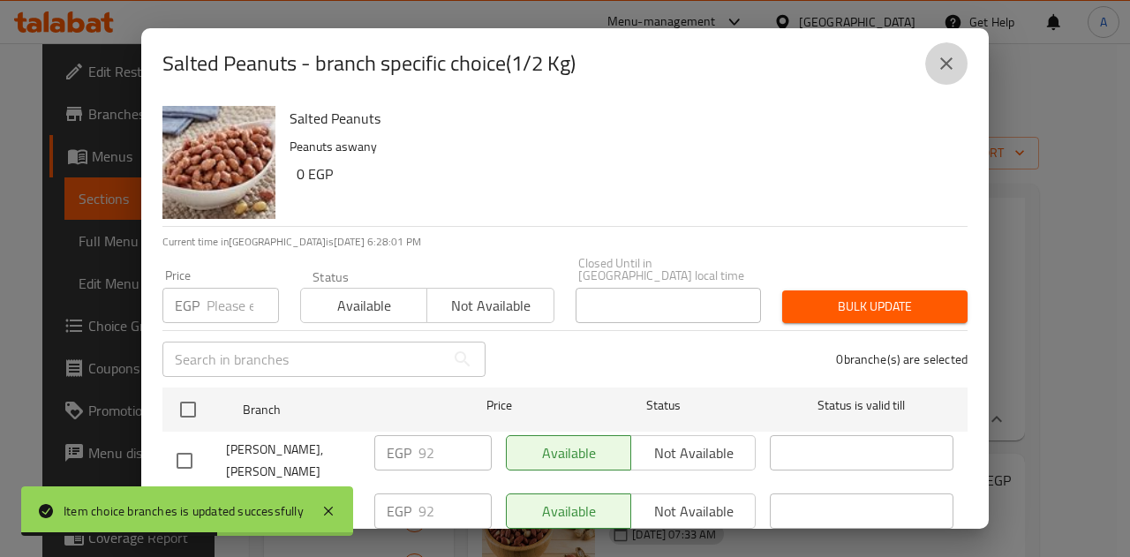
click at [933, 73] on button "close" at bounding box center [946, 63] width 42 height 42
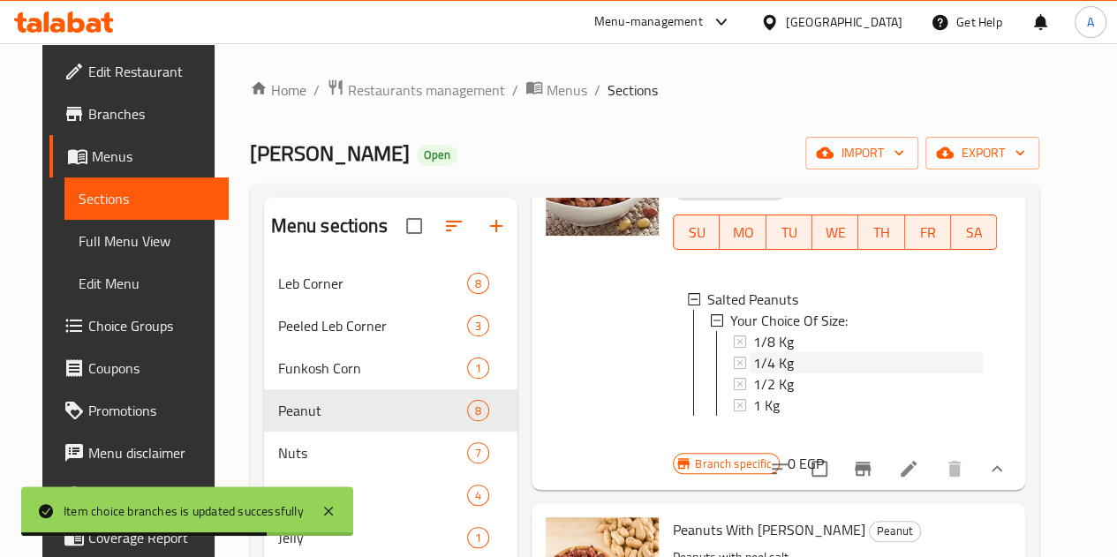
click at [753, 352] on span "1/4 Kg" at bounding box center [773, 362] width 41 height 21
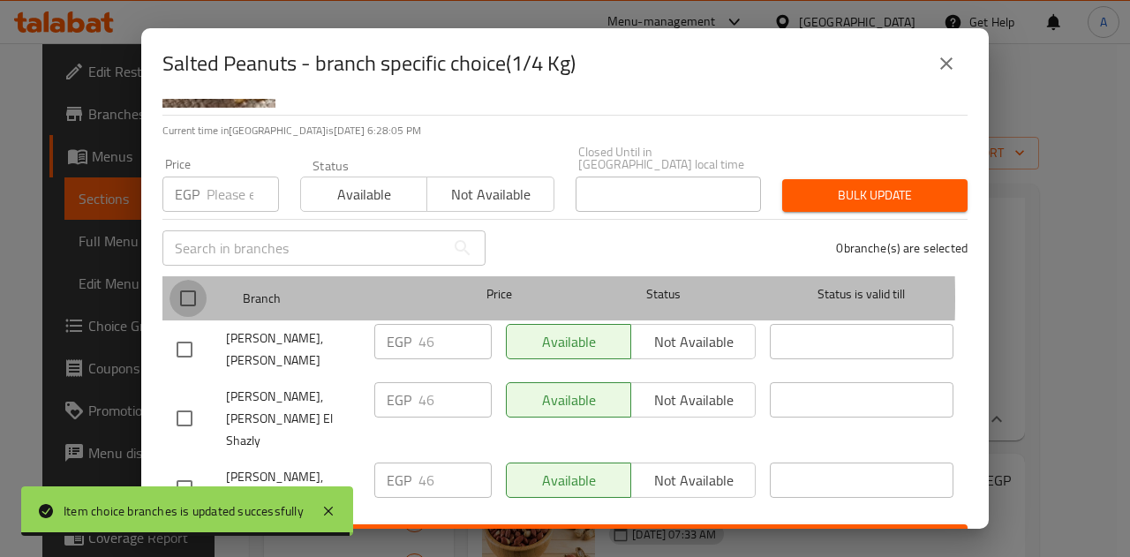
click at [193, 285] on input "checkbox" at bounding box center [188, 298] width 37 height 37
checkbox input "true"
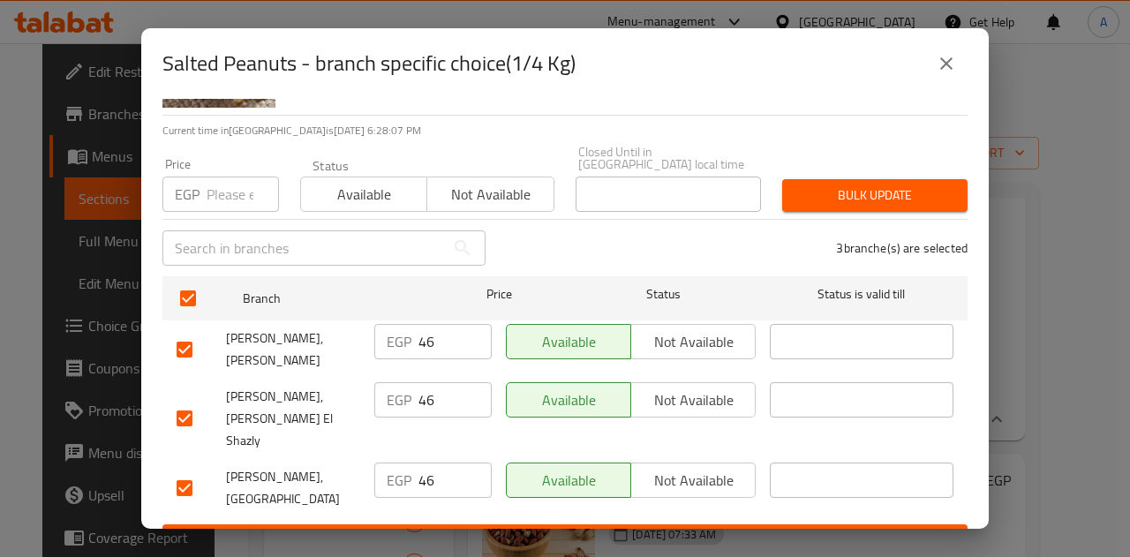
click at [446, 340] on input "46" at bounding box center [455, 341] width 73 height 35
type input "4"
type input "52.5"
click at [449, 391] on input "46" at bounding box center [455, 399] width 73 height 35
type input "4"
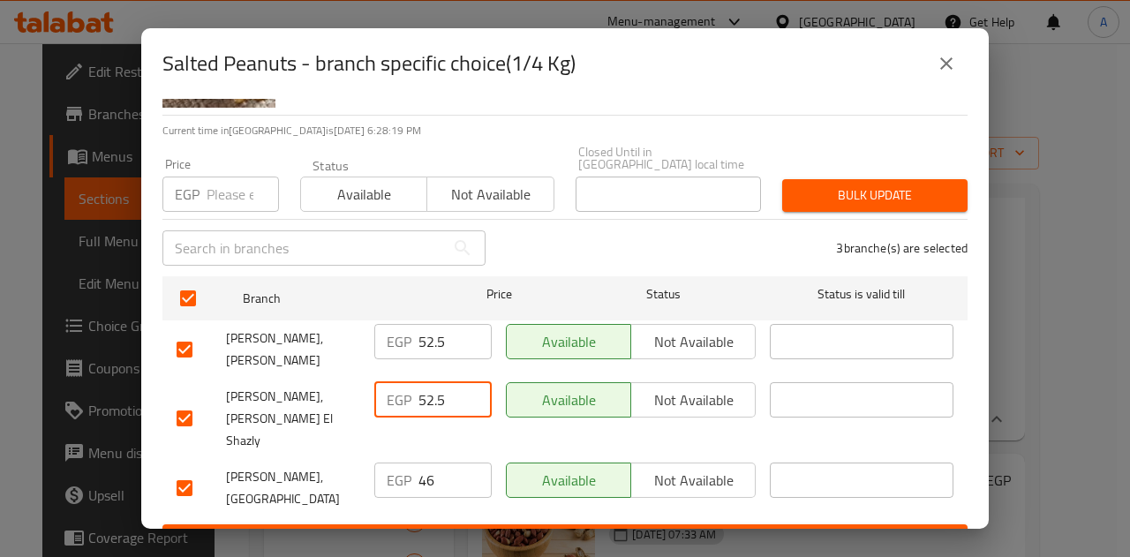
type input "52.5"
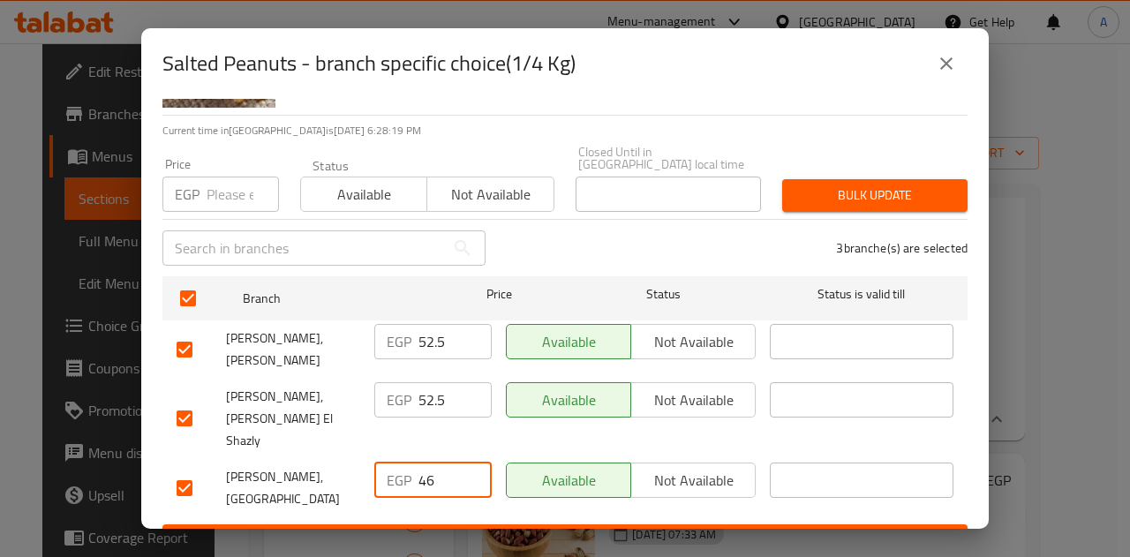
click at [435, 463] on input "46" at bounding box center [455, 480] width 73 height 35
type input "4"
type input "52.5"
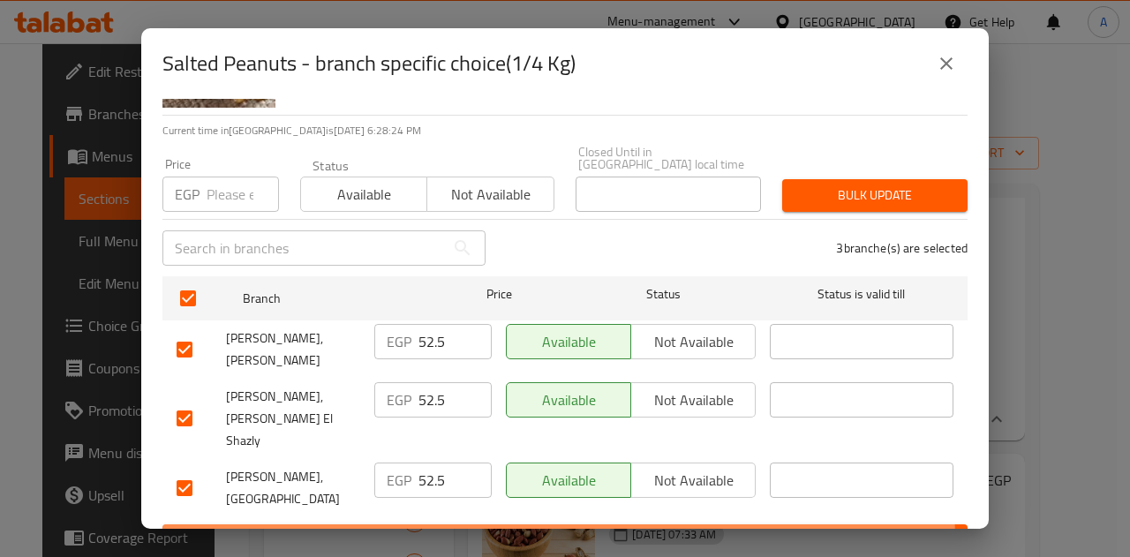
click at [436, 530] on span "Save" at bounding box center [565, 541] width 777 height 22
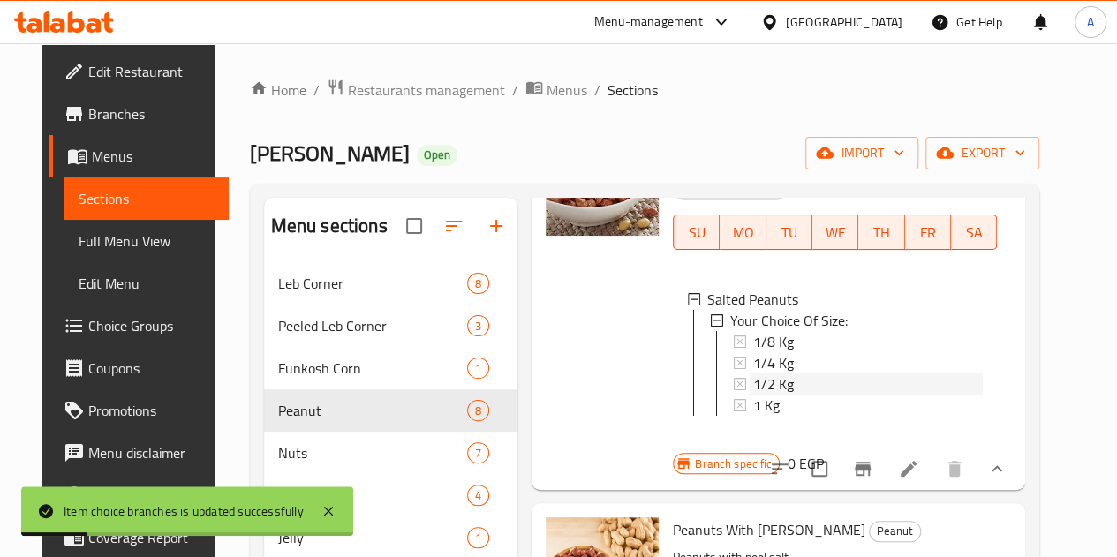
click at [753, 374] on span "1/2 Kg" at bounding box center [773, 384] width 41 height 21
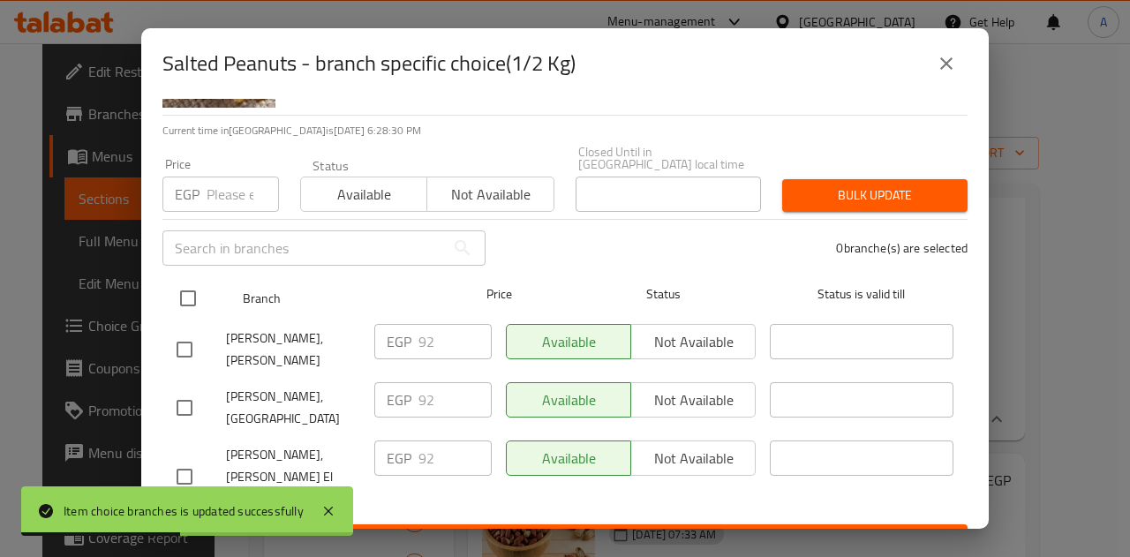
click at [186, 290] on input "checkbox" at bounding box center [188, 298] width 37 height 37
checkbox input "true"
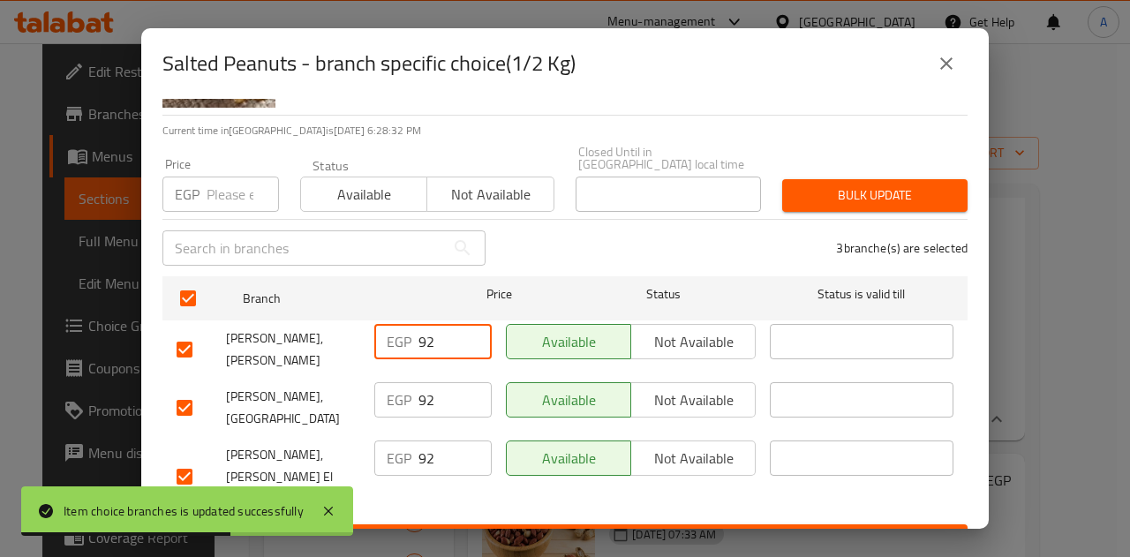
click at [437, 335] on input "92" at bounding box center [455, 341] width 73 height 35
type input "9"
click at [437, 335] on input "105" at bounding box center [455, 341] width 73 height 35
click at [433, 333] on input "105" at bounding box center [455, 341] width 73 height 35
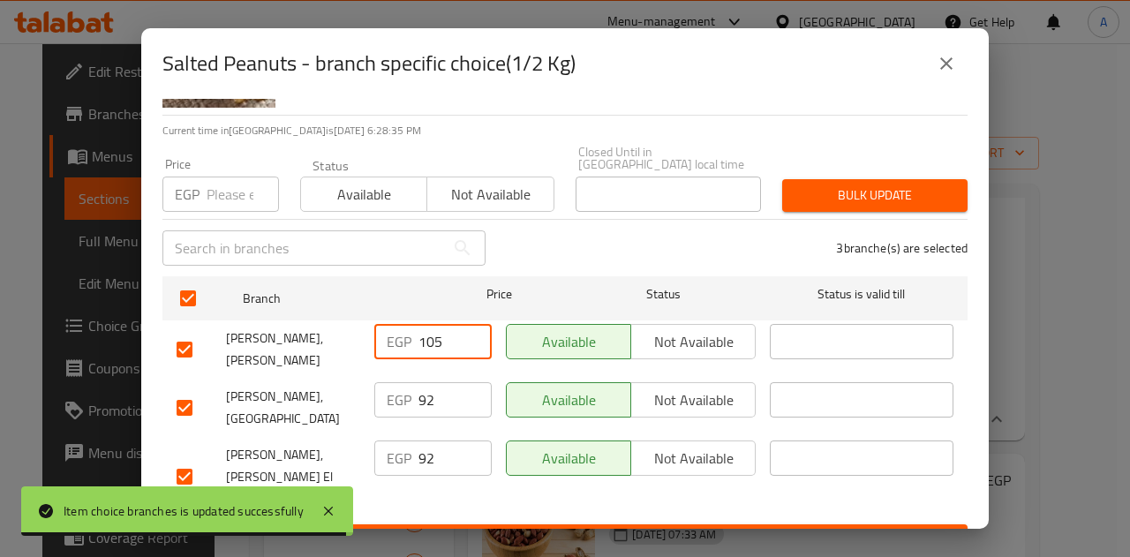
click at [433, 333] on input "105" at bounding box center [455, 341] width 73 height 35
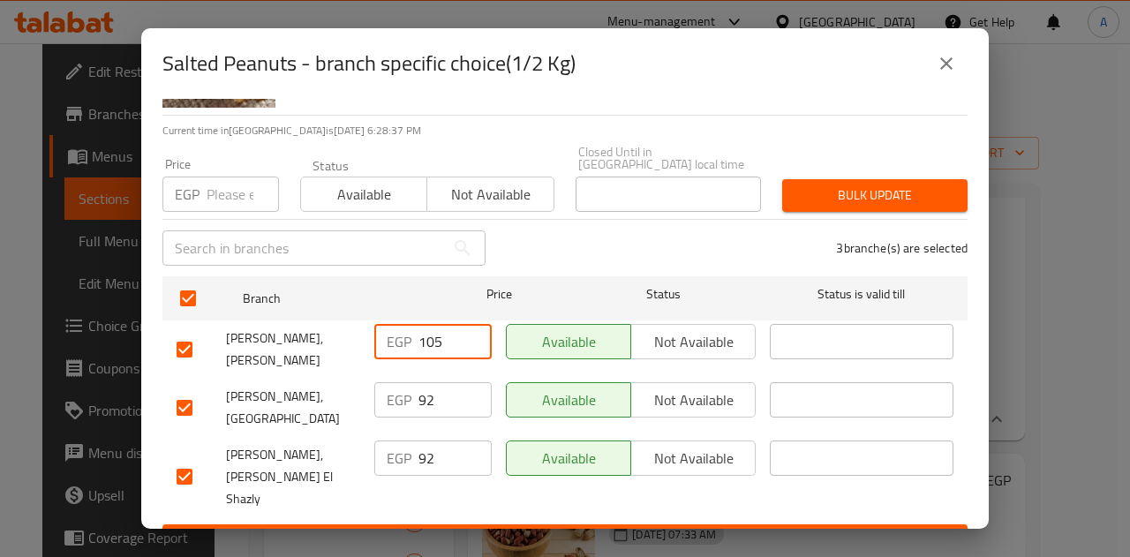
type input "105"
click at [424, 386] on input "92" at bounding box center [455, 399] width 73 height 35
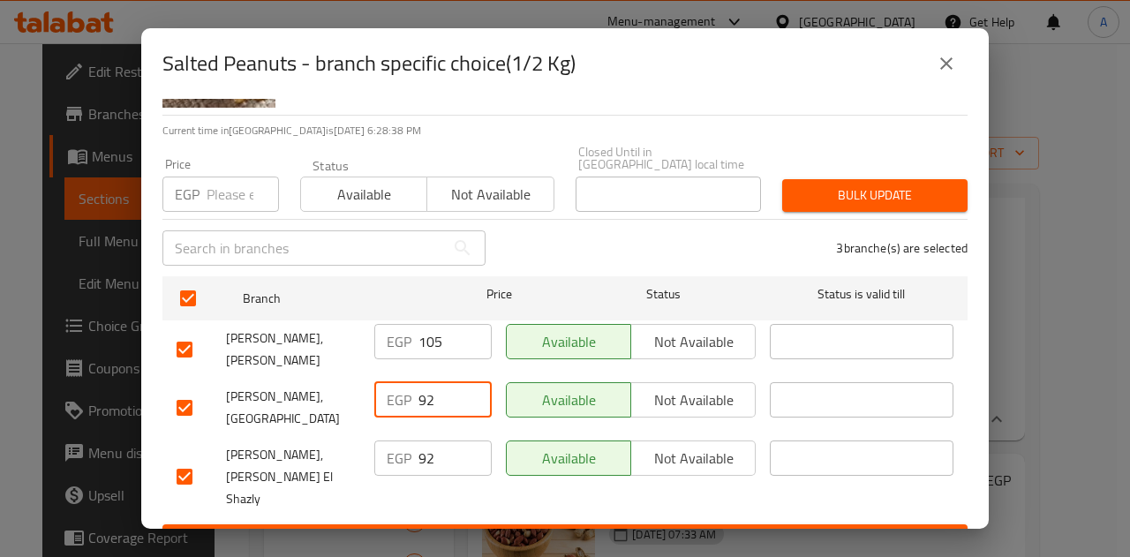
click at [424, 386] on input "92" at bounding box center [455, 399] width 73 height 35
paste input "105"
type input "105"
click at [426, 451] on input "92" at bounding box center [455, 458] width 73 height 35
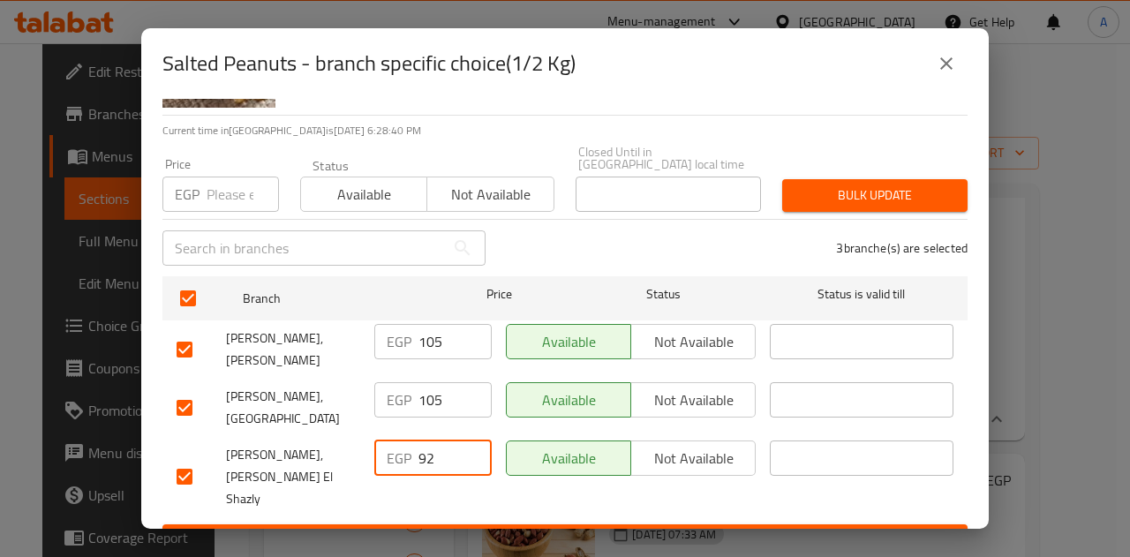
click at [426, 451] on input "92" at bounding box center [455, 458] width 73 height 35
paste input "105"
type input "105"
click at [496, 530] on span "Save" at bounding box center [565, 541] width 777 height 22
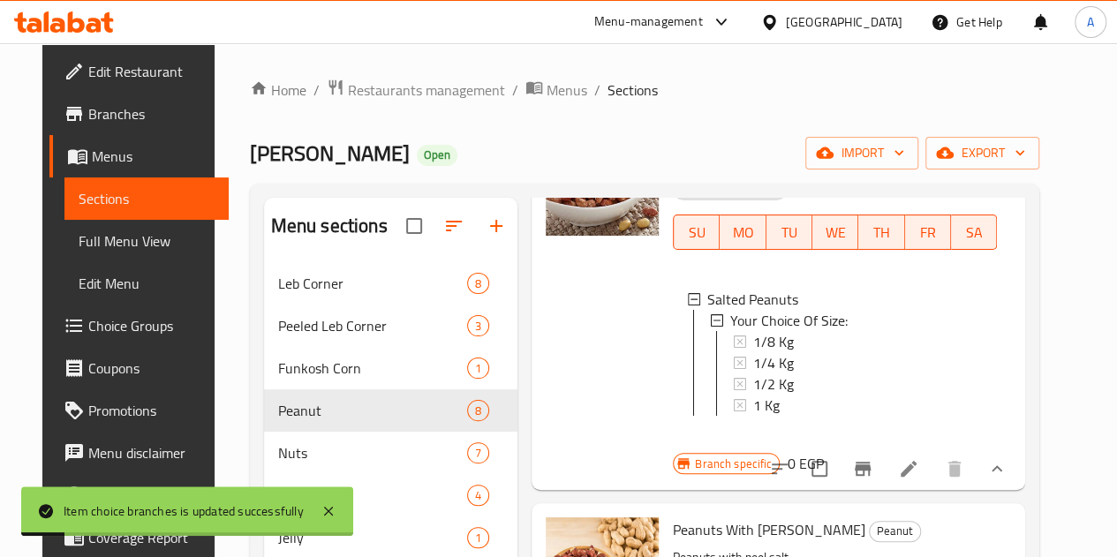
click at [787, 374] on div "1/2 Kg" at bounding box center [868, 384] width 230 height 21
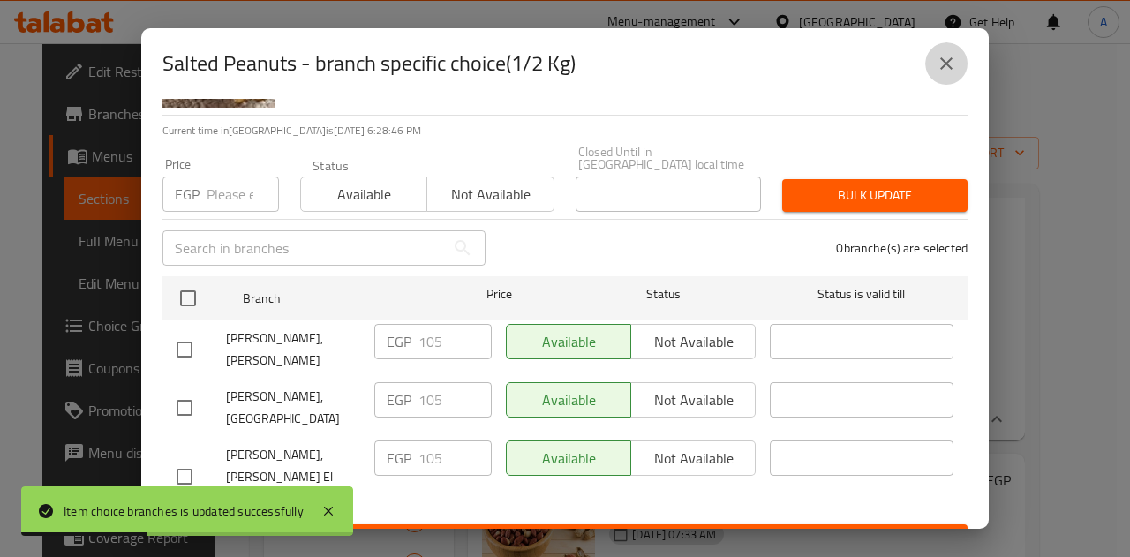
click at [953, 57] on icon "close" at bounding box center [946, 63] width 21 height 21
